Goal: Feedback & Contribution: Contribute content

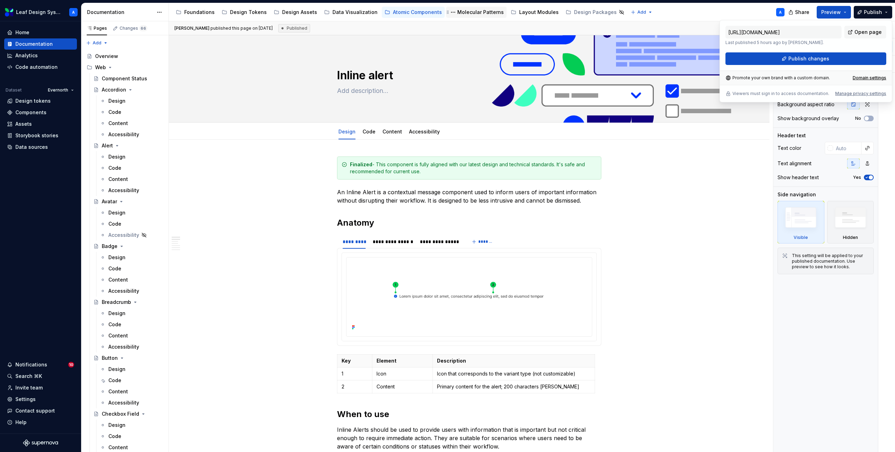
click at [462, 9] on div "Molecular Patterns" at bounding box center [480, 12] width 46 height 7
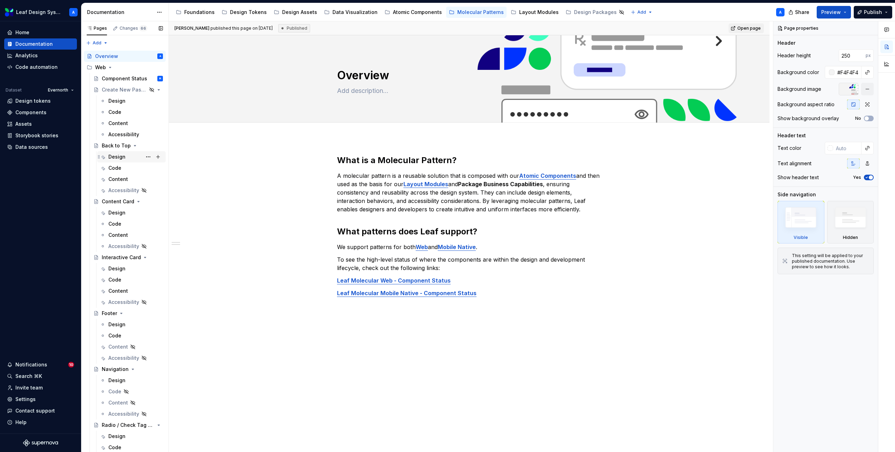
click at [121, 158] on div "Design" at bounding box center [116, 156] width 17 height 7
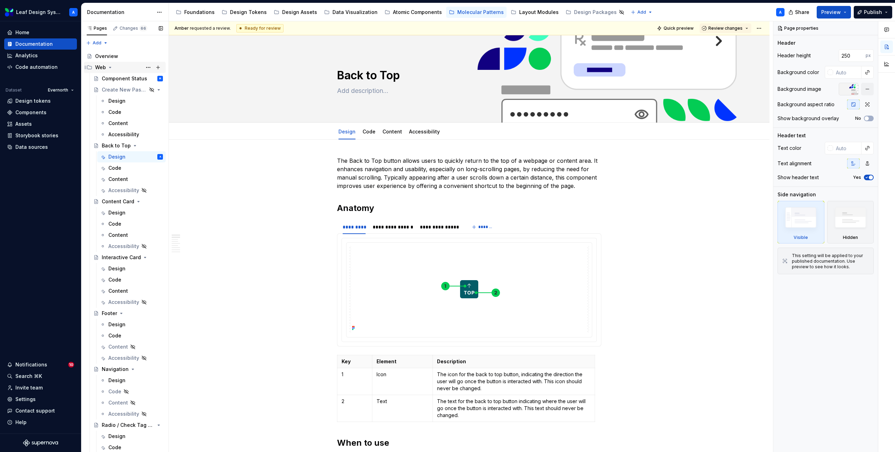
click at [108, 68] on icon "Page tree" at bounding box center [110, 68] width 6 height 6
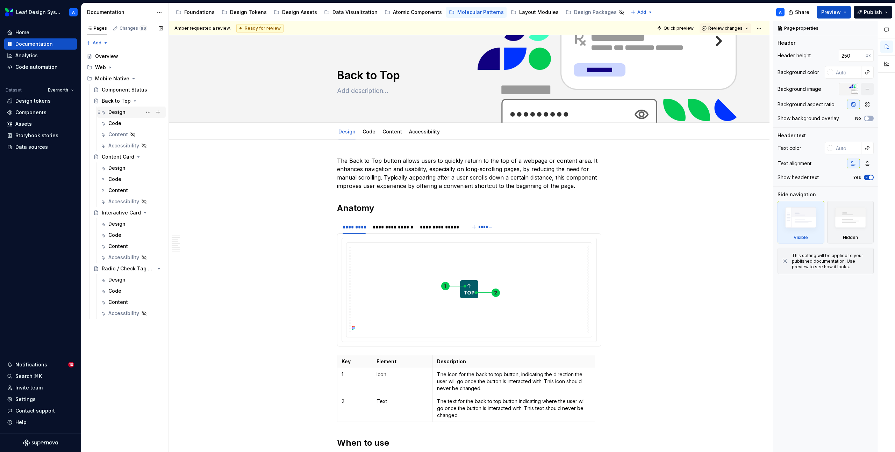
click at [117, 114] on div "Design" at bounding box center [116, 112] width 17 height 7
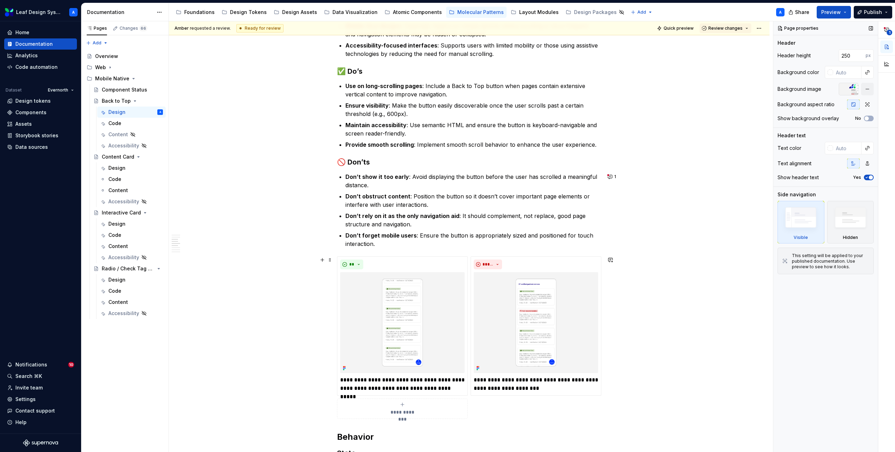
scroll to position [480, 0]
click at [614, 177] on button "1" at bounding box center [612, 178] width 14 height 10
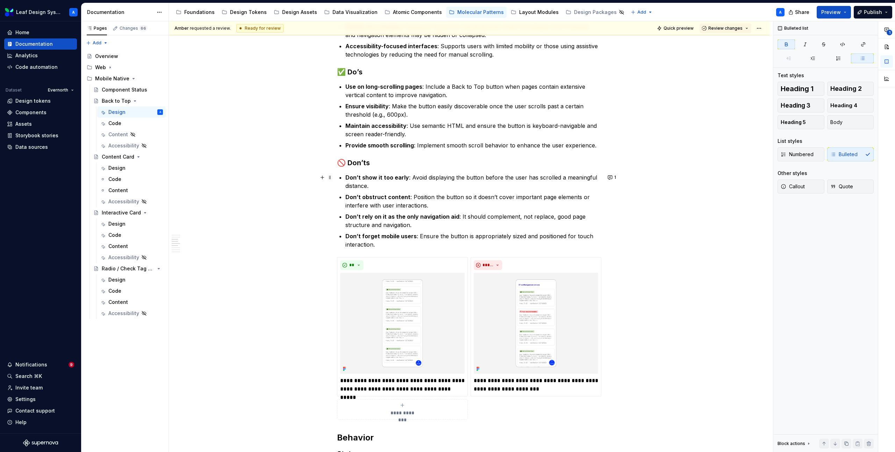
click at [404, 221] on p "Don’t rely on it as the only navigation aid : It should complement, not replace…" at bounding box center [473, 221] width 256 height 17
click at [331, 236] on span at bounding box center [330, 236] width 6 height 10
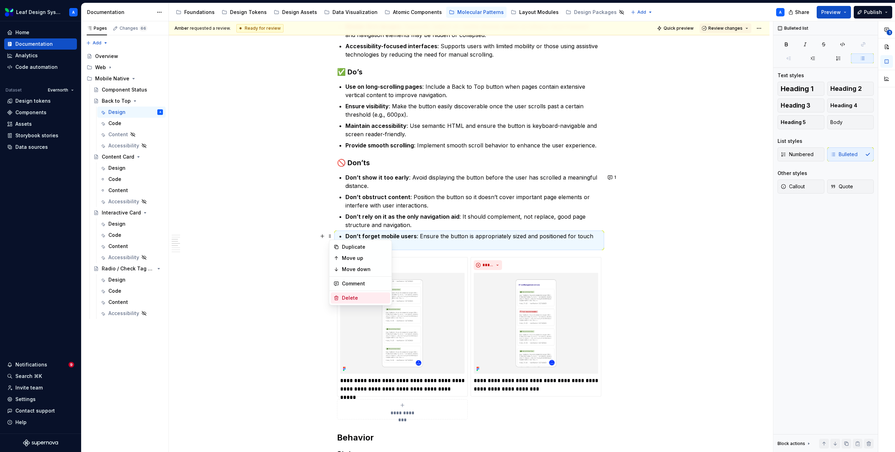
click at [353, 296] on div "Delete" at bounding box center [364, 298] width 45 height 7
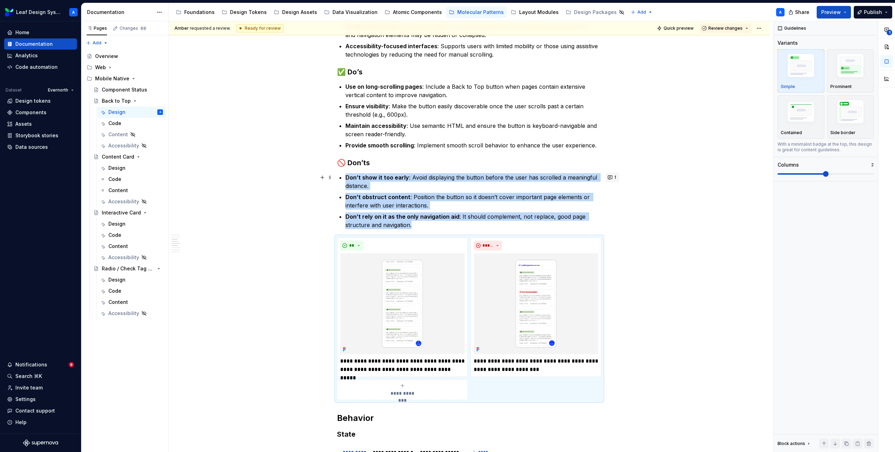
click at [613, 177] on button "1" at bounding box center [612, 178] width 14 height 10
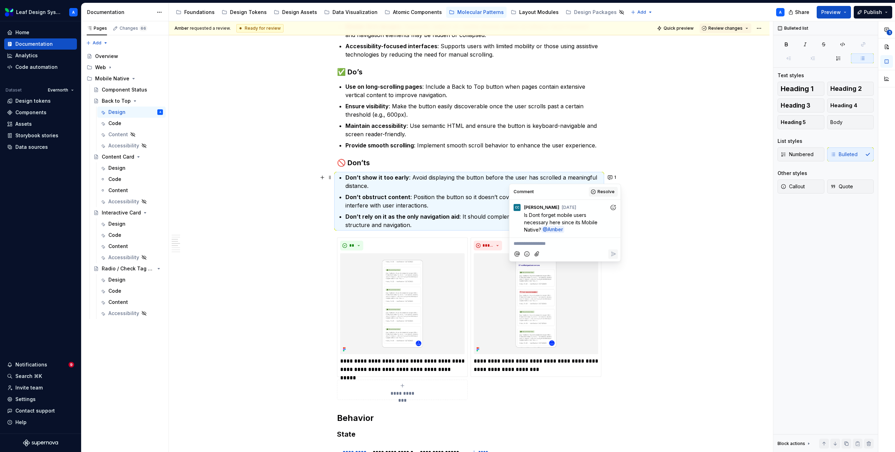
click at [614, 190] on span "Resolve" at bounding box center [605, 192] width 17 height 6
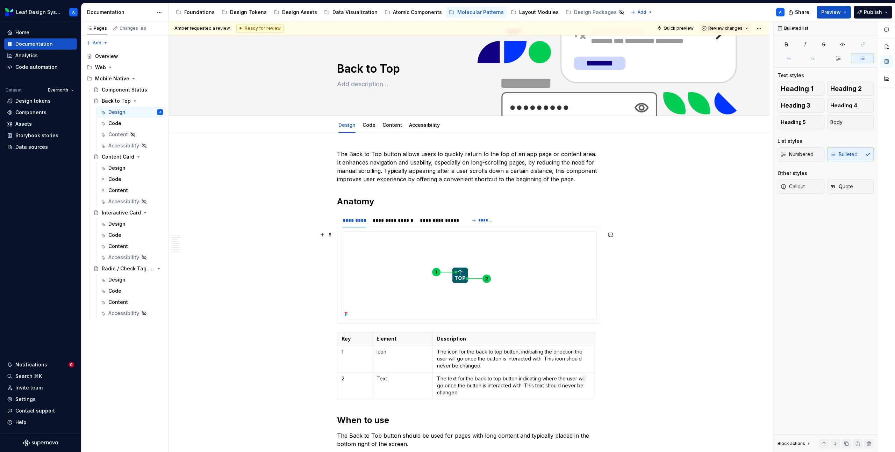
scroll to position [0, 0]
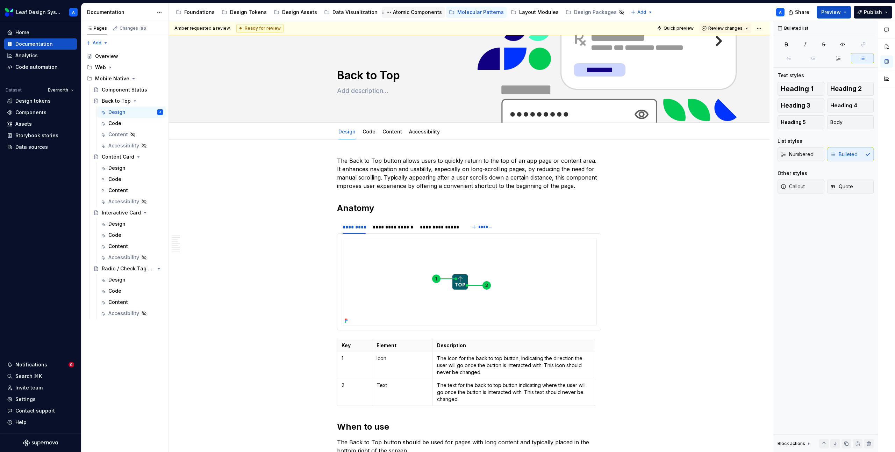
click at [395, 10] on div "Atomic Components" at bounding box center [417, 12] width 49 height 7
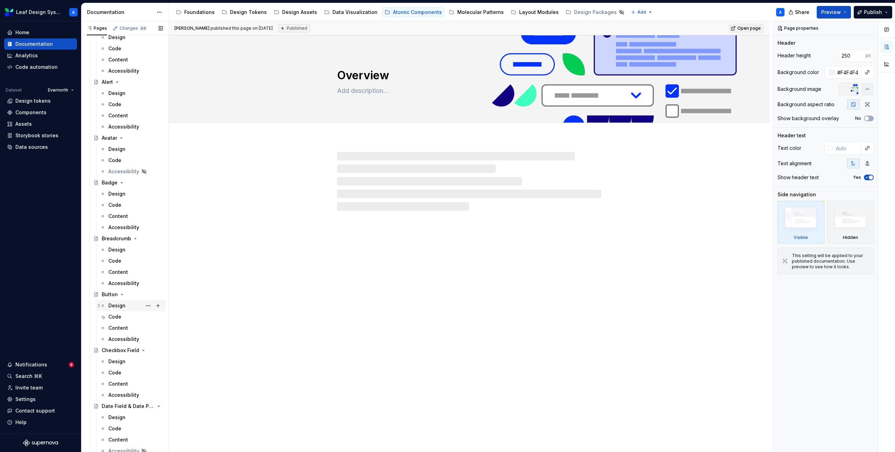
scroll to position [65, 0]
click at [120, 304] on div "Design" at bounding box center [116, 304] width 17 height 7
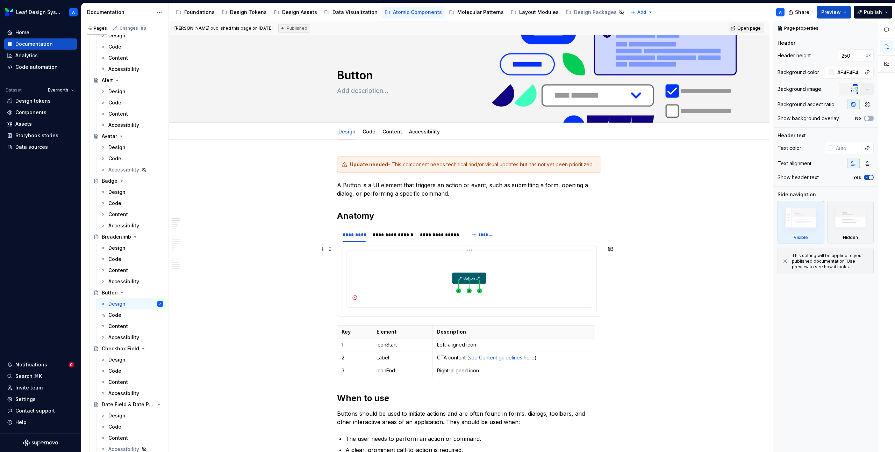
click at [413, 269] on img at bounding box center [469, 278] width 240 height 50
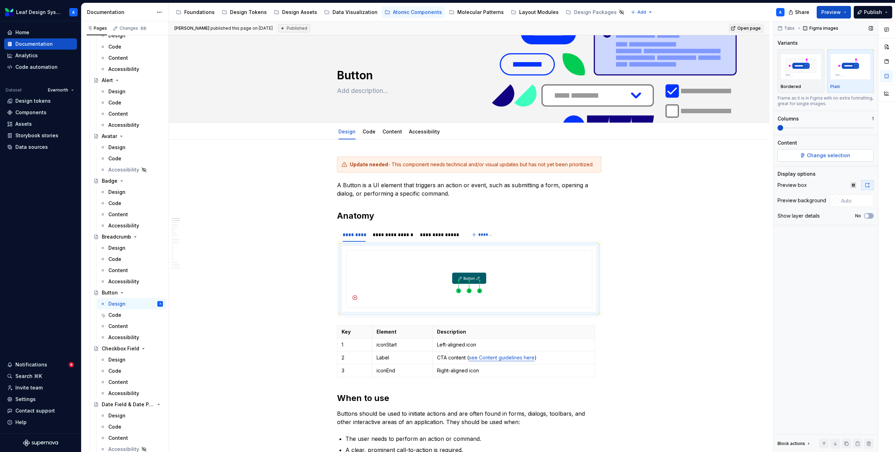
click at [821, 154] on span "Change selection" at bounding box center [828, 155] width 43 height 7
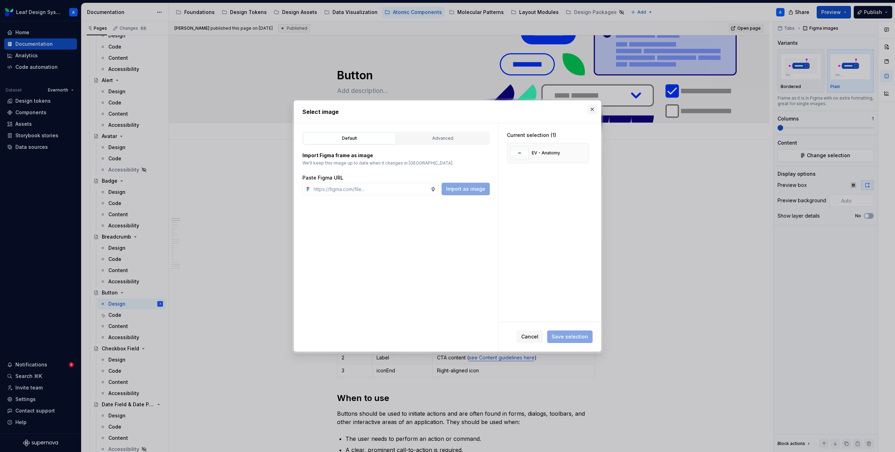
click at [592, 108] on button "button" at bounding box center [592, 110] width 10 height 10
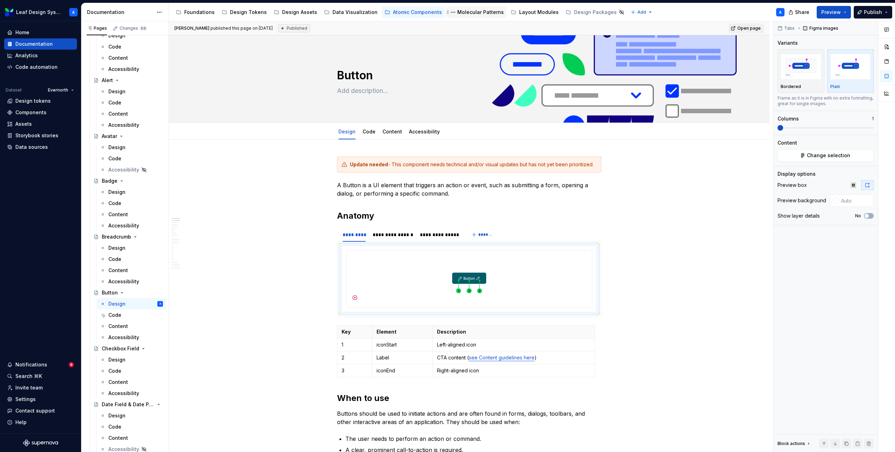
click at [477, 14] on div "Molecular Patterns" at bounding box center [480, 12] width 46 height 7
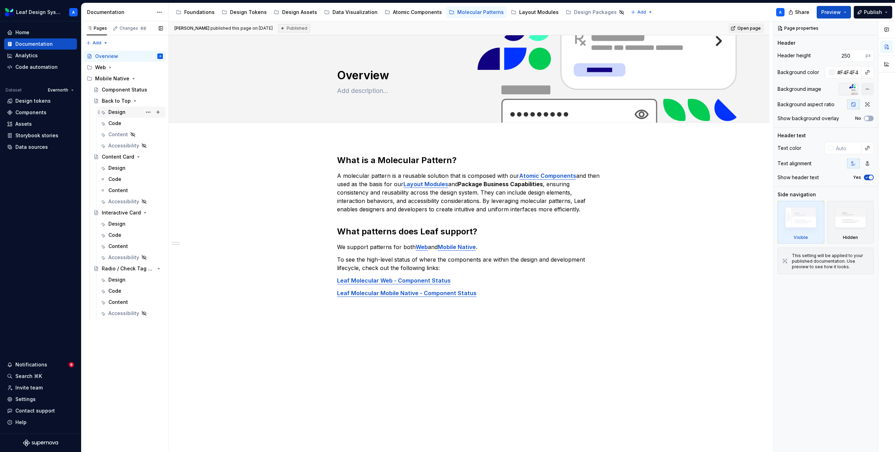
click at [118, 115] on div "Design" at bounding box center [116, 112] width 17 height 7
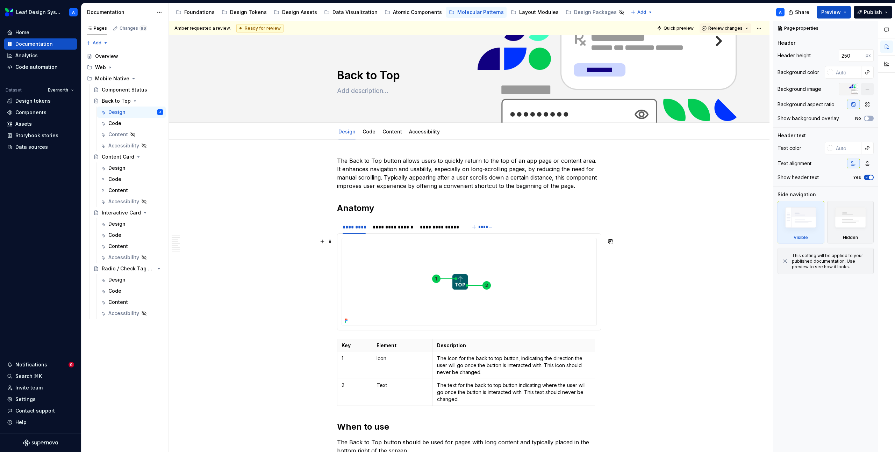
click at [426, 268] on img at bounding box center [460, 281] width 236 height 87
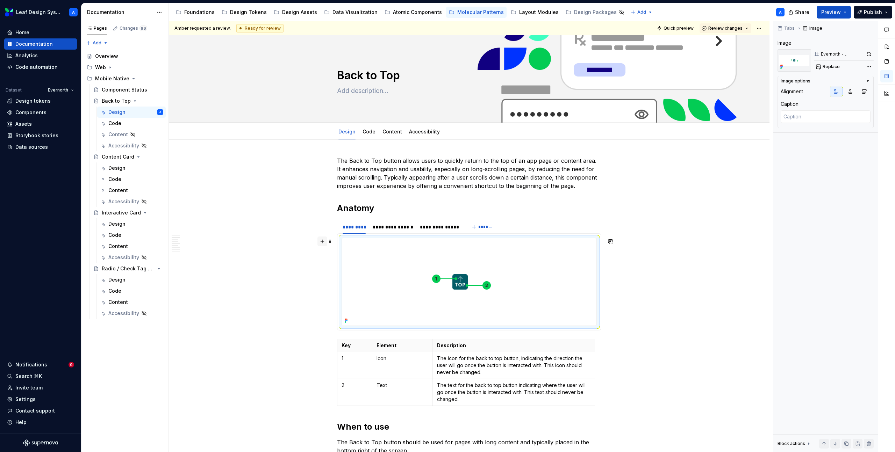
click at [323, 239] on button "button" at bounding box center [322, 242] width 10 height 10
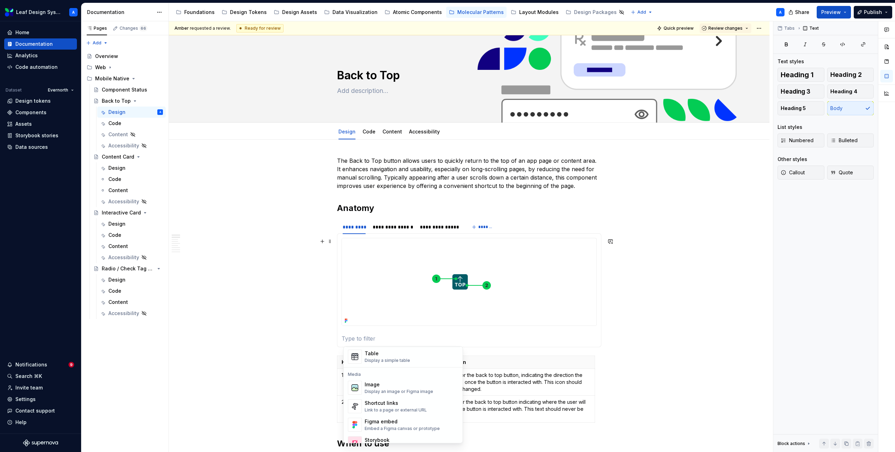
scroll to position [281, 0]
click at [372, 360] on div "Image" at bounding box center [399, 361] width 69 height 7
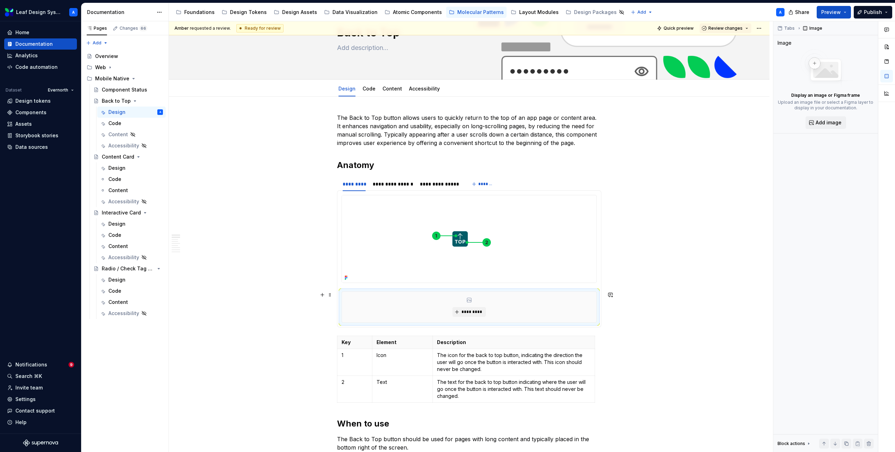
scroll to position [75, 0]
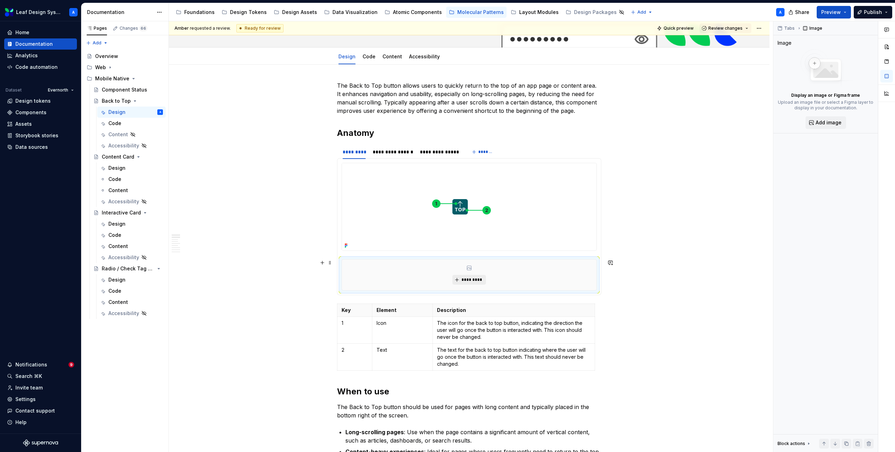
click at [470, 279] on span "*********" at bounding box center [471, 280] width 21 height 6
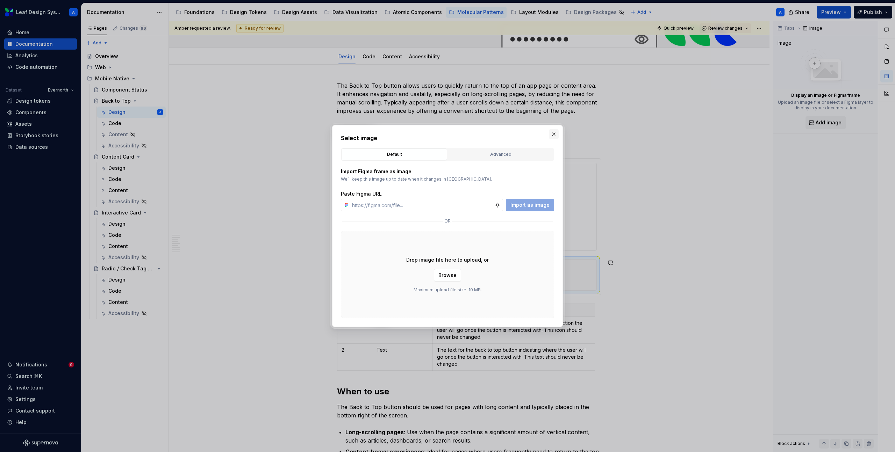
click at [555, 132] on button "button" at bounding box center [554, 134] width 10 height 10
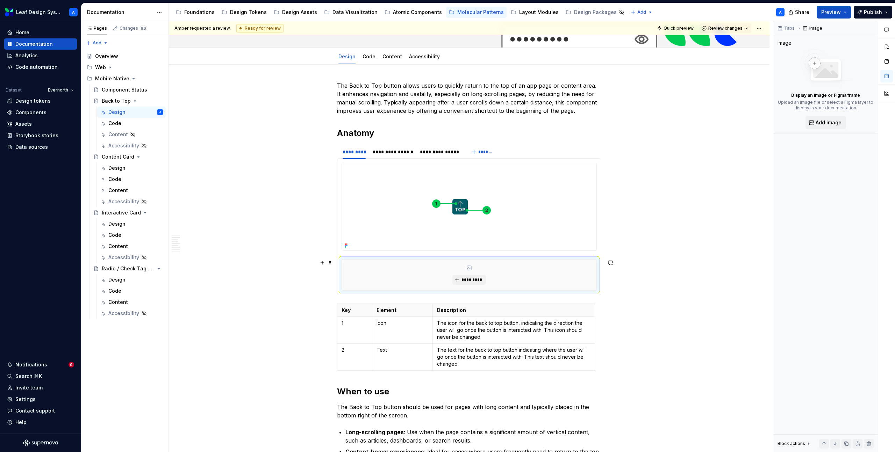
click at [397, 261] on div "*********" at bounding box center [469, 275] width 254 height 31
click at [395, 223] on img at bounding box center [460, 206] width 236 height 87
click at [389, 265] on div "*********" at bounding box center [469, 275] width 254 height 31
click at [383, 213] on img at bounding box center [460, 206] width 236 height 87
click at [375, 274] on div "*********" at bounding box center [469, 275] width 254 height 31
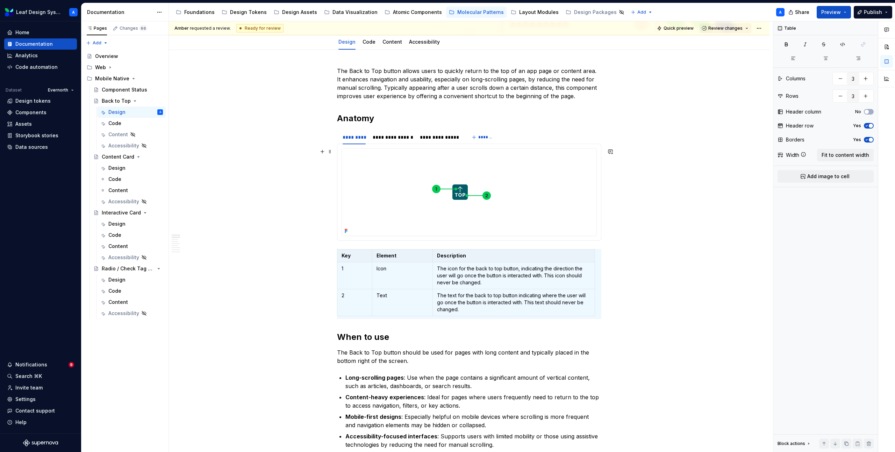
scroll to position [0, 0]
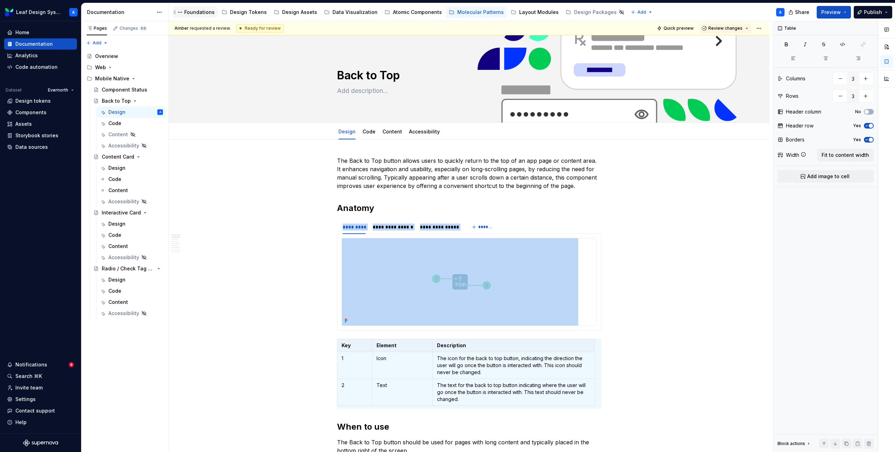
click at [203, 11] on div "Foundations" at bounding box center [199, 12] width 30 height 7
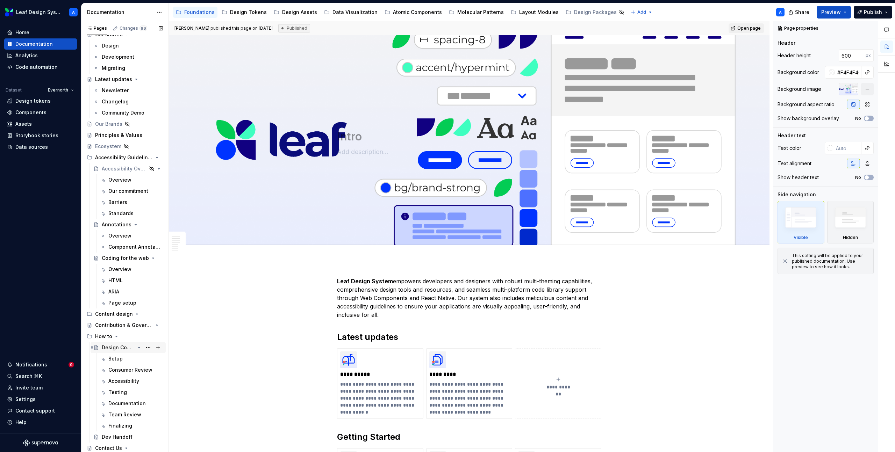
click at [115, 348] on div "Design Component Process" at bounding box center [118, 347] width 33 height 7
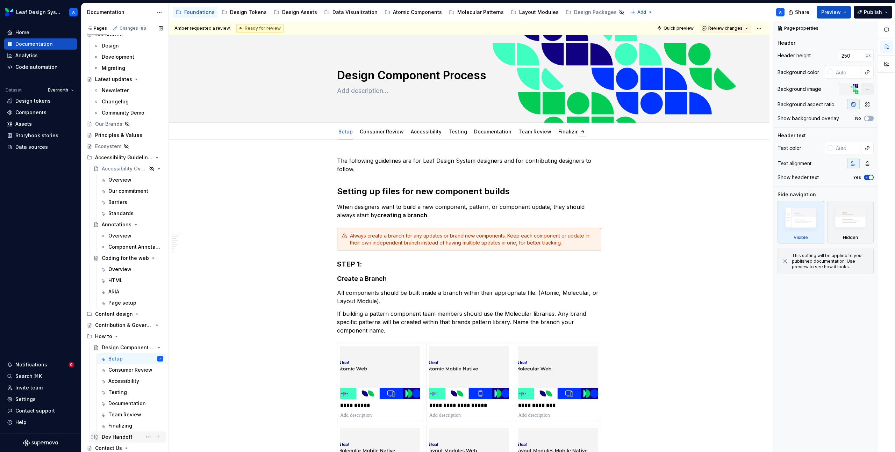
click at [115, 434] on div "Dev Handoff" at bounding box center [117, 437] width 31 height 7
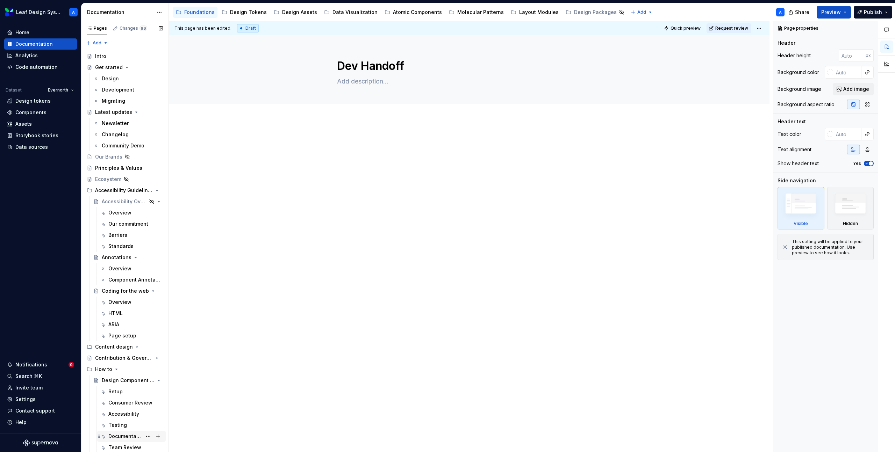
scroll to position [33, 0]
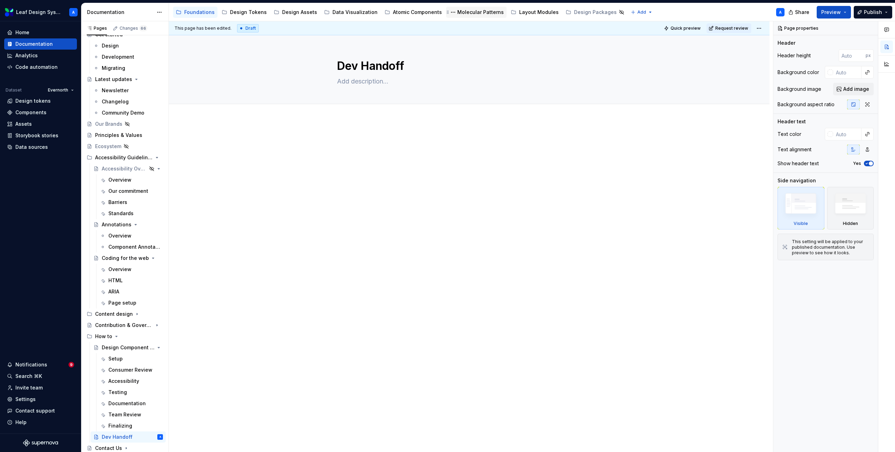
click at [469, 13] on div "Molecular Patterns" at bounding box center [480, 12] width 46 height 7
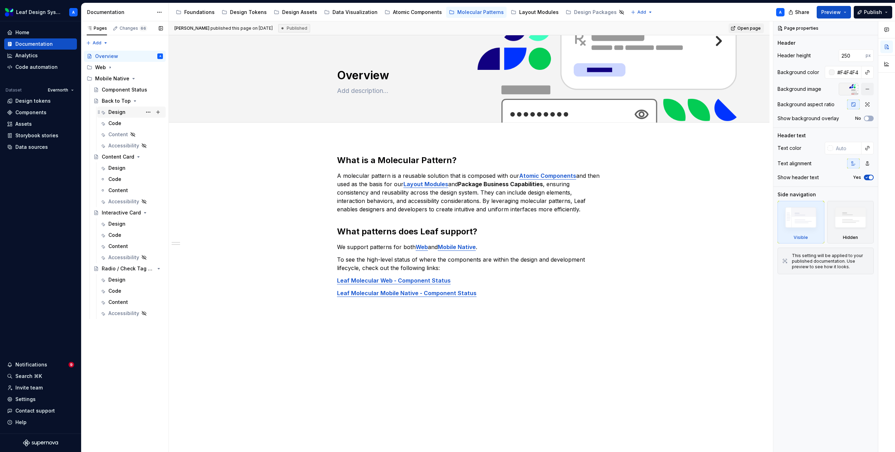
click at [120, 110] on div "Design" at bounding box center [116, 112] width 17 height 7
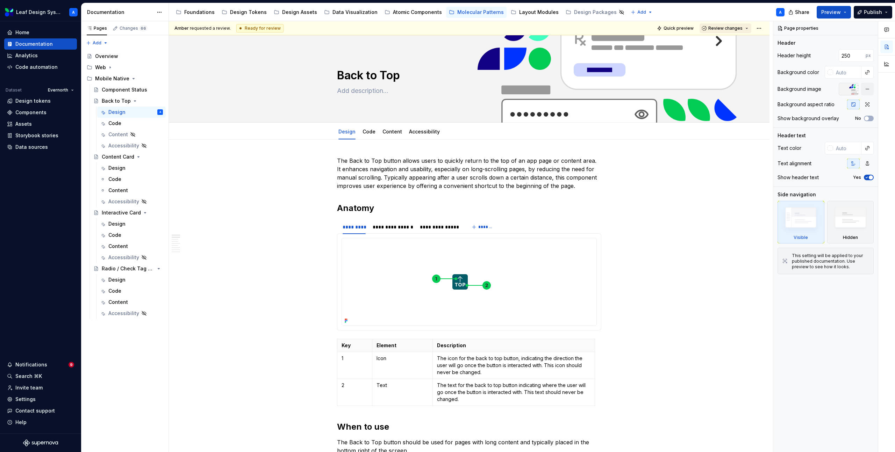
click at [747, 28] on button "Review changes" at bounding box center [725, 28] width 52 height 10
click at [732, 43] on div "Approve" at bounding box center [748, 41] width 61 height 7
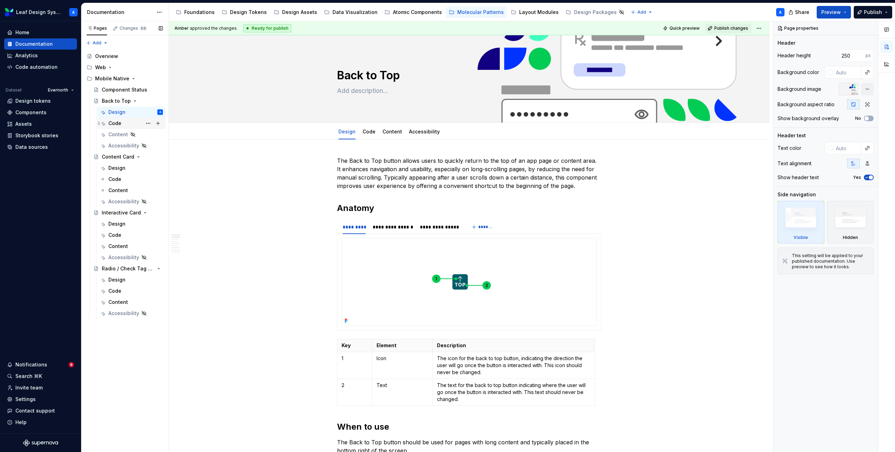
click at [122, 121] on div "Code" at bounding box center [135, 123] width 55 height 10
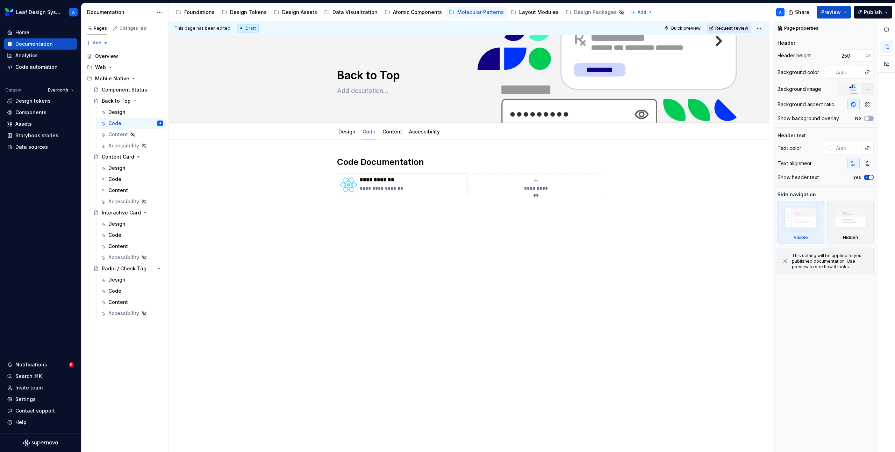
click at [736, 28] on span "Request review" at bounding box center [731, 29] width 33 height 6
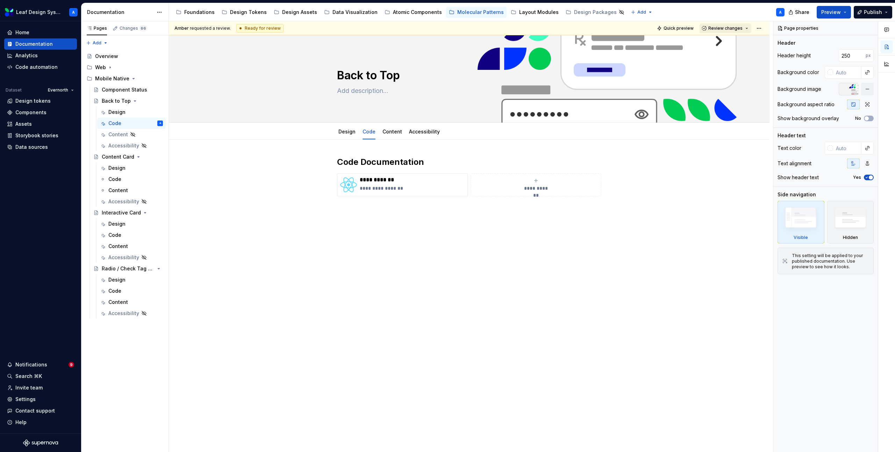
click at [730, 29] on span "Review changes" at bounding box center [725, 29] width 34 height 6
click at [729, 43] on div "Approve" at bounding box center [748, 41] width 61 height 7
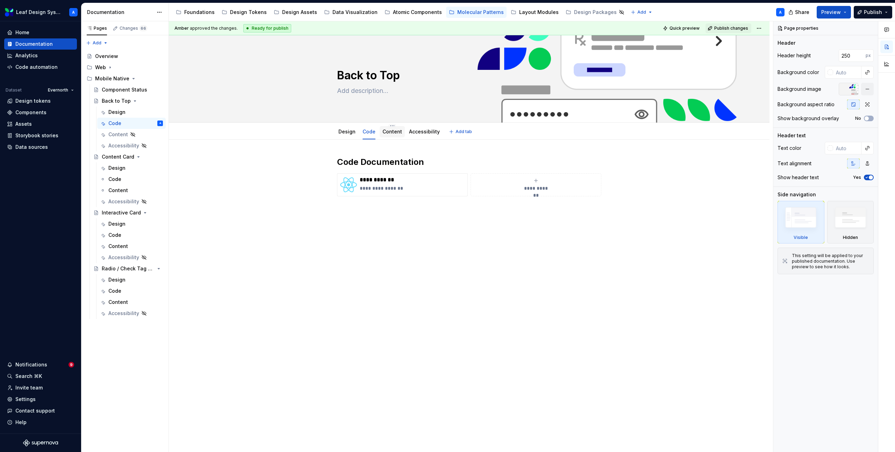
click at [393, 132] on link "Content" at bounding box center [392, 132] width 20 height 6
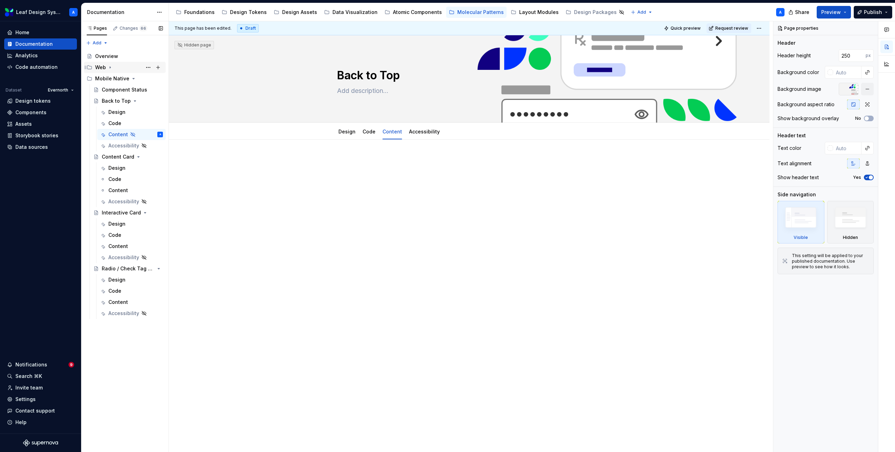
click at [111, 66] on icon "Page tree" at bounding box center [110, 68] width 6 height 6
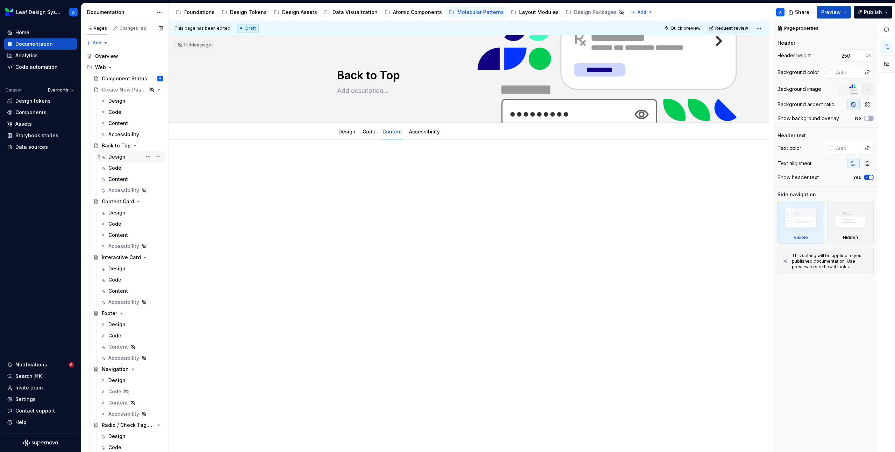
click at [122, 155] on div "Design" at bounding box center [116, 156] width 17 height 7
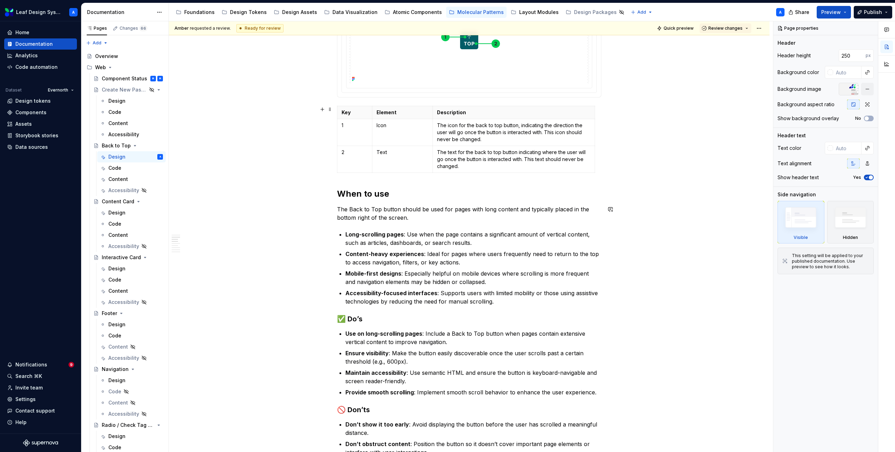
scroll to position [61, 0]
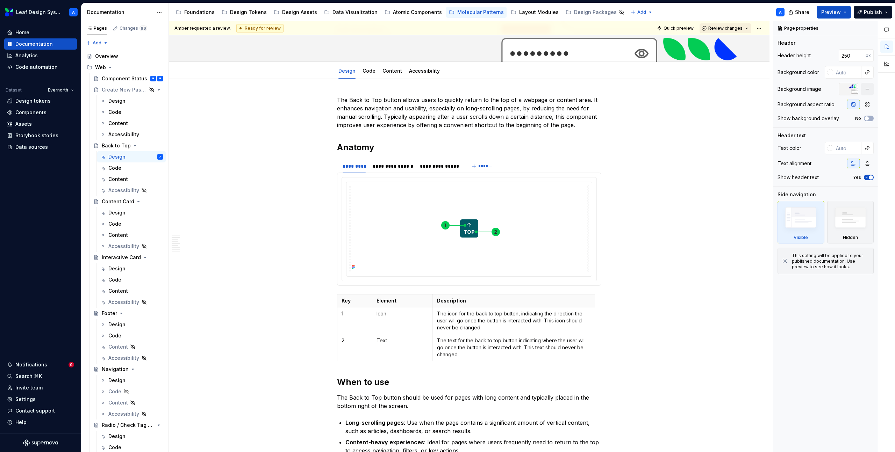
click at [736, 29] on span "Review changes" at bounding box center [725, 29] width 34 height 6
click at [729, 40] on div "Approve" at bounding box center [748, 41] width 61 height 7
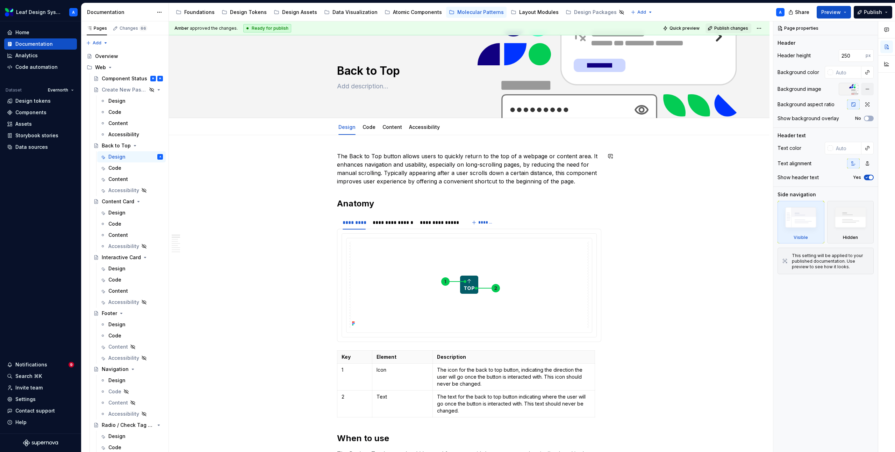
scroll to position [0, 0]
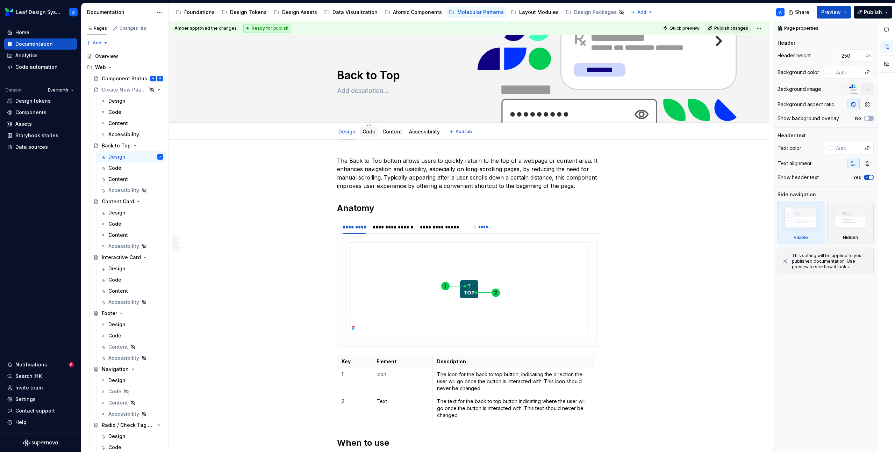
click at [370, 134] on link "Code" at bounding box center [368, 132] width 13 height 6
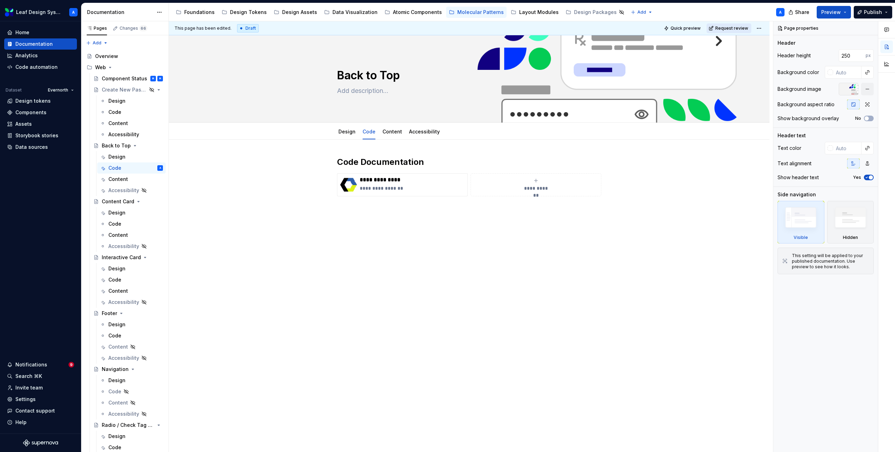
click at [730, 26] on span "Request review" at bounding box center [731, 29] width 33 height 6
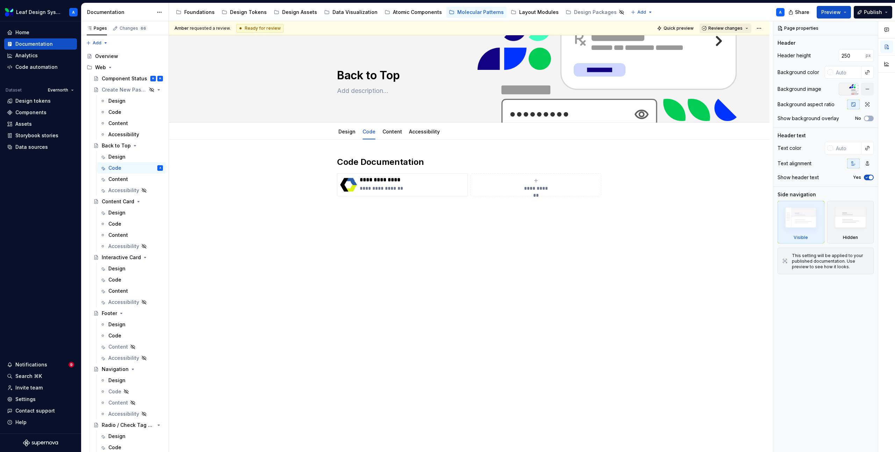
click at [730, 27] on span "Review changes" at bounding box center [725, 29] width 34 height 6
click at [729, 40] on div "Approve" at bounding box center [748, 41] width 61 height 7
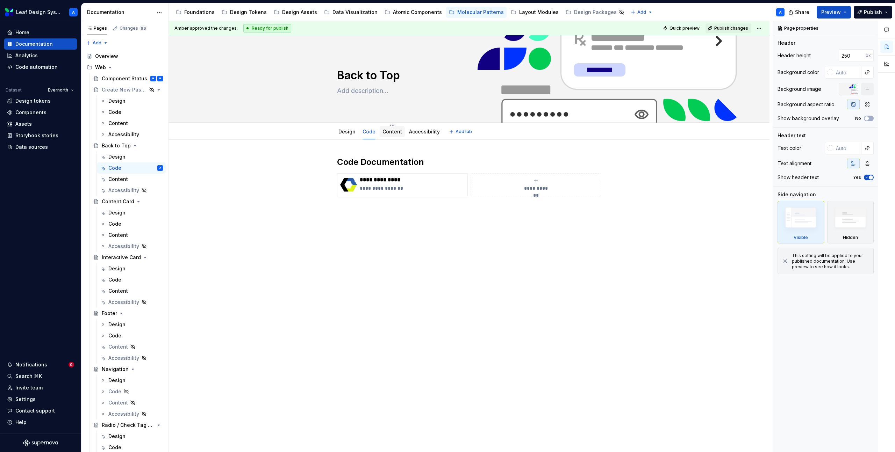
click at [382, 134] on div "Content" at bounding box center [392, 131] width 25 height 11
click at [385, 132] on link "Content" at bounding box center [392, 132] width 20 height 6
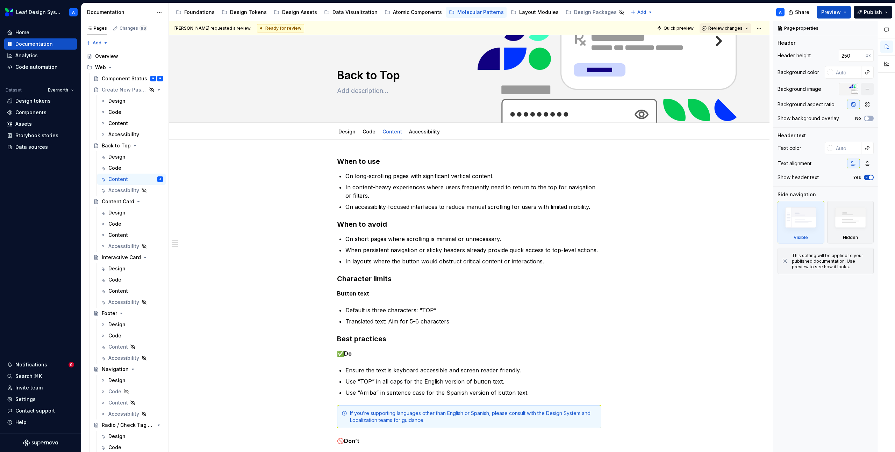
click at [730, 27] on span "Review changes" at bounding box center [725, 29] width 34 height 6
click at [722, 42] on div "Approve" at bounding box center [748, 41] width 61 height 7
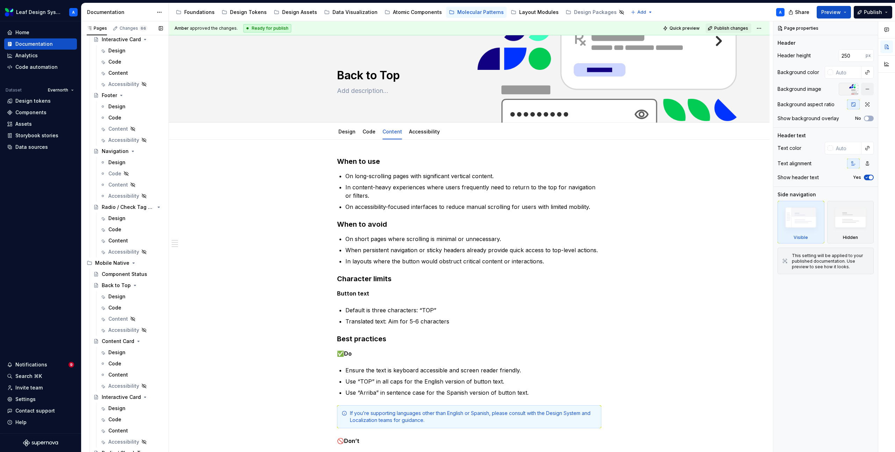
scroll to position [268, 0]
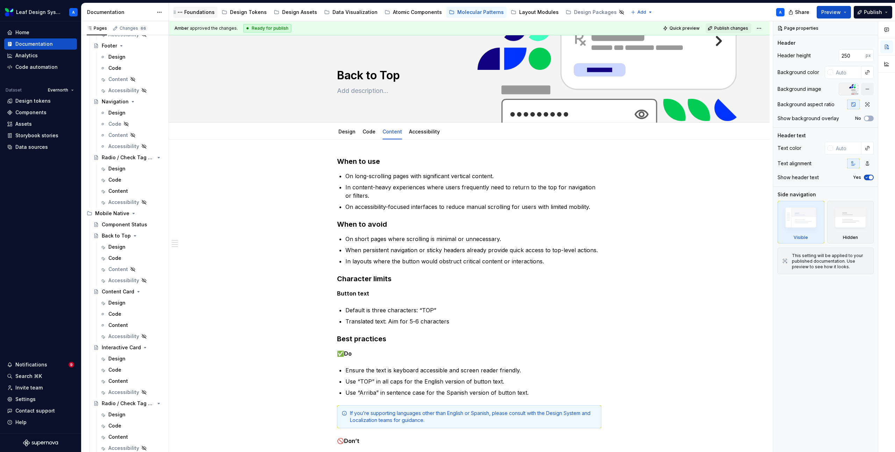
click at [185, 10] on div "Foundations" at bounding box center [199, 12] width 30 height 7
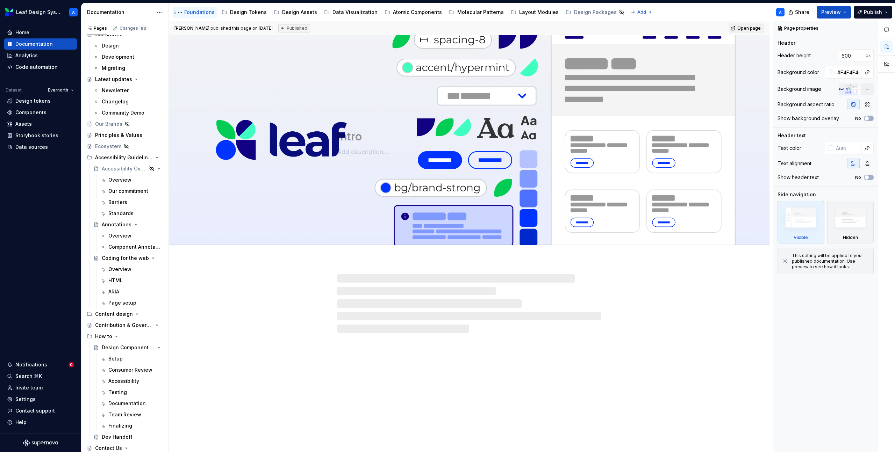
scroll to position [33, 0]
click at [121, 345] on div "Design Component Process" at bounding box center [118, 347] width 33 height 7
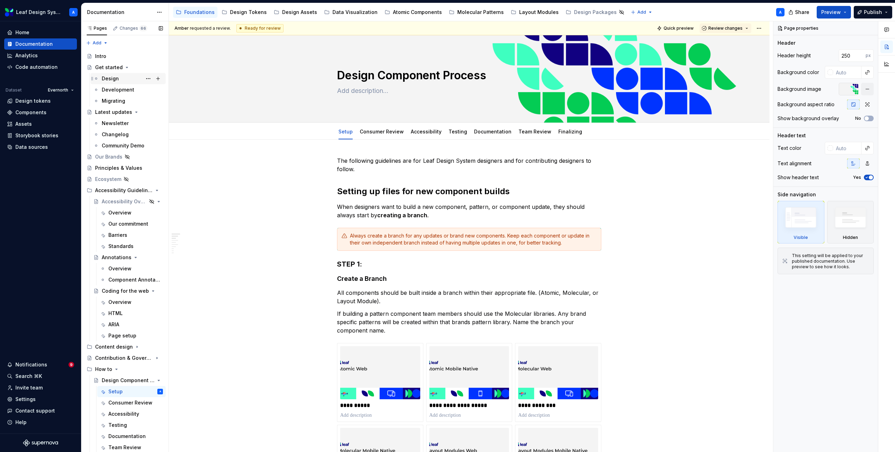
click at [109, 76] on div "Design" at bounding box center [110, 78] width 17 height 7
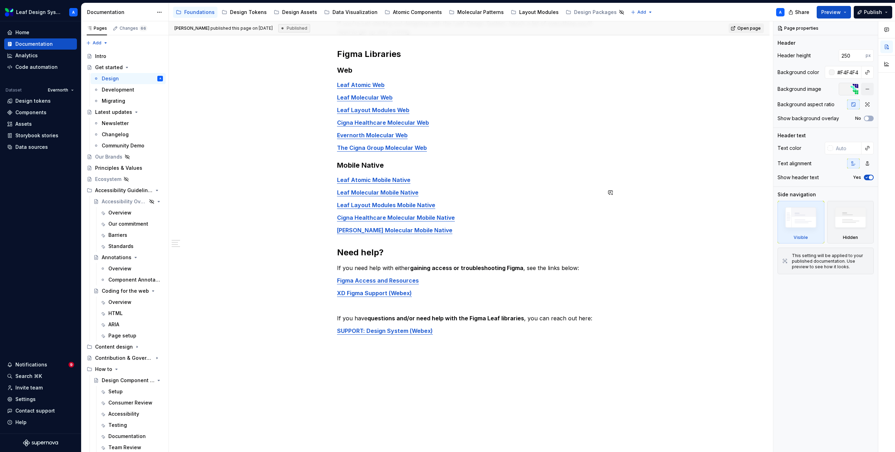
scroll to position [138, 0]
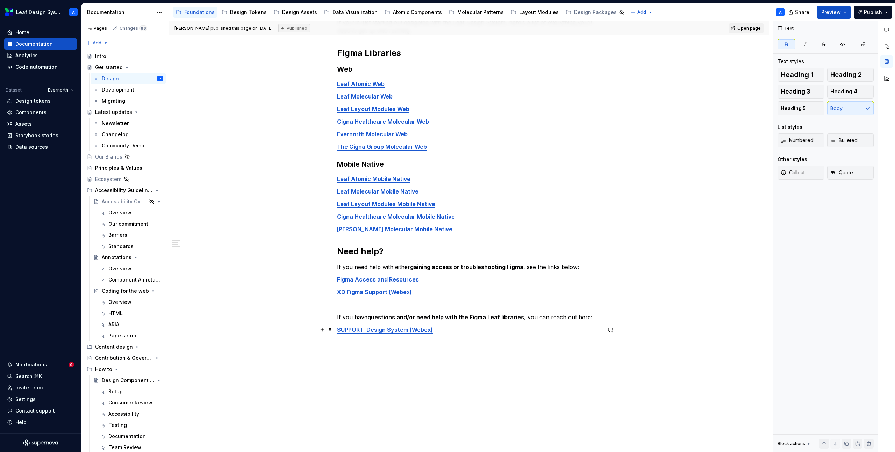
click at [444, 329] on p "SUPPORT: Design System (Webex)" at bounding box center [469, 330] width 264 height 8
click at [334, 345] on div "If you’re just starting out designing with the Leaf Design System, here’s a lis…" at bounding box center [469, 239] width 600 height 477
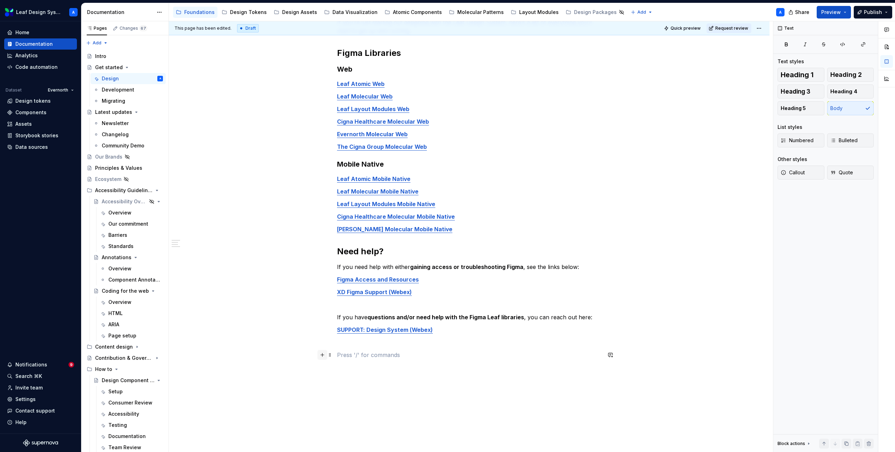
click at [324, 352] on button "button" at bounding box center [322, 355] width 10 height 10
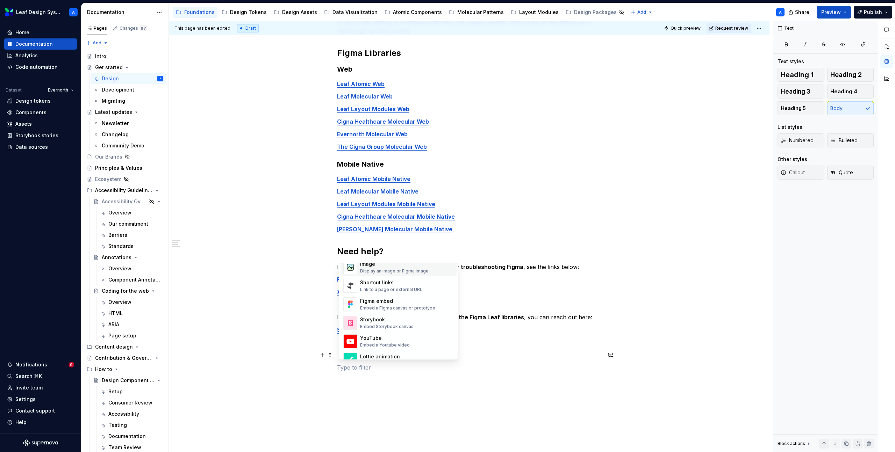
scroll to position [319, 0]
click at [380, 276] on div "Shortcut links" at bounding box center [391, 277] width 62 height 7
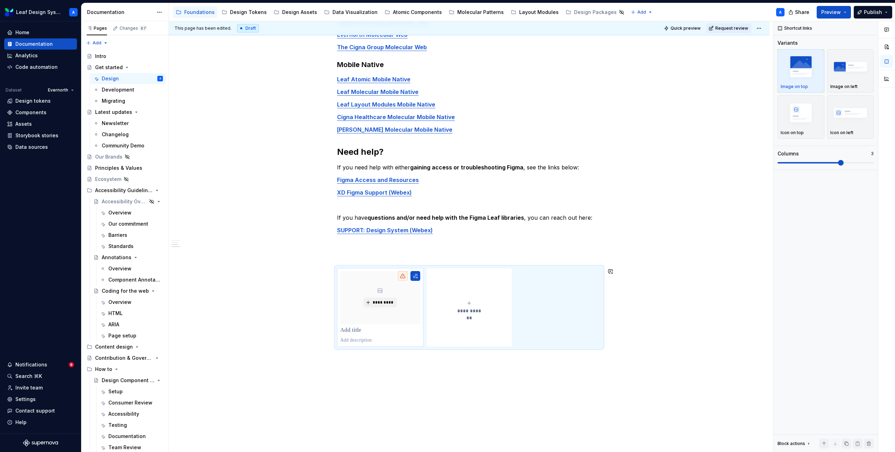
scroll to position [245, 0]
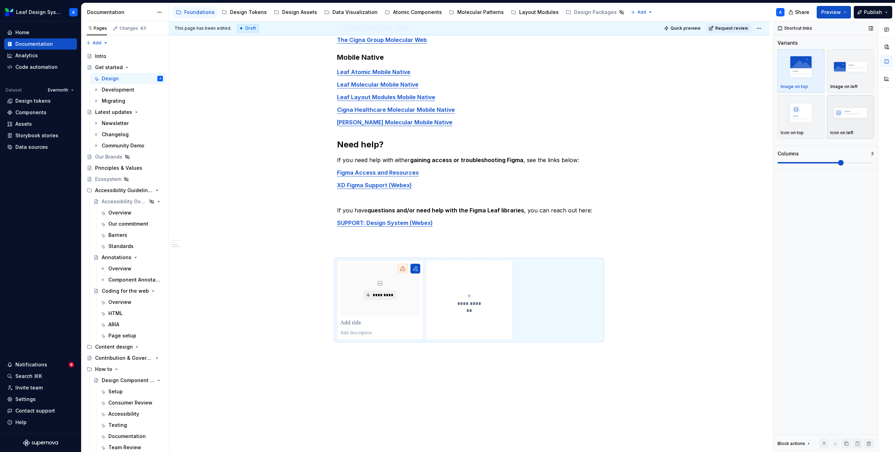
click at [854, 111] on img "button" at bounding box center [850, 113] width 41 height 26
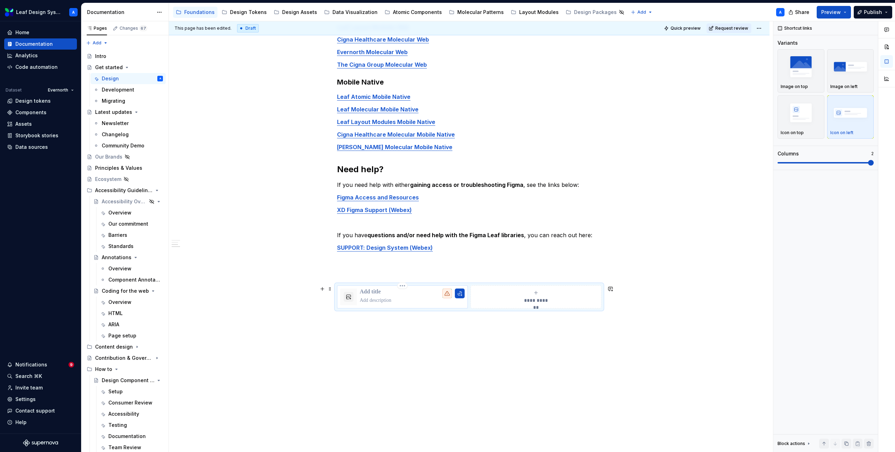
click at [376, 293] on p at bounding box center [412, 292] width 105 height 7
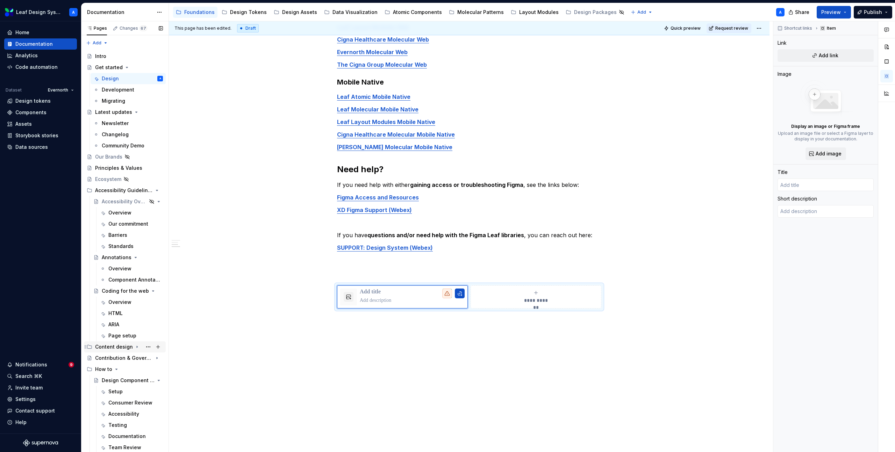
scroll to position [33, 0]
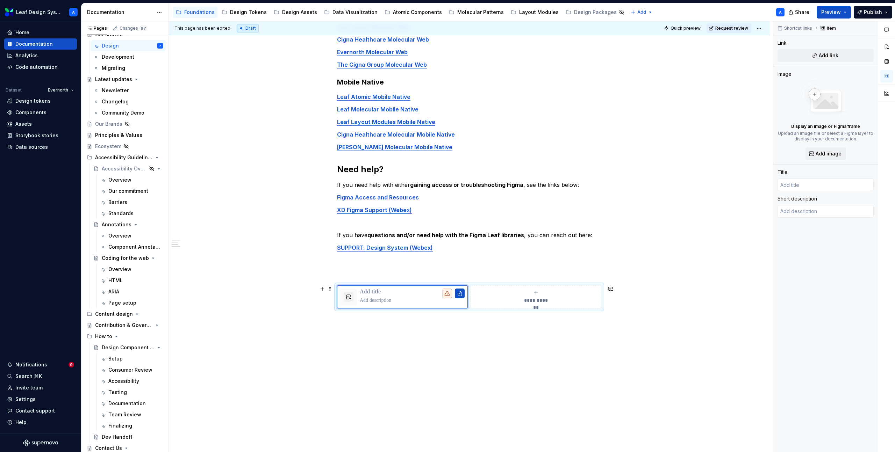
type textarea "*"
type input "H"
type textarea "*"
type input "Ho"
type textarea "*"
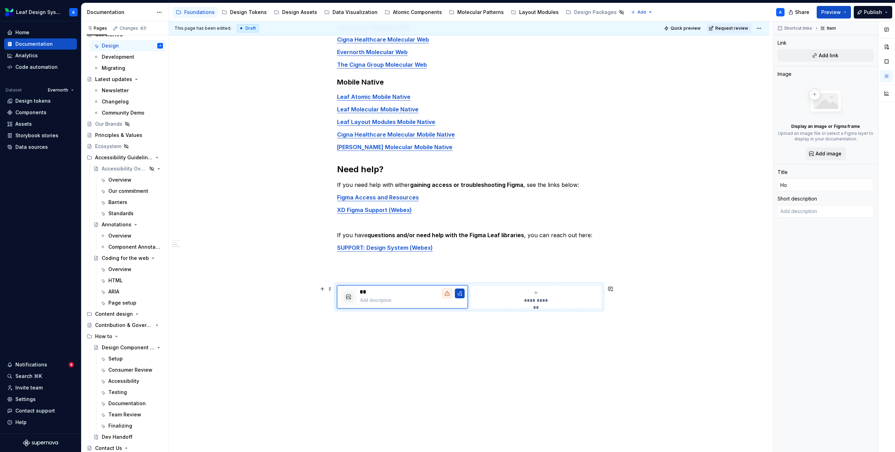
type input "How"
type textarea "*"
type input "How"
type textarea "*"
type input "How t"
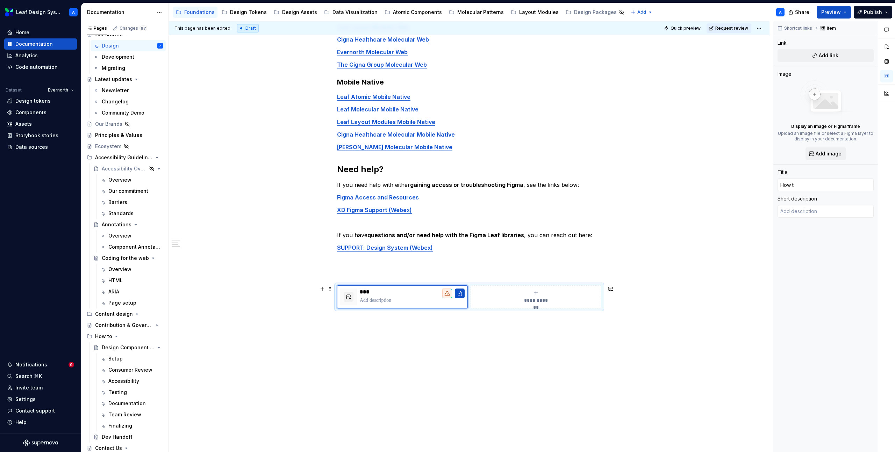
type textarea "*"
type input "How to"
type textarea "*"
type input "How to:"
click at [404, 302] on p at bounding box center [412, 300] width 105 height 7
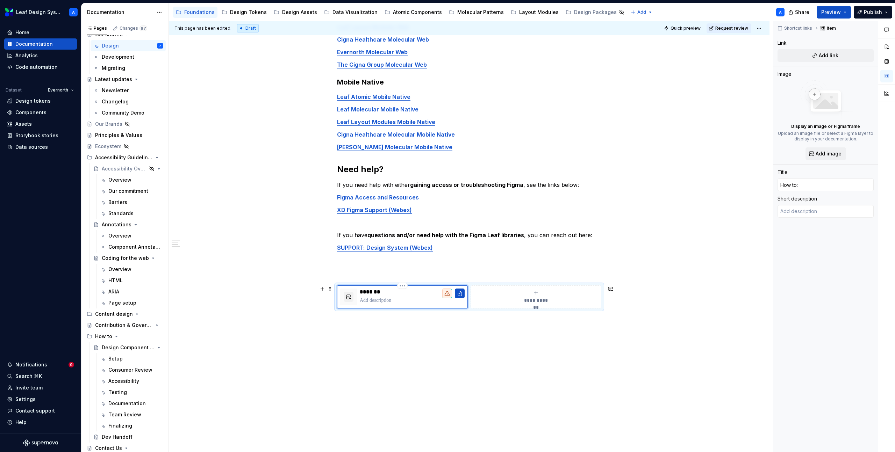
type textarea "*"
type textarea "D"
type textarea "*"
type textarea "De"
type textarea "*"
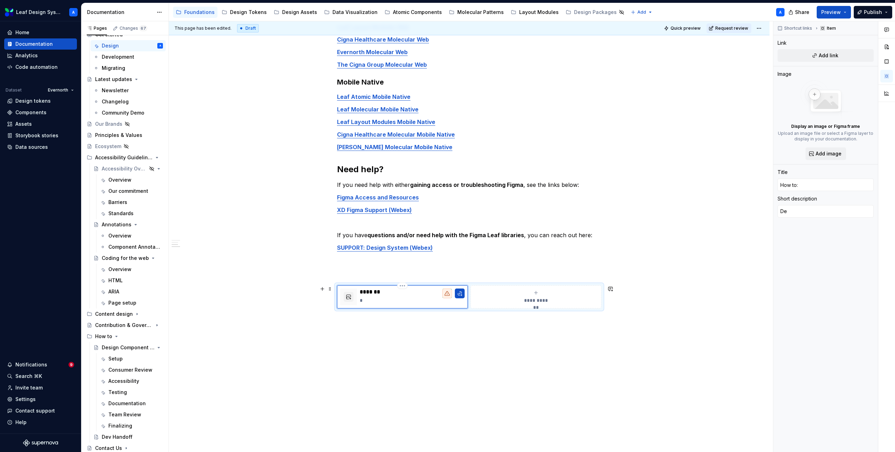
type textarea "Des"
type textarea "*"
type textarea "Desi"
type textarea "*"
type textarea "Desig"
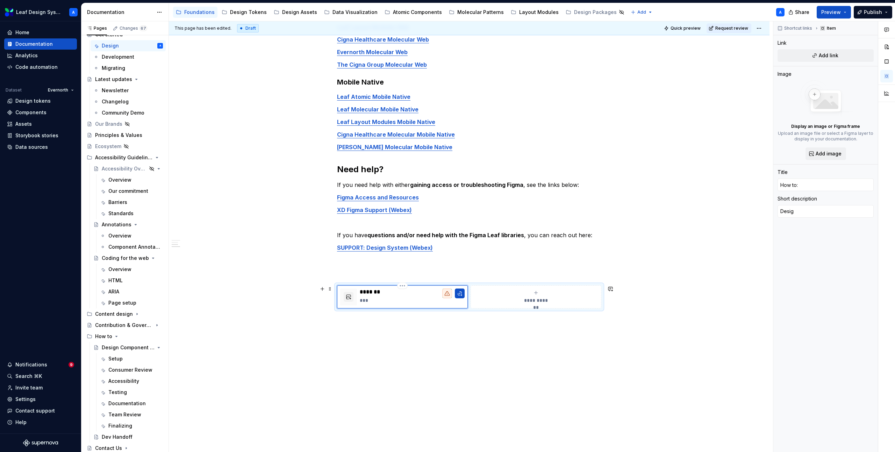
type textarea "*"
type textarea "Design"
type textarea "*"
type textarea "Design"
type textarea "*"
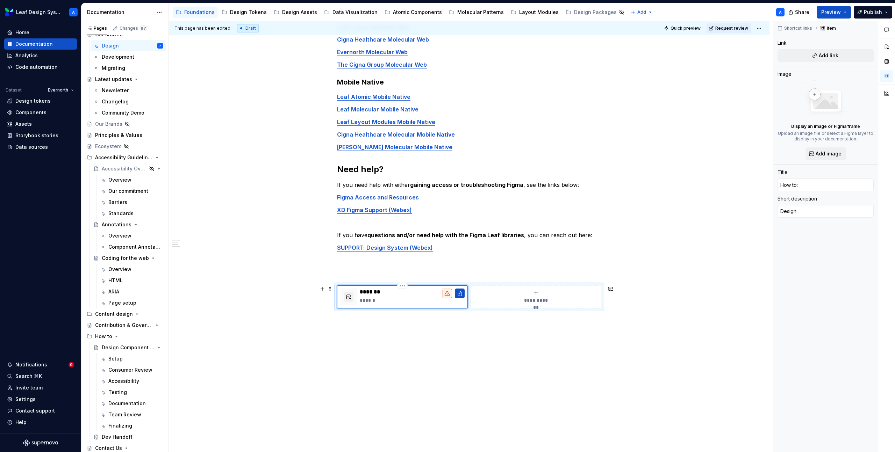
type textarea "Design a"
type textarea "*"
type textarea "Design a"
type textarea "*"
type textarea "Design a c"
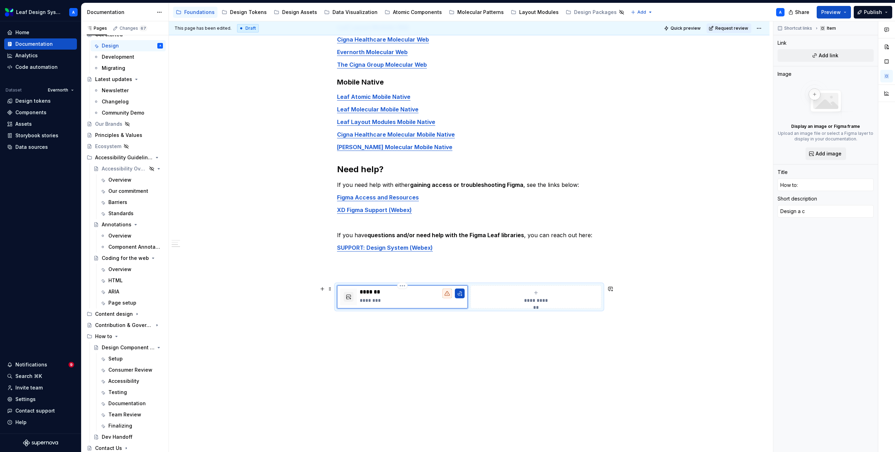
type textarea "*"
type textarea "Design a co"
type textarea "*"
type textarea "Design a com"
type textarea "*"
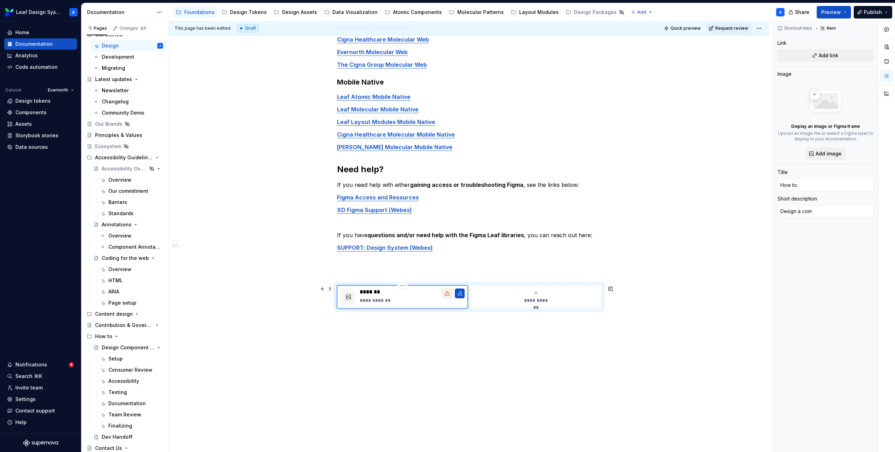
type textarea "Design a co"
type textarea "*"
type textarea "Design a c"
type textarea "*"
type textarea "Design a"
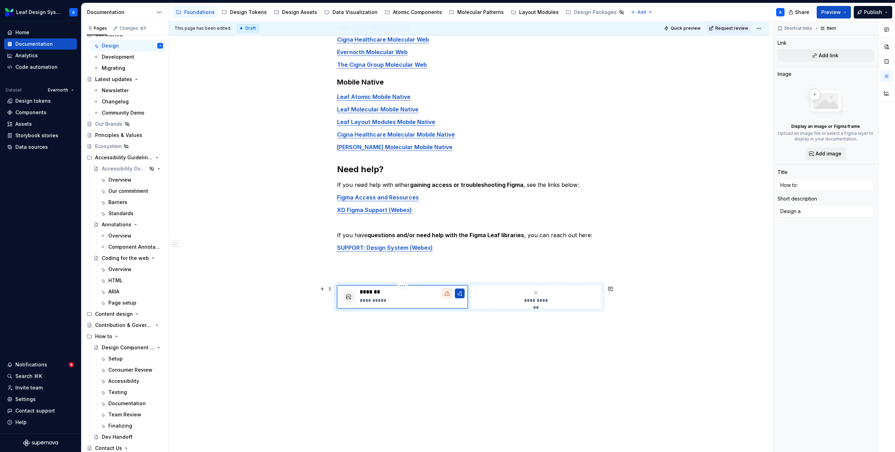
type textarea "*"
type textarea "Design a"
type textarea "*"
type textarea "Design"
type textarea "*"
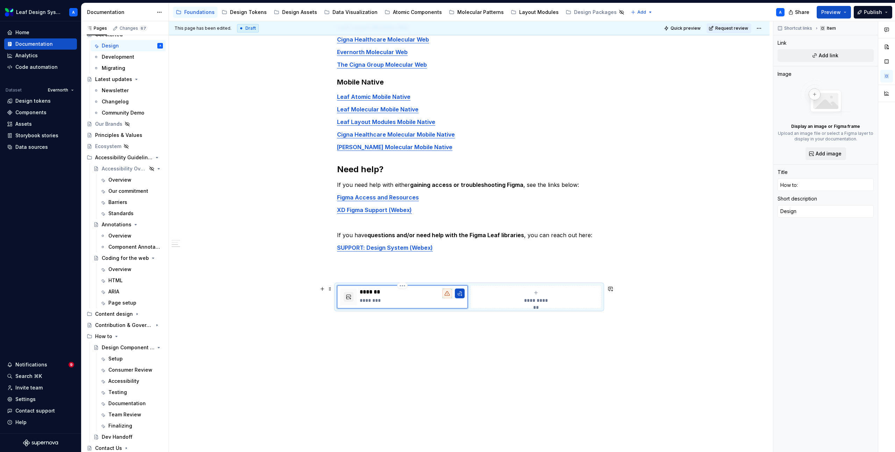
type textarea "Design"
type textarea "*"
type textarea "Designi"
type textarea "*"
type textarea "Designin"
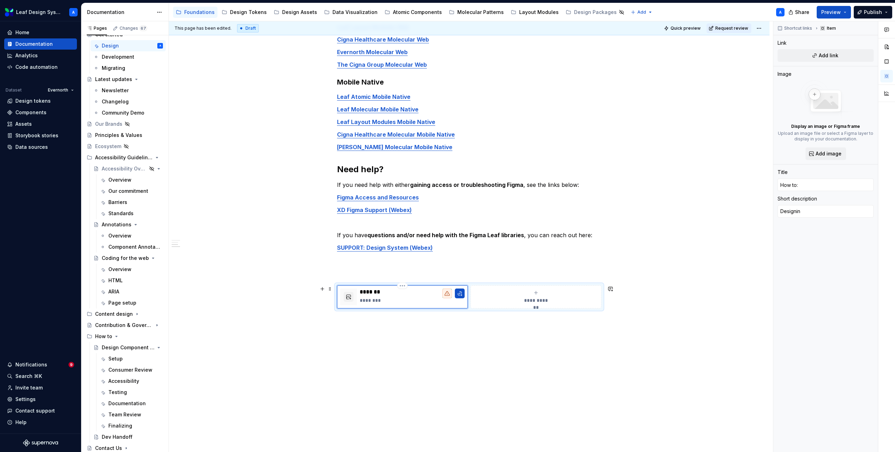
type textarea "*"
type textarea "Designing"
type textarea "*"
type textarea "Designing"
type textarea "*"
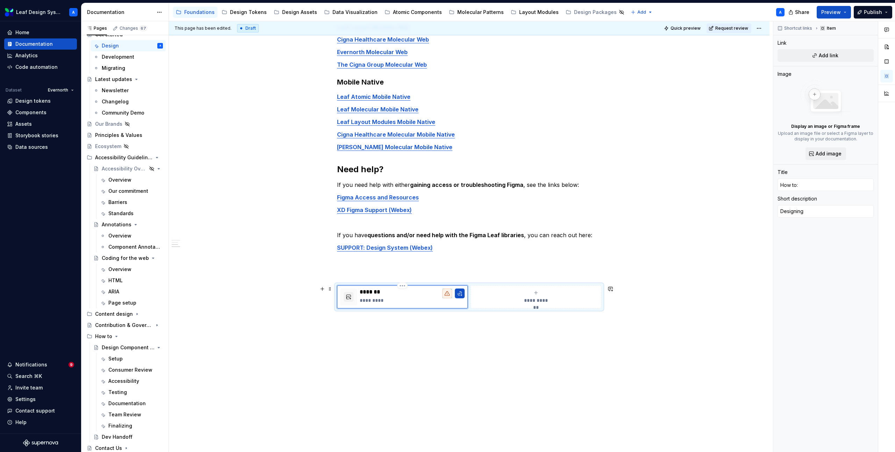
type textarea "Designing a"
type textarea "*"
type textarea "Designing a"
type textarea "*"
type textarea "Designing a c"
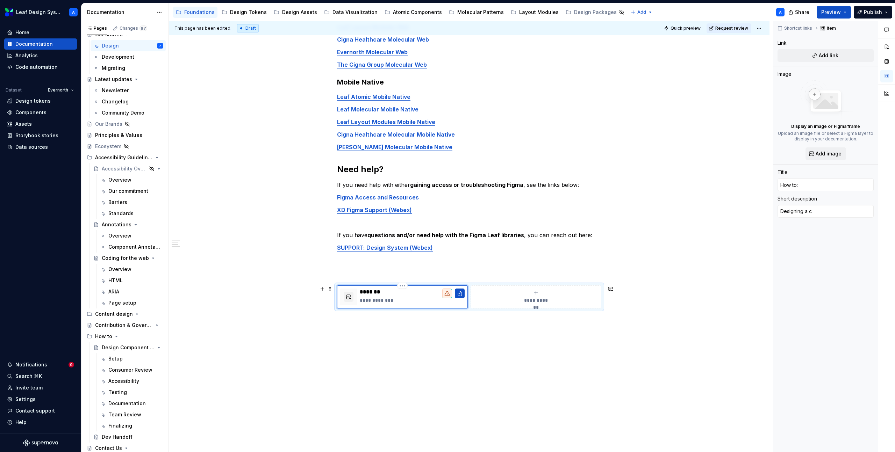
type textarea "*"
type textarea "Designing a co"
type textarea "*"
type textarea "Designing a com"
type textarea "*"
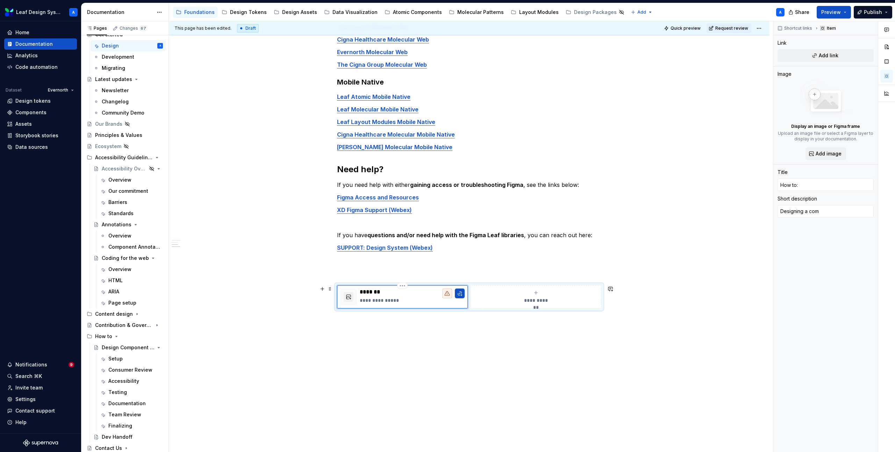
type textarea "Designing a comp"
type textarea "*"
type textarea "Designing a compo"
type textarea "*"
type textarea "Designing a compon"
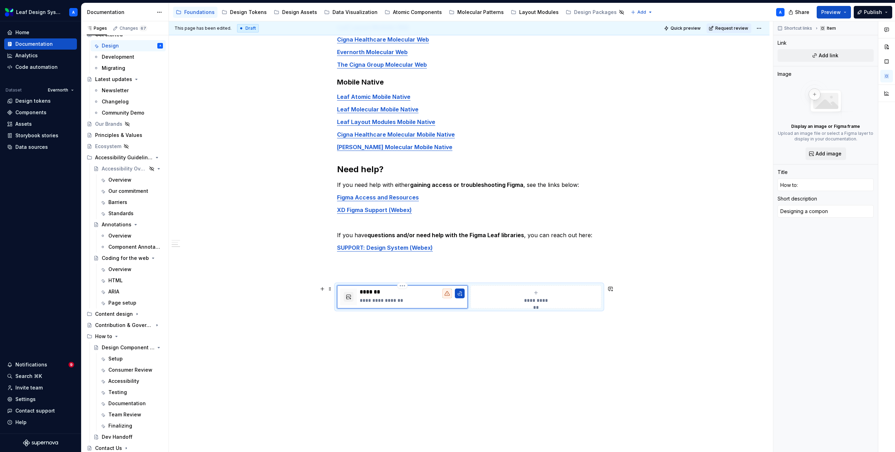
type textarea "*"
type textarea "Designing a compone"
type textarea "*"
type textarea "Designing a componen"
type textarea "*"
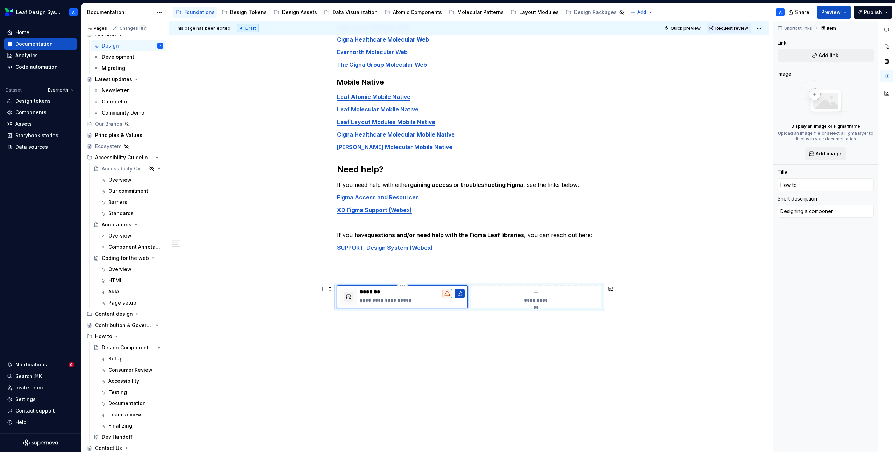
type textarea "Designing a component"
type textarea "*"
type textarea "Designing a component"
type textarea "*"
type textarea "Designing a component f"
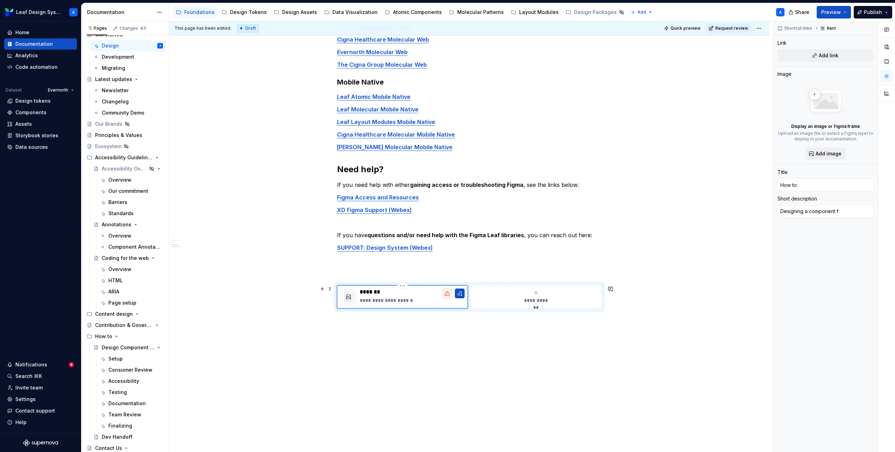
type textarea "*"
type textarea "Designing a component fo"
type textarea "*"
type textarea "Designing a component for"
type textarea "*"
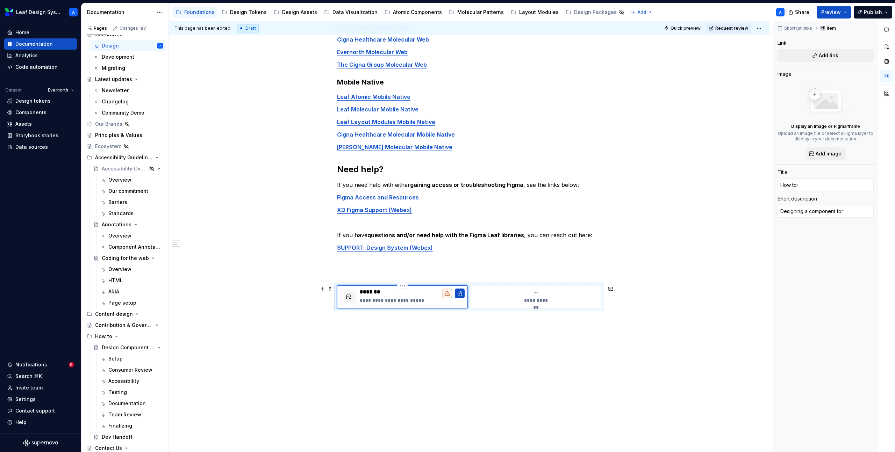
type textarea "Designing a component for"
type textarea "*"
type textarea "Designing a component for l"
type textarea "*"
type textarea "Designing a component for le"
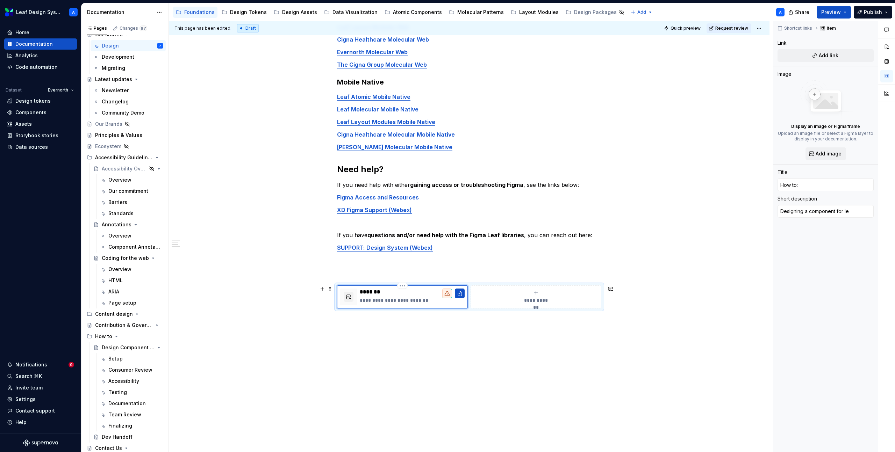
type textarea "*"
type textarea "Designing a component for lea"
type textarea "*"
type textarea "Designing a component for leaf"
click at [397, 337] on div "**********" at bounding box center [469, 185] width 600 height 533
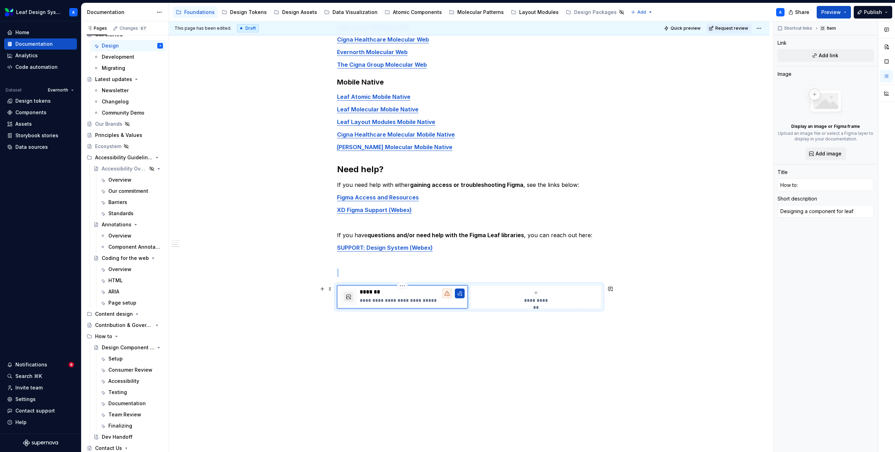
click at [351, 296] on button "button" at bounding box center [349, 297] width 10 height 10
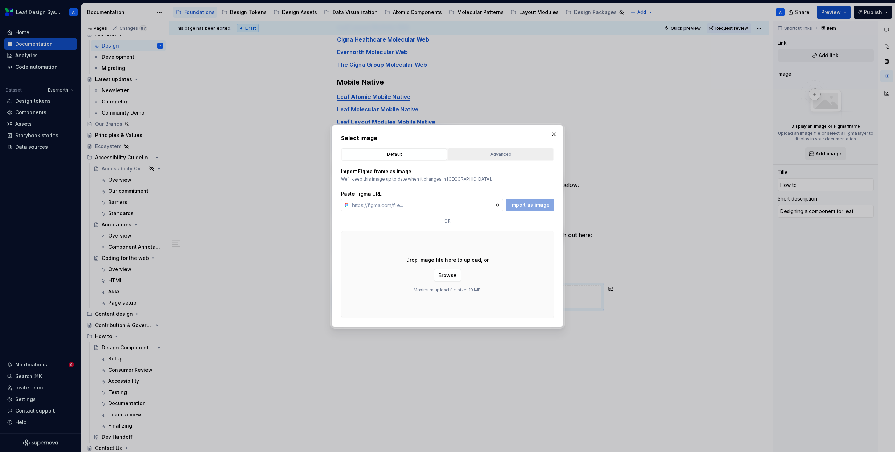
click at [481, 160] on button "Advanced" at bounding box center [501, 155] width 106 height 12
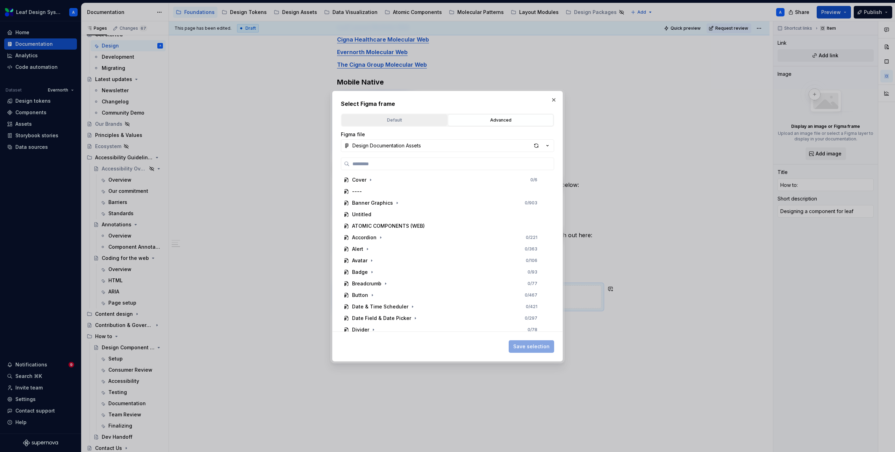
click at [397, 117] on div "Default" at bounding box center [394, 120] width 101 height 7
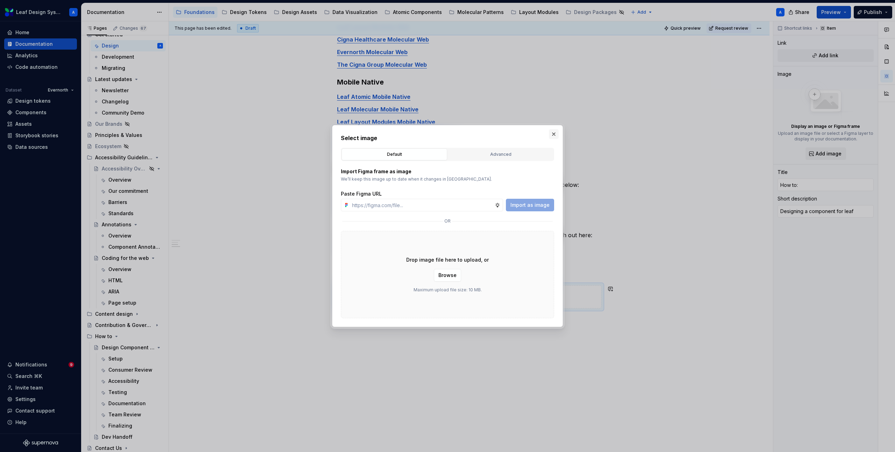
click at [553, 134] on button "button" at bounding box center [554, 134] width 10 height 10
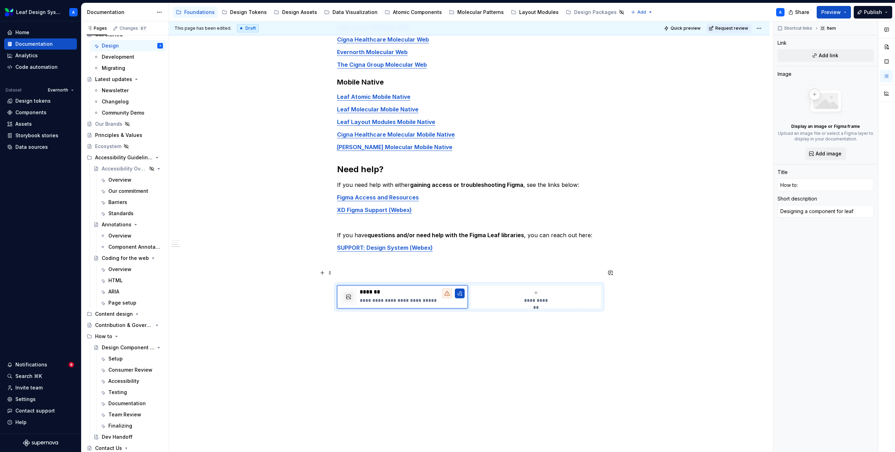
click at [355, 272] on p at bounding box center [469, 273] width 264 height 8
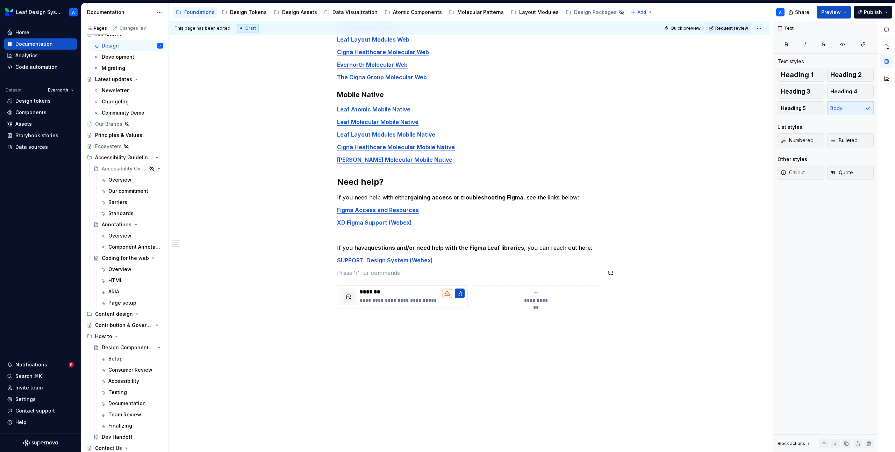
scroll to position [208, 0]
click at [389, 334] on div "**********" at bounding box center [469, 192] width 600 height 521
click at [393, 278] on div "**********" at bounding box center [469, 137] width 264 height 377
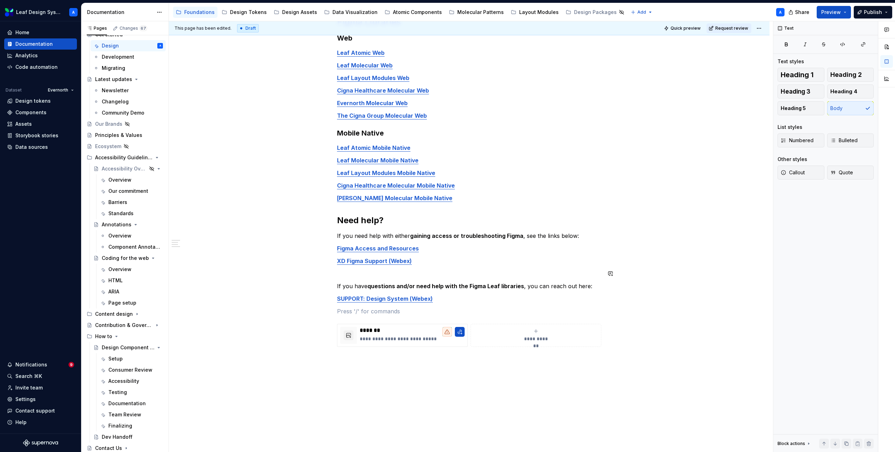
scroll to position [171, 0]
click at [351, 333] on button "button" at bounding box center [349, 335] width 10 height 10
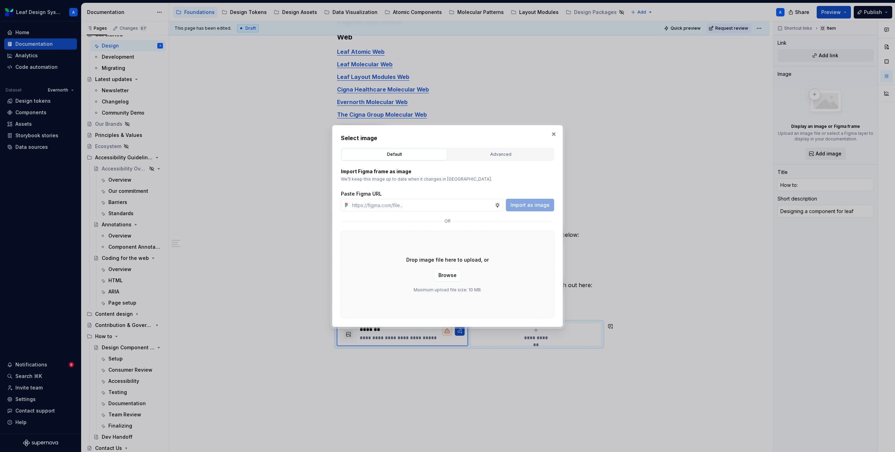
type textarea "*"
type input "[URL][DOMAIN_NAME]"
click at [528, 207] on span "Import as image" at bounding box center [529, 205] width 39 height 7
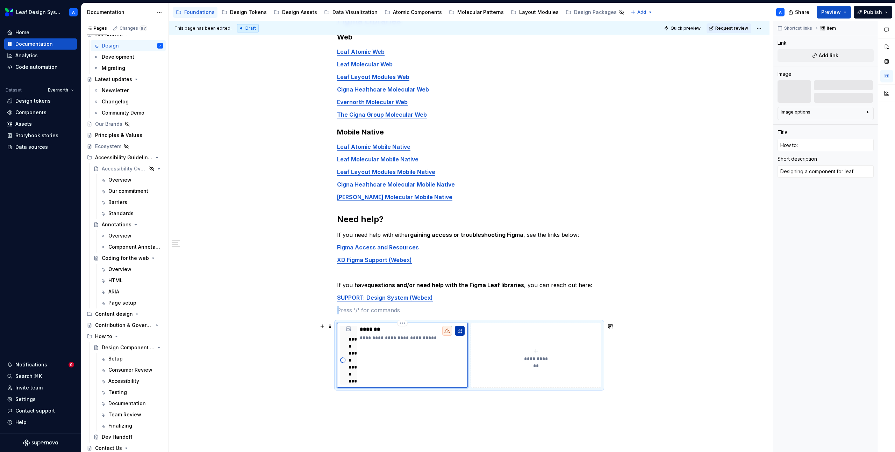
click at [462, 330] on button "button" at bounding box center [460, 331] width 10 height 10
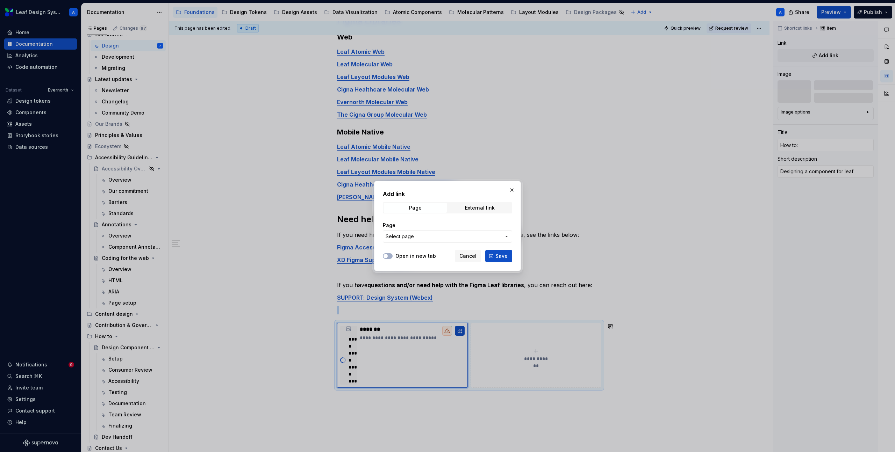
click at [416, 241] on button "Select page" at bounding box center [447, 236] width 129 height 13
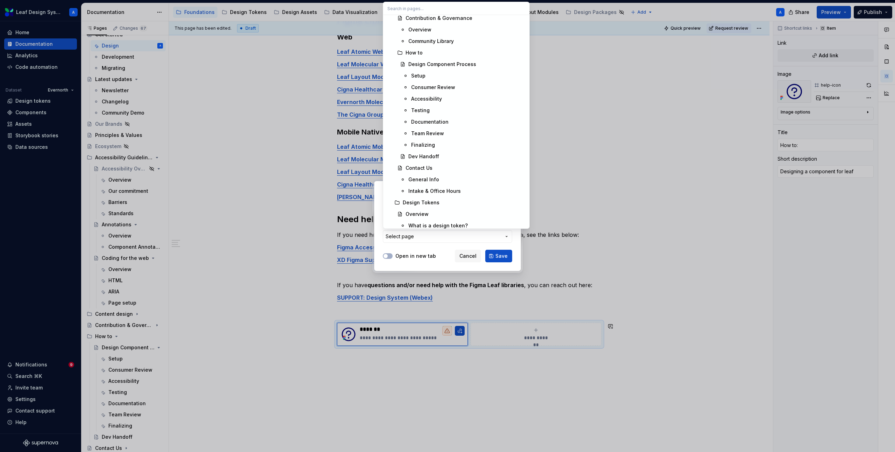
scroll to position [919, 0]
click at [429, 71] on div "Design Component Process" at bounding box center [442, 72] width 68 height 7
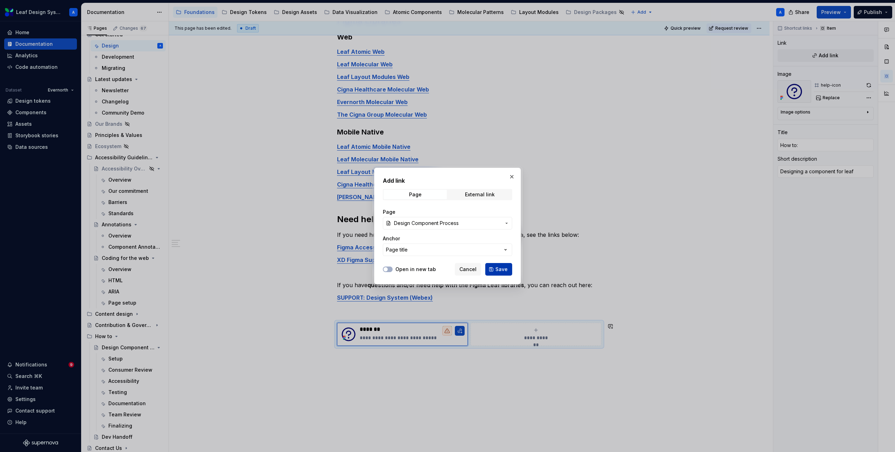
click at [502, 269] on span "Save" at bounding box center [501, 269] width 12 height 7
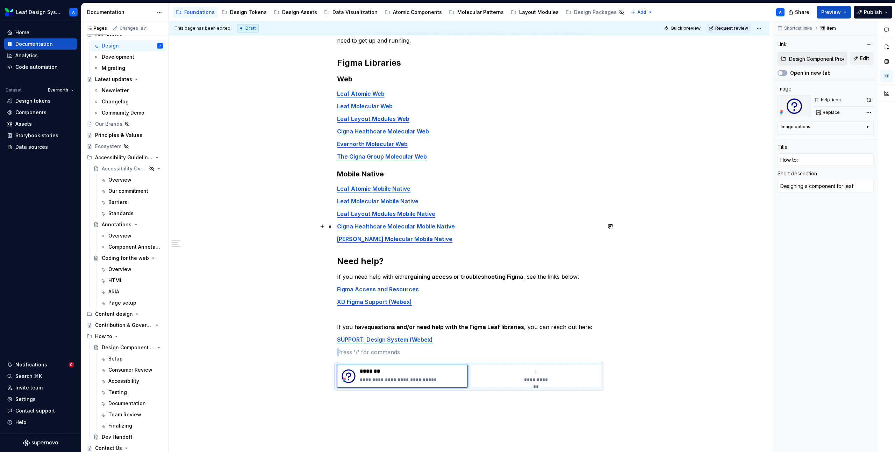
scroll to position [131, 0]
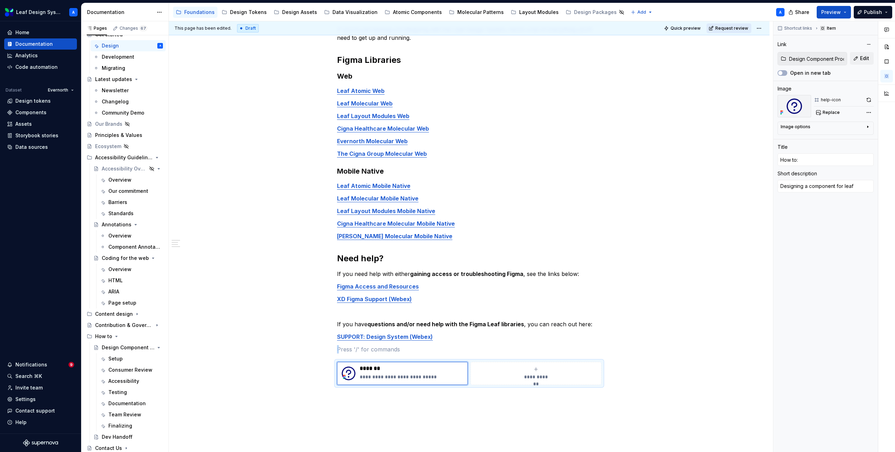
click at [732, 26] on span "Request review" at bounding box center [731, 29] width 33 height 6
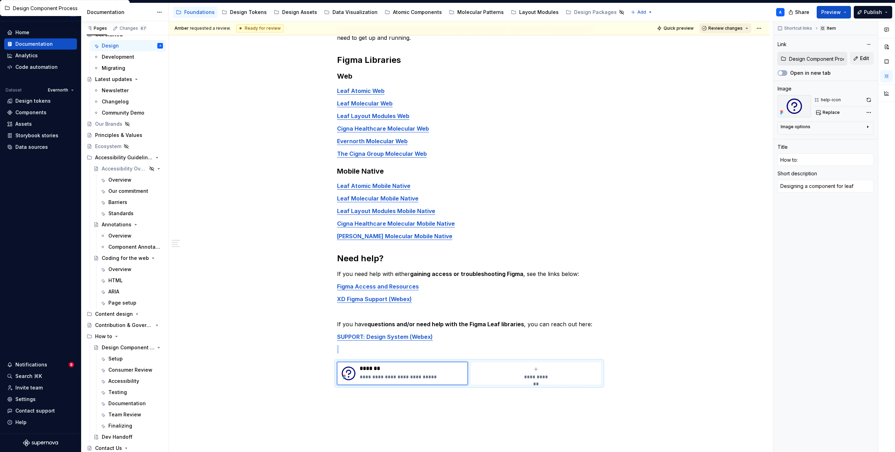
click at [729, 28] on span "Review changes" at bounding box center [725, 29] width 34 height 6
click at [725, 43] on div "Approve" at bounding box center [748, 41] width 61 height 7
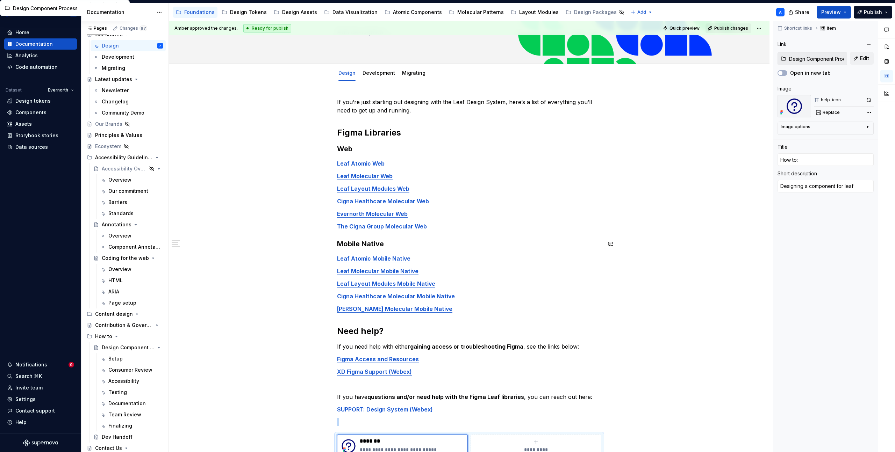
scroll to position [0, 0]
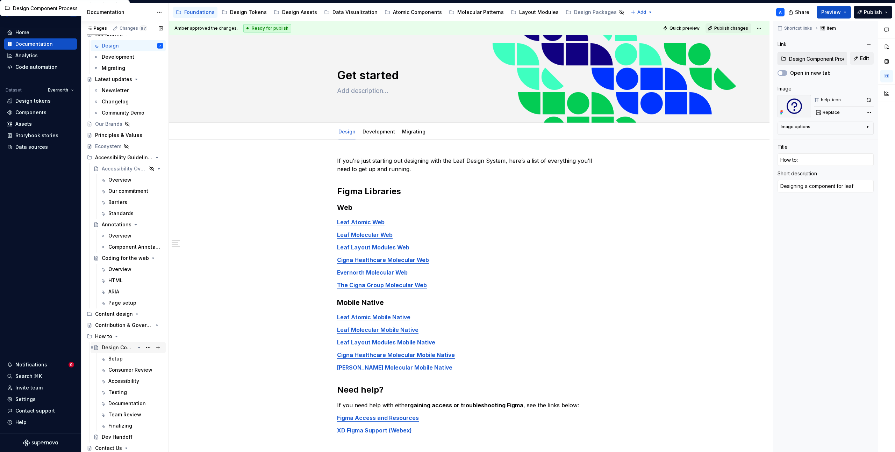
click at [117, 346] on div "Design Component Process" at bounding box center [118, 347] width 33 height 7
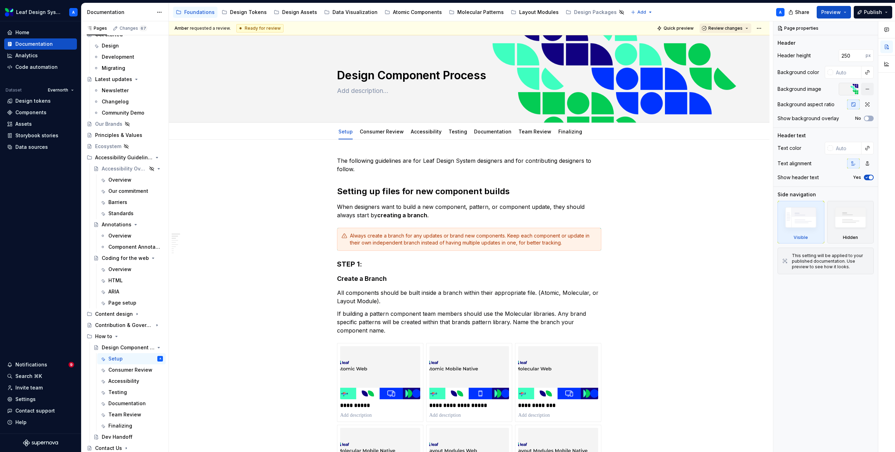
click at [729, 27] on span "Review changes" at bounding box center [725, 29] width 34 height 6
click at [722, 44] on div "Approve" at bounding box center [748, 41] width 61 height 7
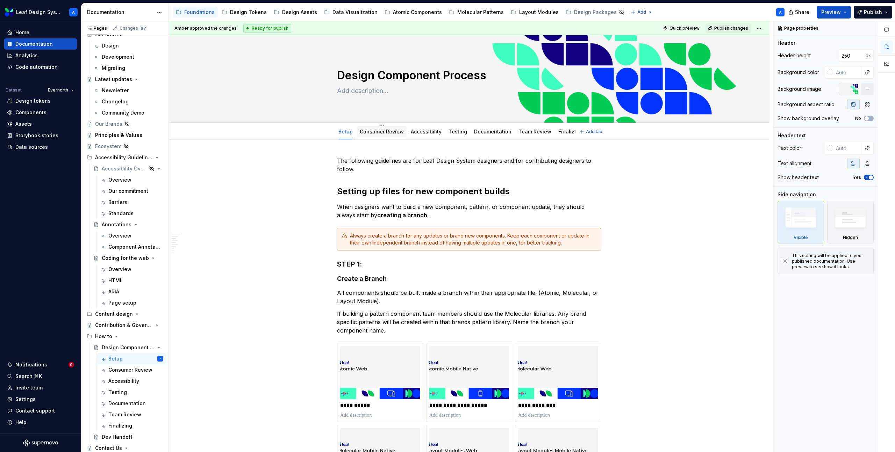
click at [391, 132] on link "Consumer Review" at bounding box center [382, 132] width 44 height 6
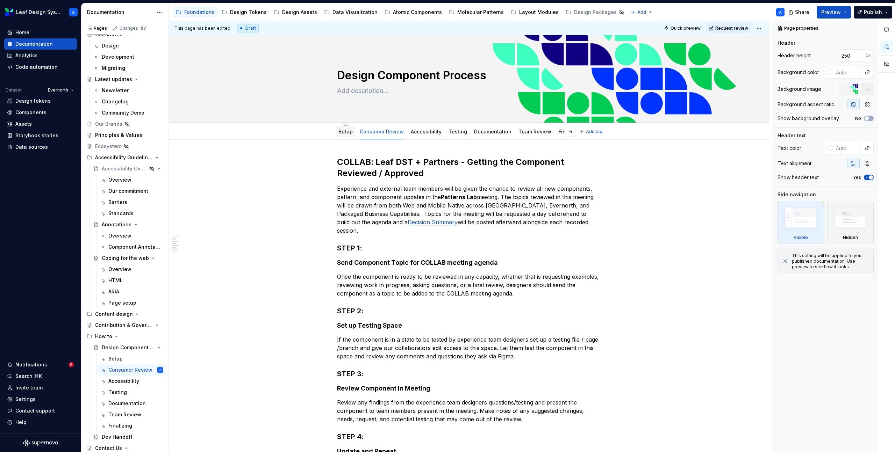
click at [343, 134] on link "Setup" at bounding box center [345, 132] width 14 height 6
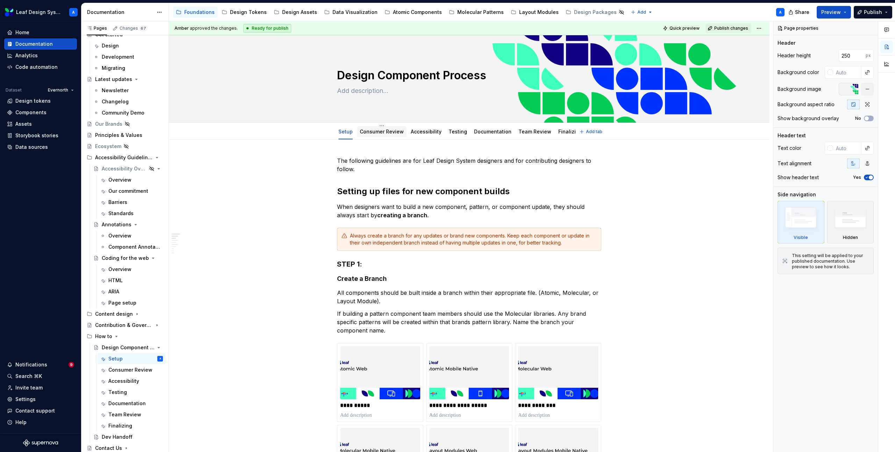
click at [383, 132] on link "Consumer Review" at bounding box center [382, 132] width 44 height 6
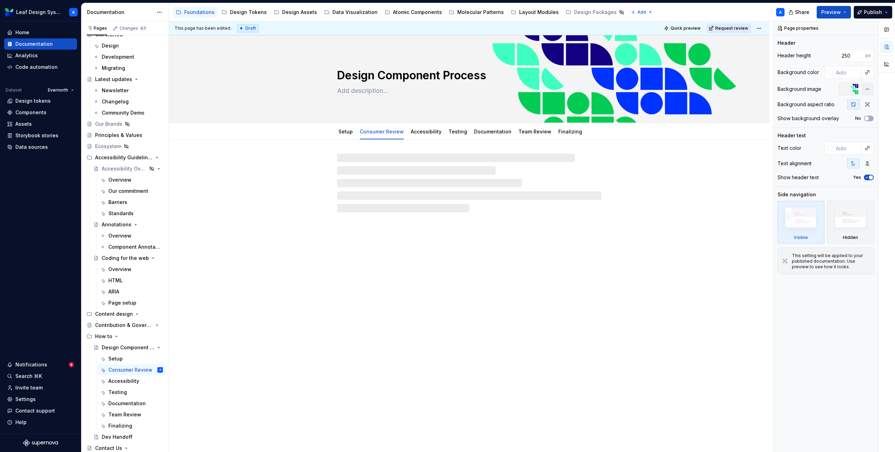
click at [731, 28] on span "Request review" at bounding box center [731, 29] width 33 height 6
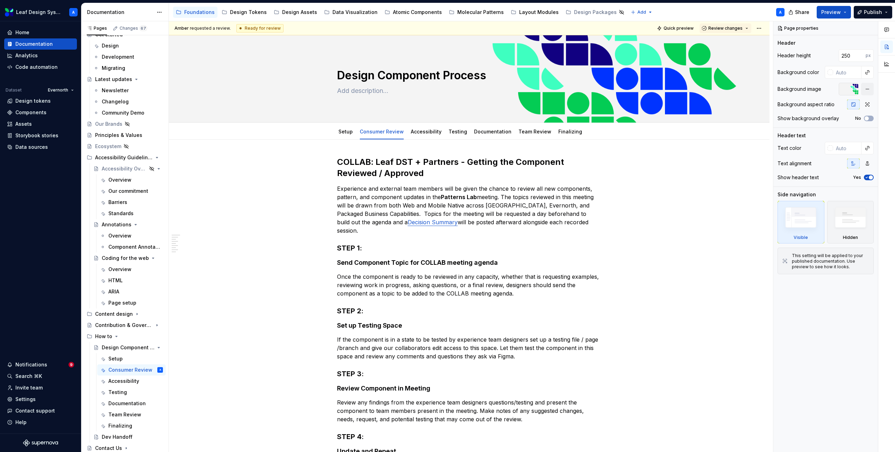
click at [731, 28] on span "Review changes" at bounding box center [725, 29] width 34 height 6
click at [728, 39] on div "Approve" at bounding box center [748, 41] width 61 height 7
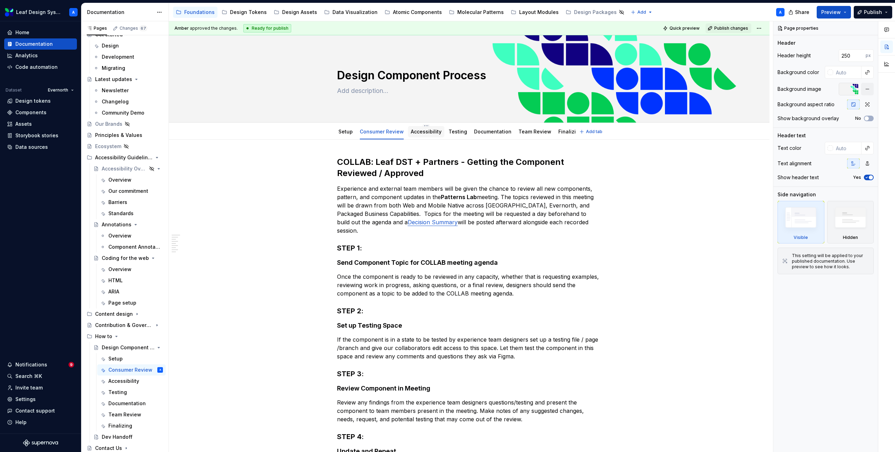
click at [416, 134] on link "Accessibility" at bounding box center [426, 132] width 31 height 6
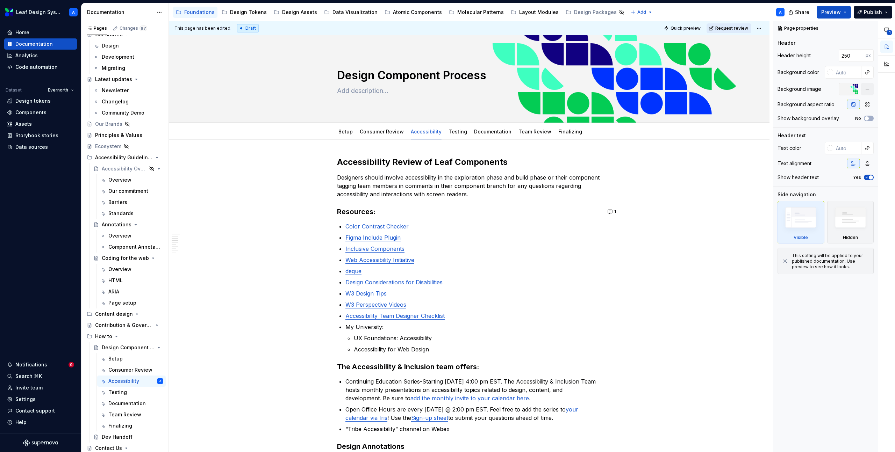
click at [729, 29] on span "Request review" at bounding box center [731, 29] width 33 height 6
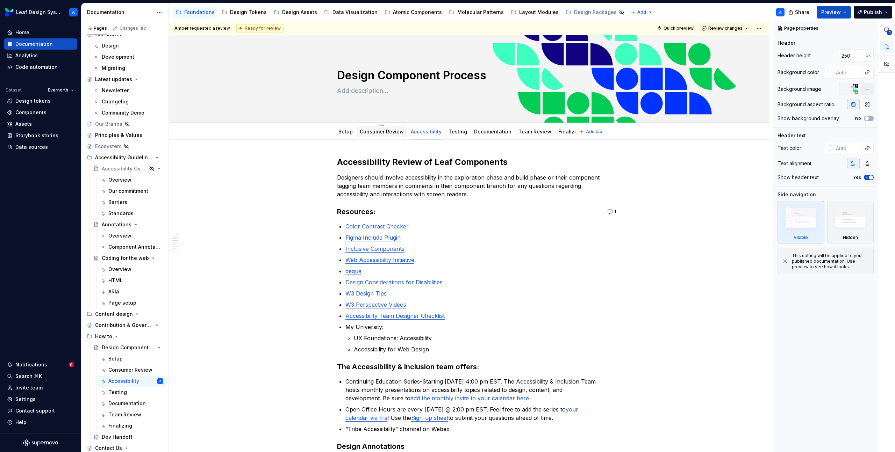
click at [379, 131] on link "Consumer Review" at bounding box center [382, 132] width 44 height 6
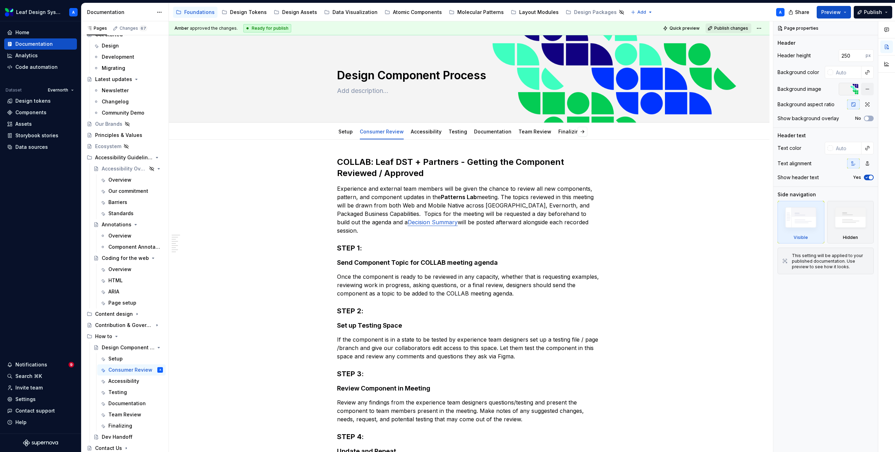
click at [739, 28] on span "Publish changes" at bounding box center [731, 29] width 34 height 6
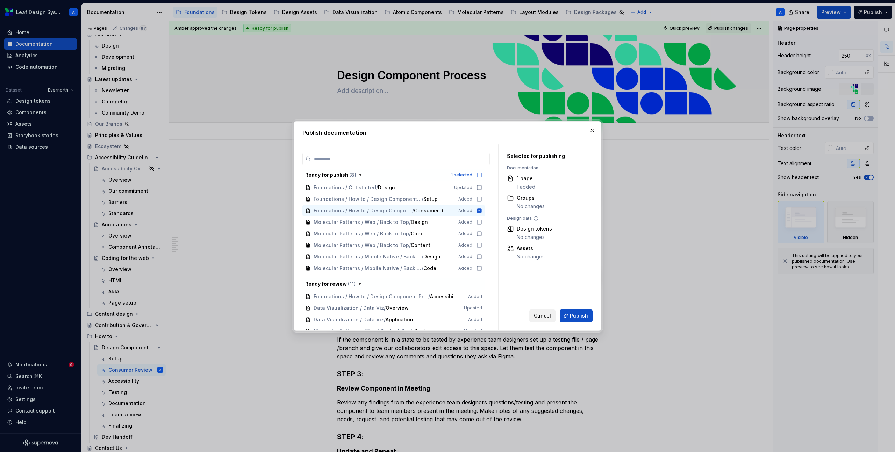
click at [546, 317] on span "Cancel" at bounding box center [542, 315] width 17 height 7
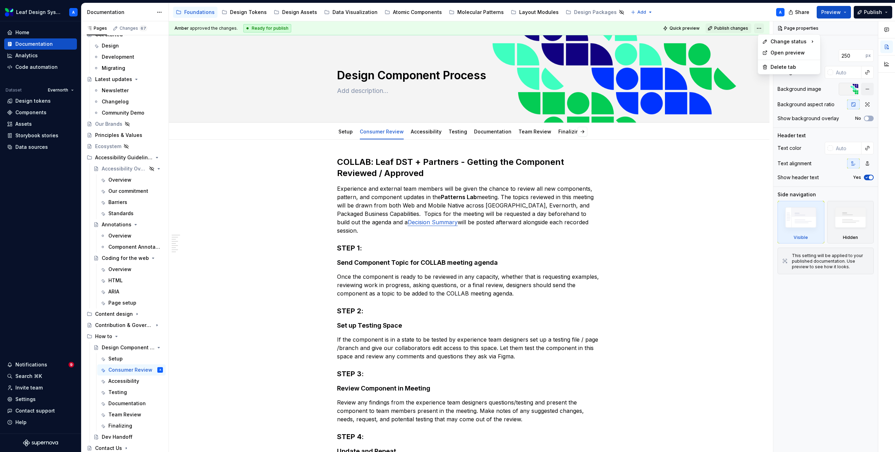
click at [763, 31] on html "Leaf Design System A Home Documentation Analytics Code automation Dataset Evern…" at bounding box center [447, 226] width 895 height 452
click at [849, 44] on div "Draft" at bounding box center [864, 43] width 49 height 7
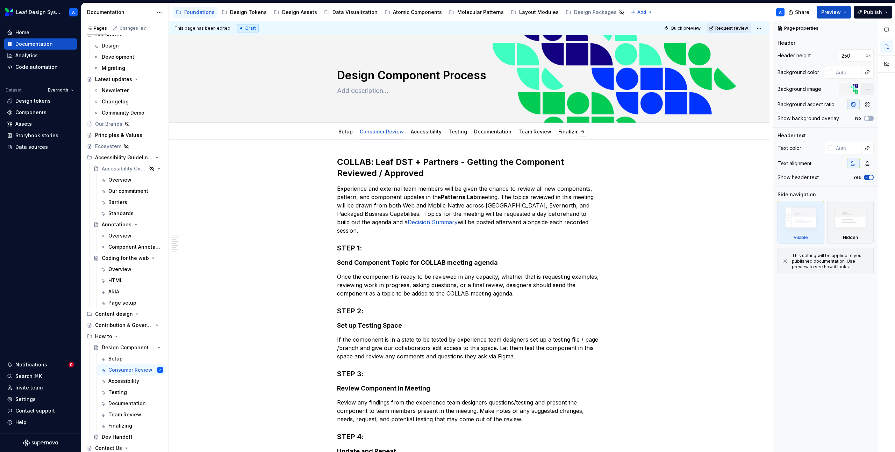
click at [732, 26] on span "Request review" at bounding box center [731, 29] width 33 height 6
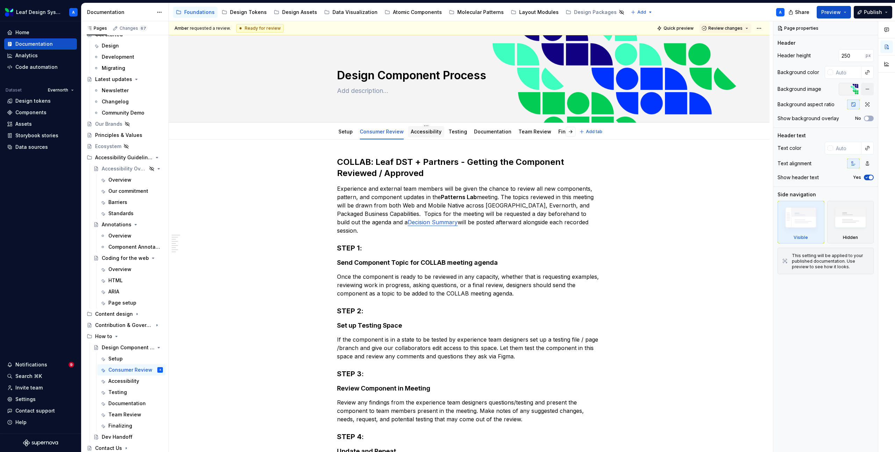
click at [425, 130] on link "Accessibility" at bounding box center [426, 132] width 31 height 6
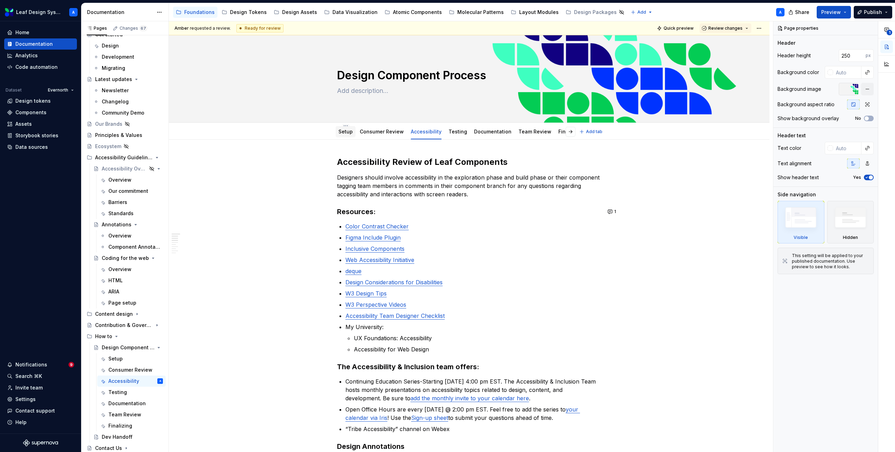
click at [347, 131] on link "Setup" at bounding box center [345, 132] width 14 height 6
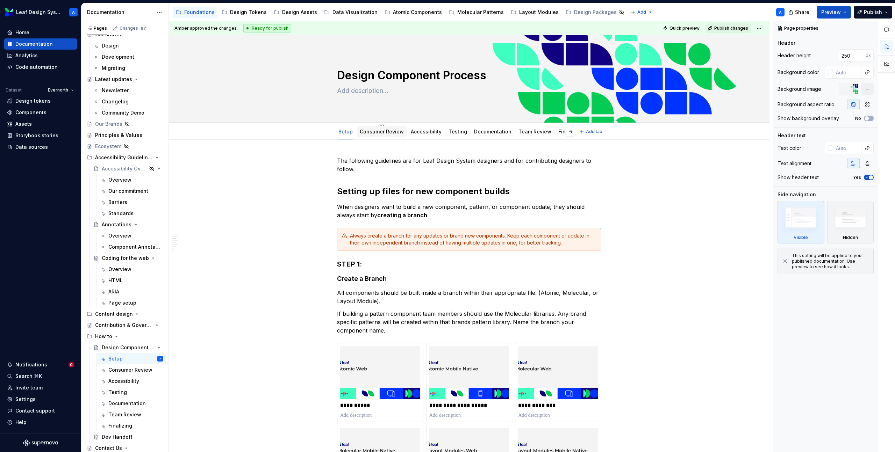
click at [375, 133] on link "Consumer Review" at bounding box center [382, 132] width 44 height 6
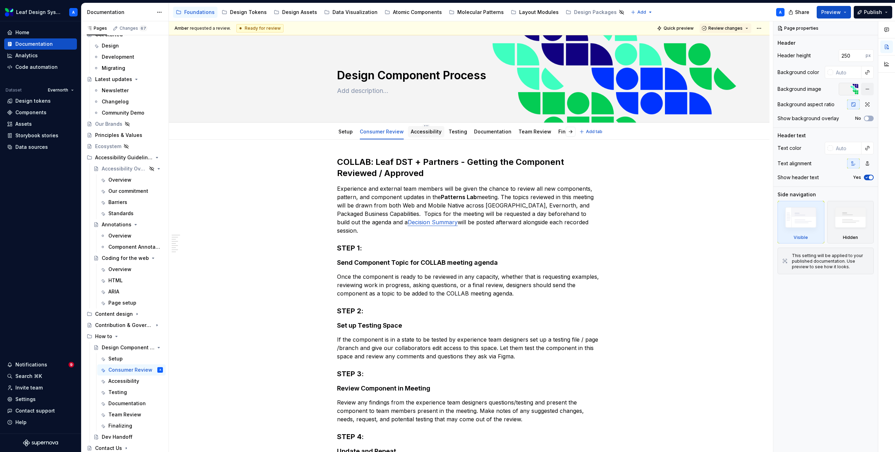
click at [416, 135] on div "Accessibility" at bounding box center [426, 131] width 31 height 7
click at [721, 30] on span "Review changes" at bounding box center [725, 29] width 34 height 6
click at [724, 45] on div "Approve" at bounding box center [748, 41] width 61 height 7
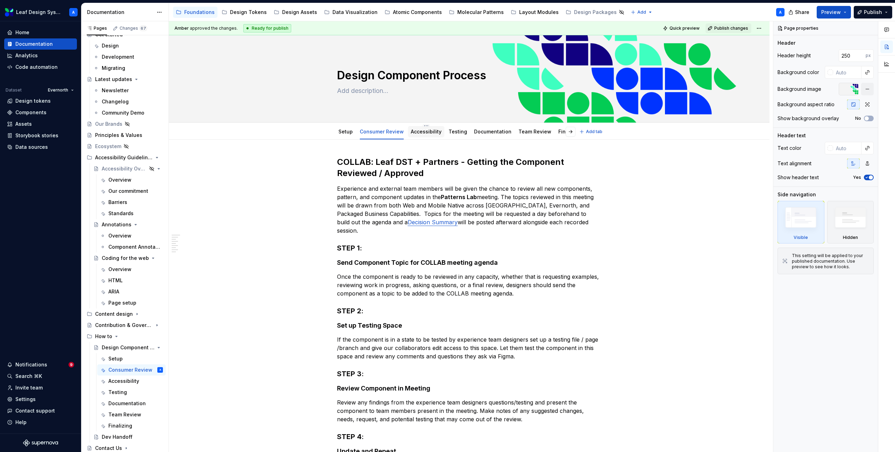
click at [429, 131] on link "Accessibility" at bounding box center [426, 132] width 31 height 6
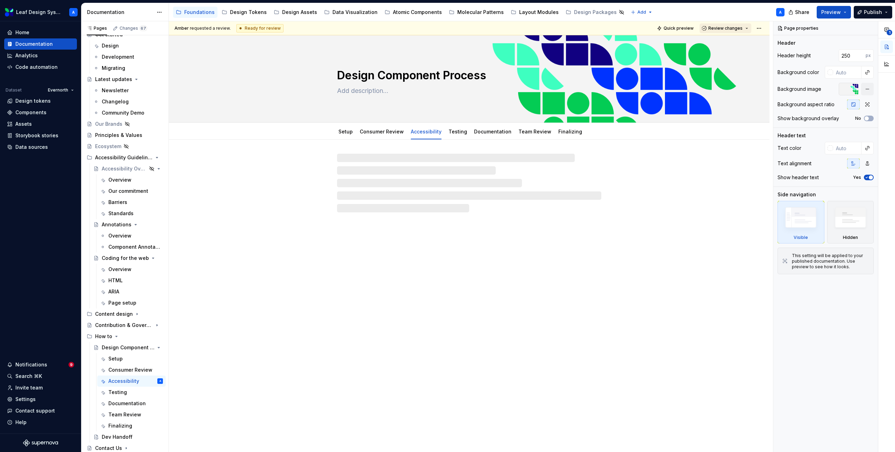
click at [724, 28] on span "Review changes" at bounding box center [725, 29] width 34 height 6
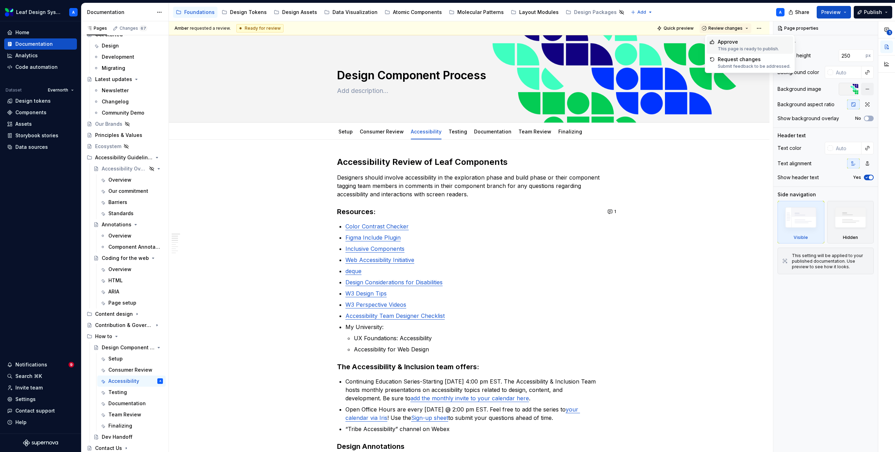
click at [720, 43] on div "Approve" at bounding box center [748, 41] width 61 height 7
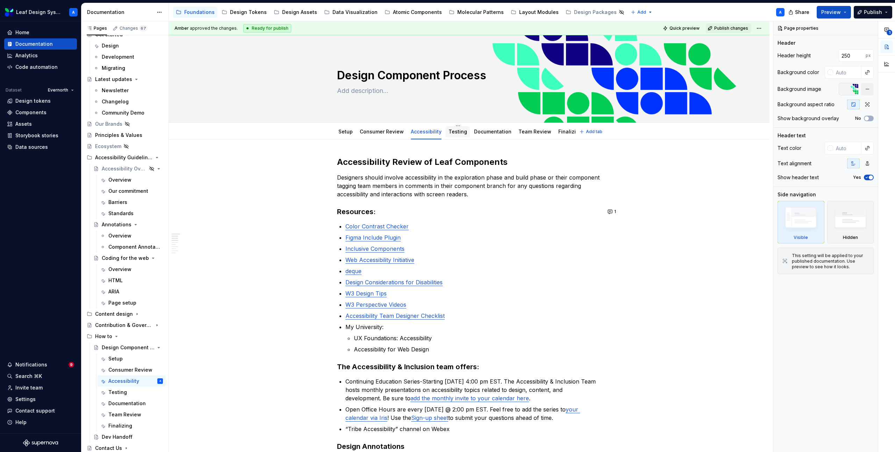
click at [449, 130] on link "Testing" at bounding box center [457, 132] width 19 height 6
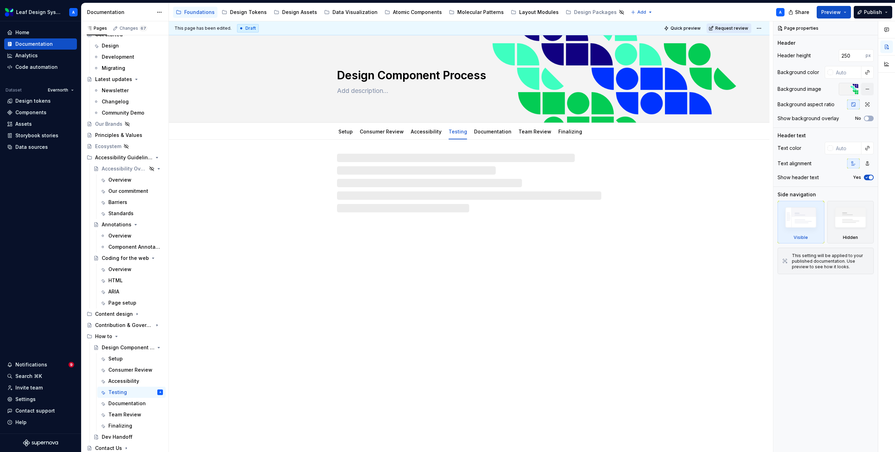
click at [744, 29] on span "Request review" at bounding box center [731, 29] width 33 height 6
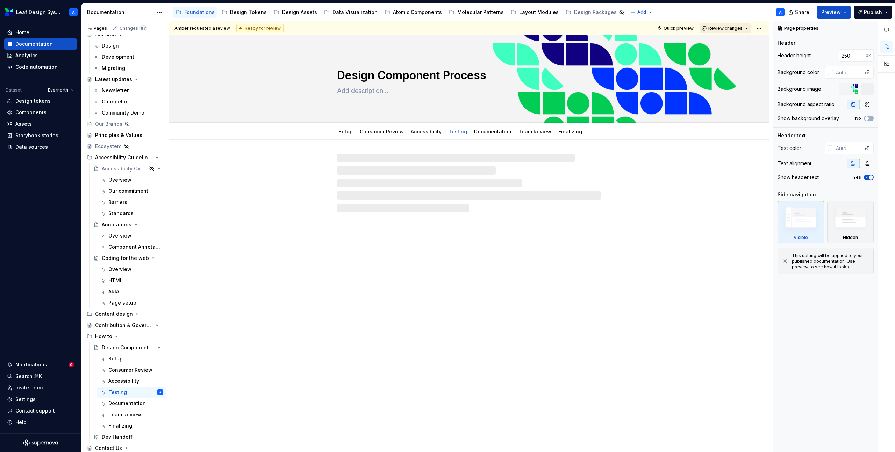
click at [733, 28] on span "Review changes" at bounding box center [725, 29] width 34 height 6
click at [729, 43] on div "Approve" at bounding box center [748, 41] width 61 height 7
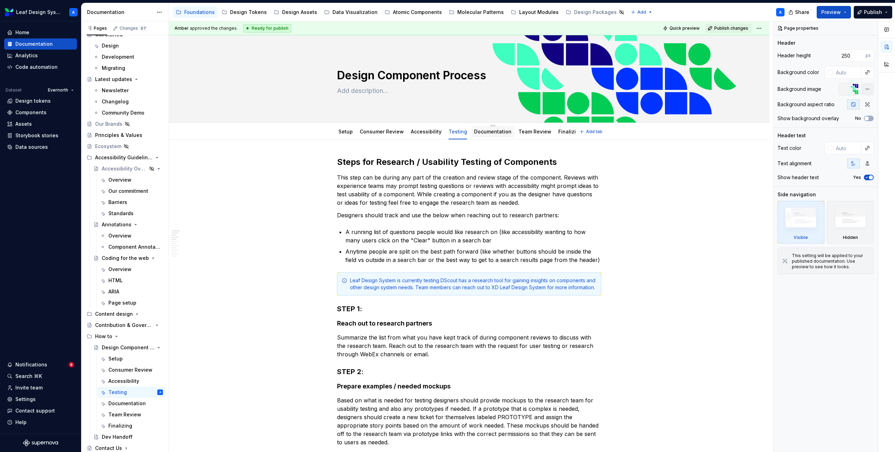
click at [483, 131] on link "Documentation" at bounding box center [492, 132] width 37 height 6
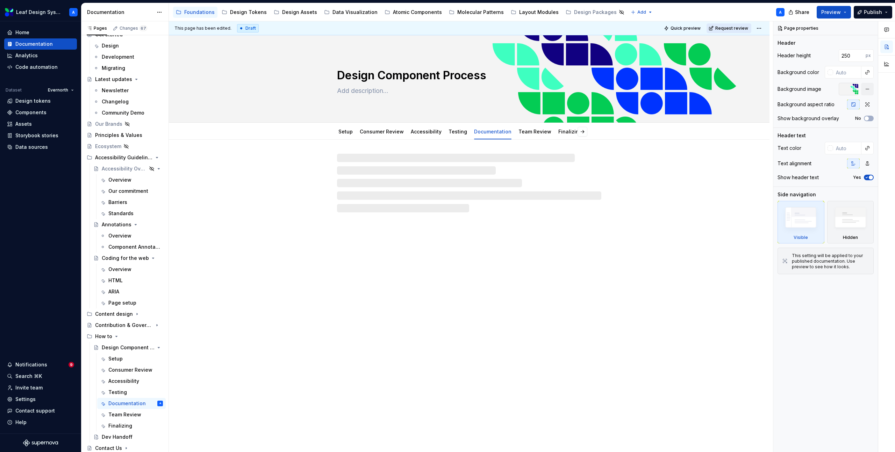
click at [722, 28] on span "Request review" at bounding box center [731, 29] width 33 height 6
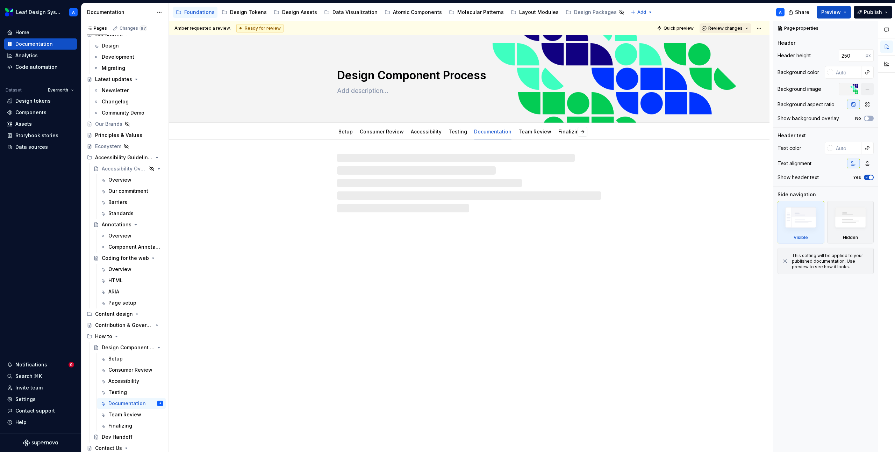
click at [724, 27] on span "Review changes" at bounding box center [725, 29] width 34 height 6
click at [720, 42] on div "Approve" at bounding box center [748, 41] width 61 height 7
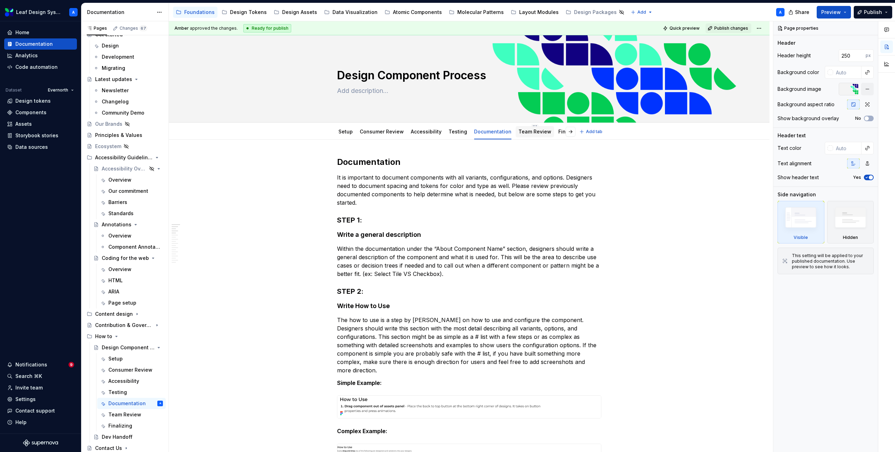
click at [518, 131] on link "Team Review" at bounding box center [534, 132] width 33 height 6
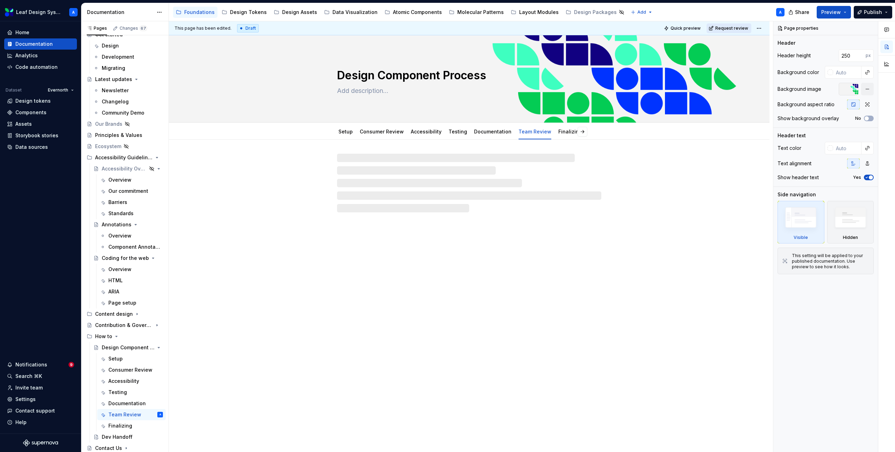
click at [725, 26] on span "Request review" at bounding box center [731, 29] width 33 height 6
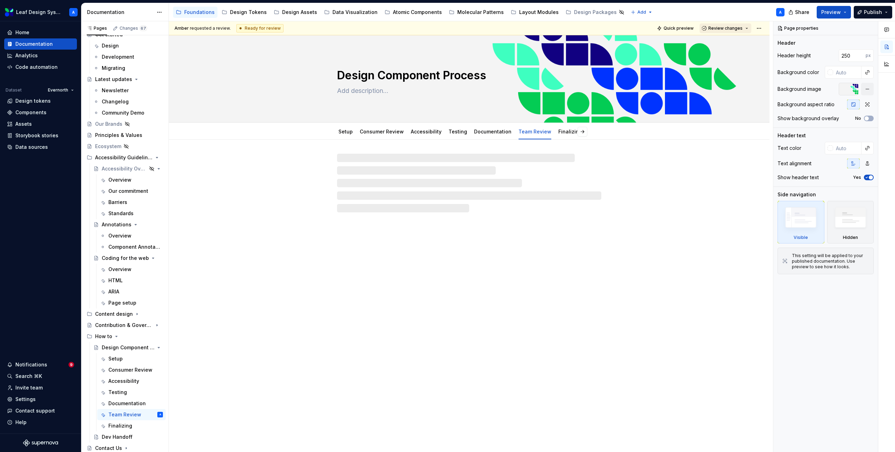
click at [725, 27] on span "Review changes" at bounding box center [725, 29] width 34 height 6
click at [722, 42] on div "Approve" at bounding box center [748, 41] width 61 height 7
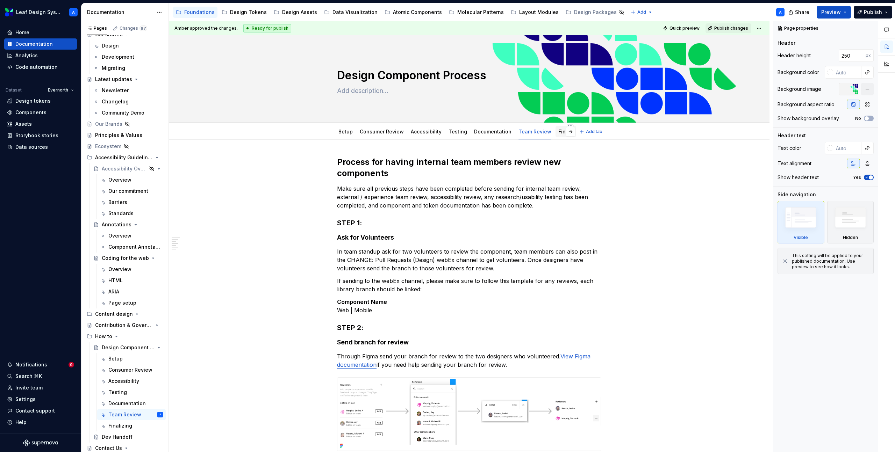
click at [558, 134] on link "Finalizing" at bounding box center [570, 132] width 24 height 6
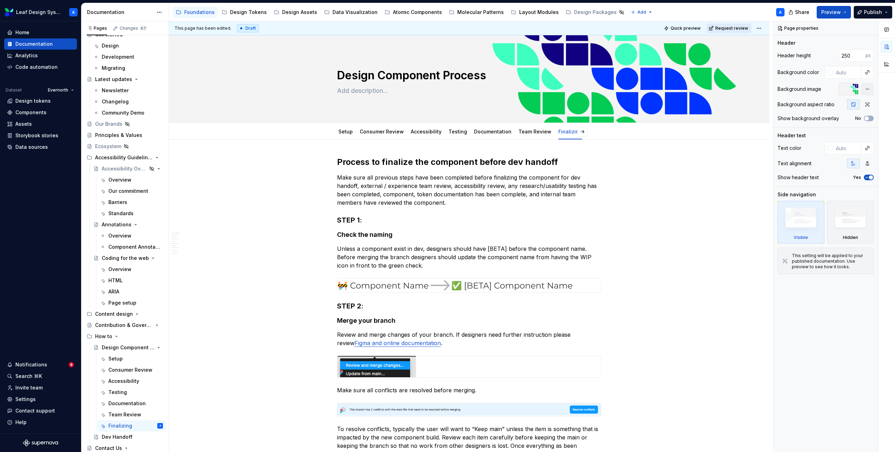
click at [728, 29] on span "Request review" at bounding box center [731, 29] width 33 height 6
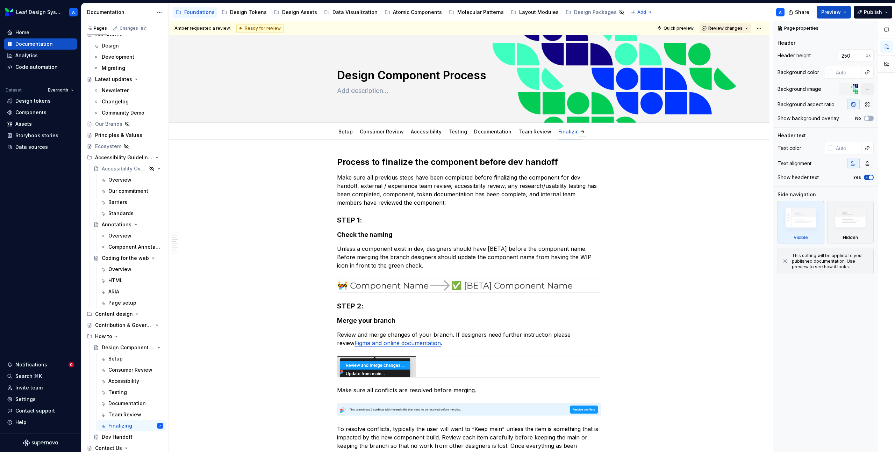
click at [731, 29] on span "Review changes" at bounding box center [725, 29] width 34 height 6
click at [730, 43] on div "Approve" at bounding box center [748, 41] width 61 height 7
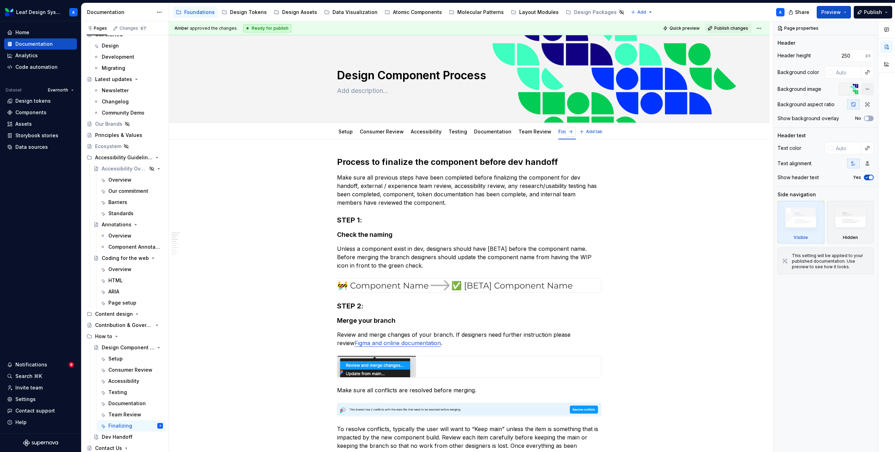
click at [573, 131] on button "button" at bounding box center [571, 132] width 10 height 10
click at [465, 11] on div "Molecular Patterns" at bounding box center [480, 12] width 46 height 7
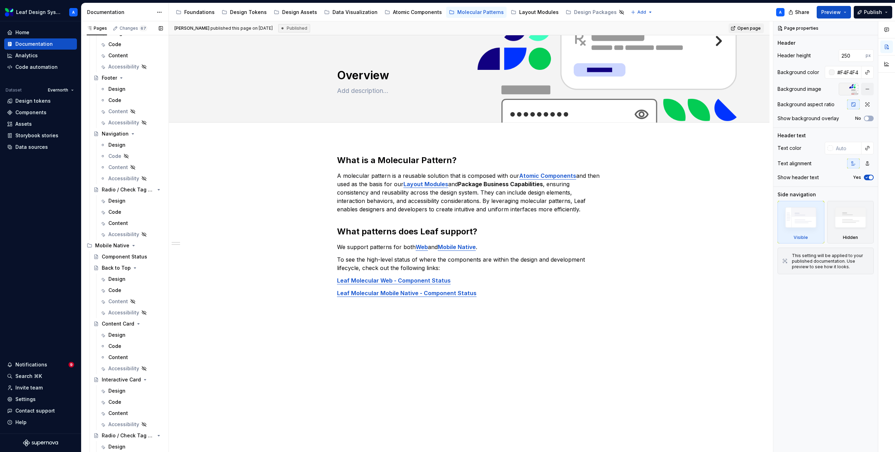
scroll to position [218, 0]
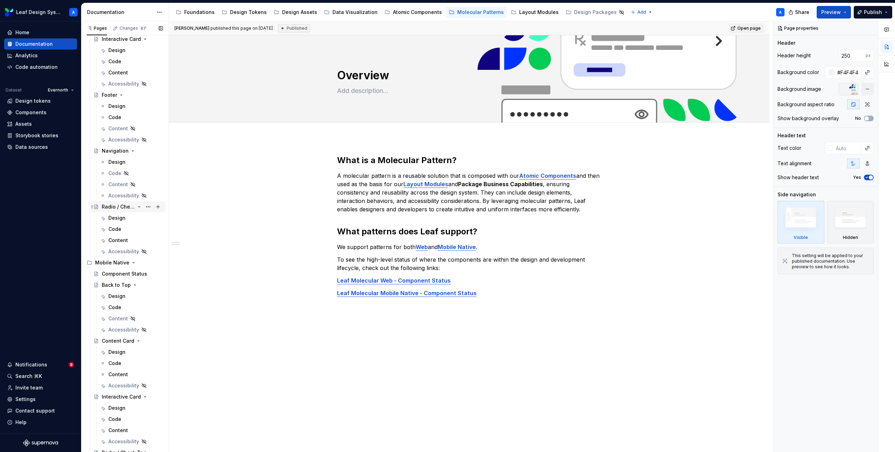
click at [114, 209] on div "Radio / Check Tag Group" at bounding box center [118, 206] width 33 height 7
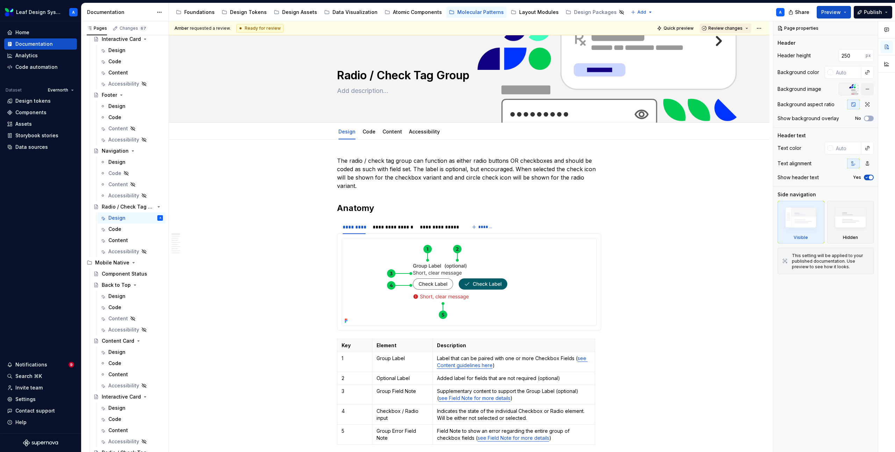
click at [722, 27] on span "Review changes" at bounding box center [725, 29] width 34 height 6
click at [714, 43] on div "Suggestions" at bounding box center [712, 42] width 6 height 6
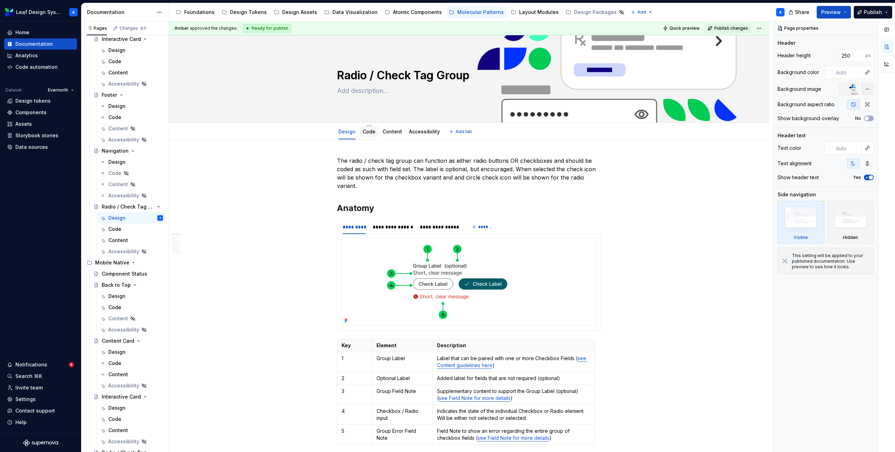
click at [362, 133] on div "Code" at bounding box center [369, 131] width 19 height 11
click at [366, 128] on div "Code" at bounding box center [368, 132] width 13 height 8
click at [371, 133] on link "Code" at bounding box center [368, 132] width 13 height 6
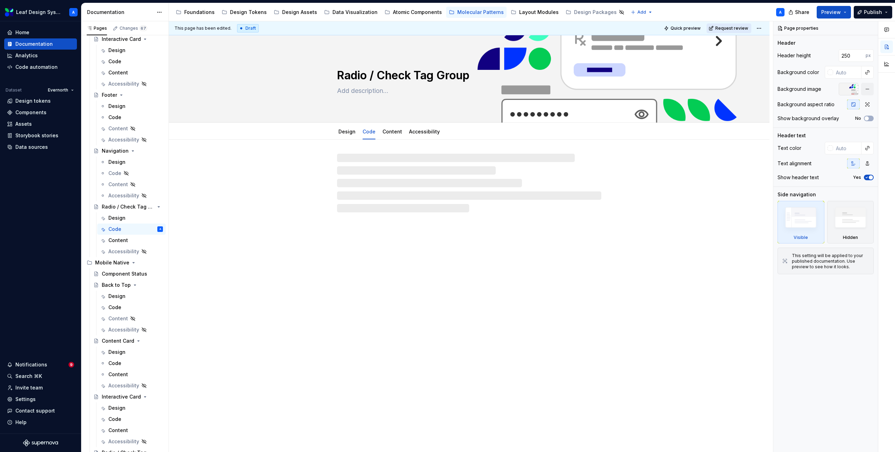
click at [729, 29] on span "Request review" at bounding box center [731, 29] width 33 height 6
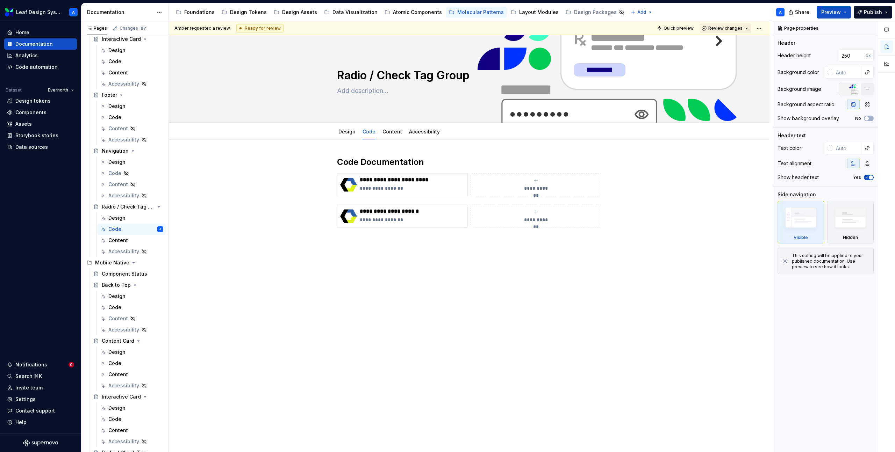
click at [732, 28] on span "Review changes" at bounding box center [725, 29] width 34 height 6
click at [727, 41] on div "Approve" at bounding box center [748, 41] width 61 height 7
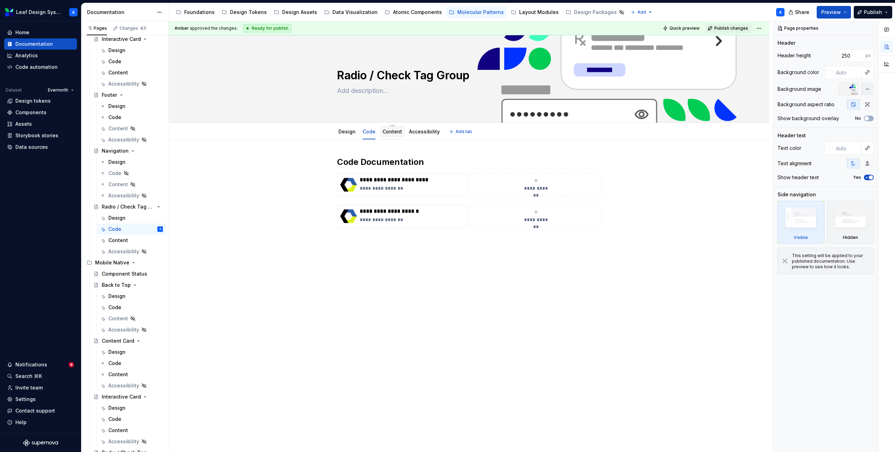
click at [387, 133] on link "Content" at bounding box center [392, 132] width 20 height 6
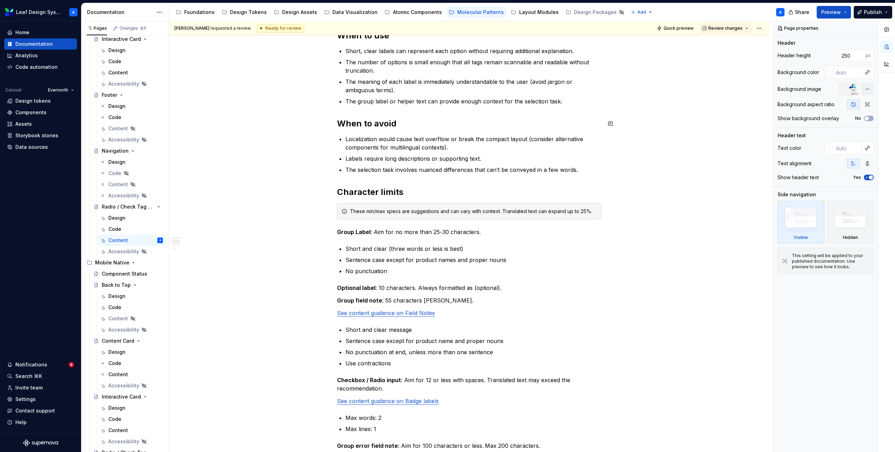
scroll to position [127, 0]
type textarea "*"
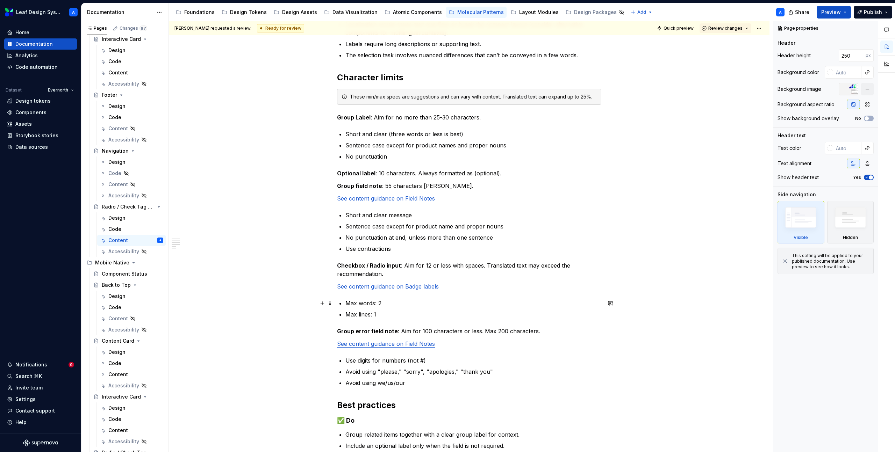
scroll to position [243, 0]
click at [417, 198] on link "See content guidance on Field Notes" at bounding box center [386, 197] width 98 height 7
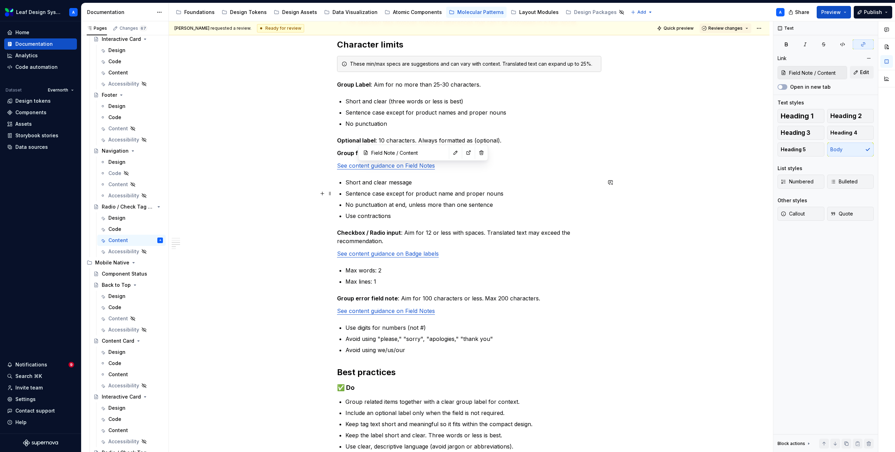
scroll to position [277, 0]
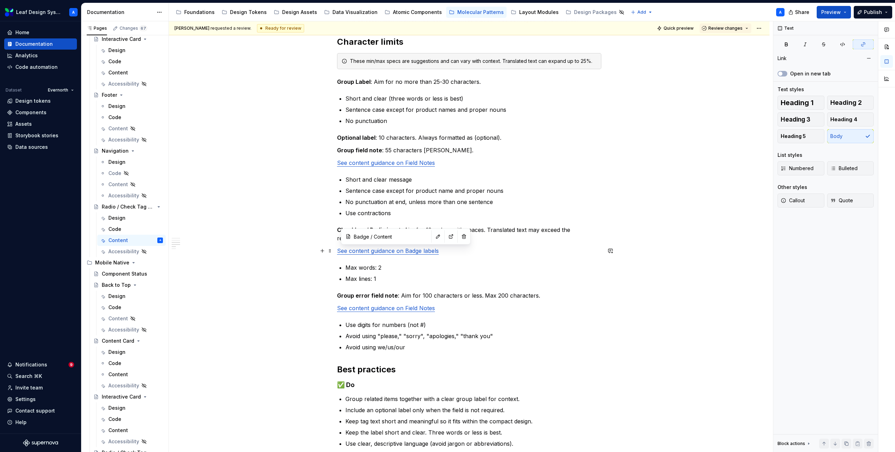
click at [399, 253] on link "See content guidance on Badge labels" at bounding box center [388, 250] width 102 height 7
type input "Badge / Content/ Label content"
click at [331, 265] on span at bounding box center [330, 268] width 6 height 10
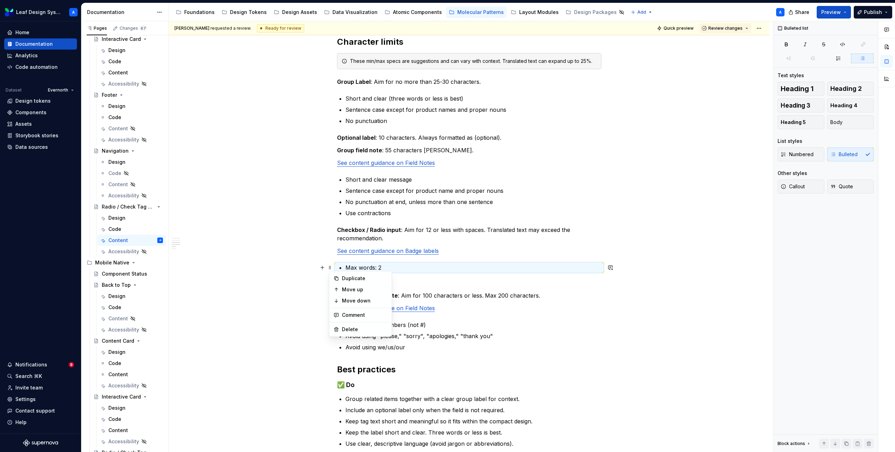
click at [305, 264] on div "When to use Short, clear labels can represent each option without requiring add…" at bounding box center [469, 282] width 600 height 838
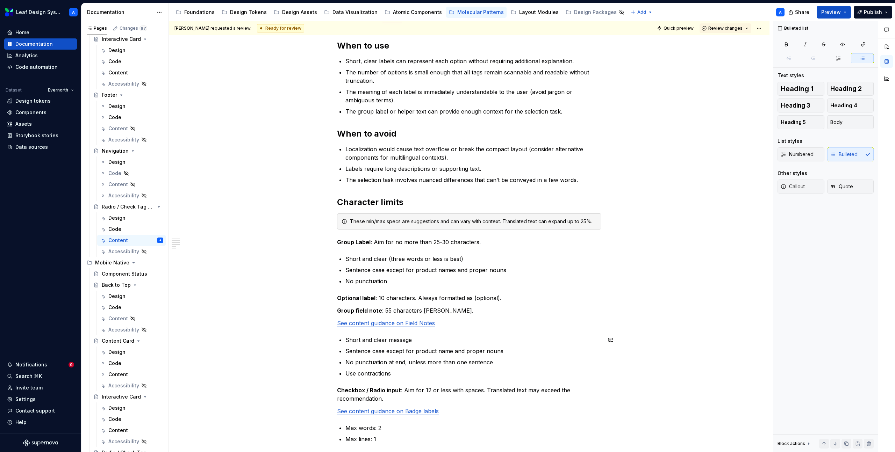
scroll to position [0, 0]
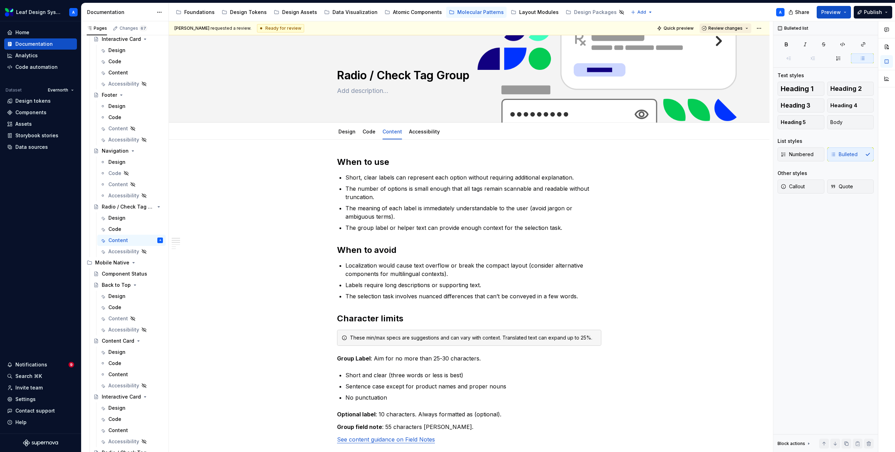
click at [744, 23] on button "Review changes" at bounding box center [725, 28] width 52 height 10
click at [734, 48] on div "This page is ready to publish." at bounding box center [748, 49] width 61 height 6
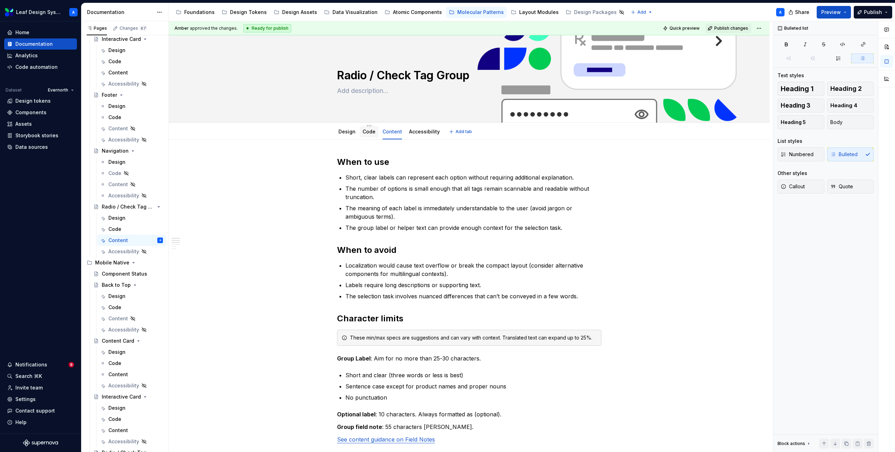
click at [366, 135] on div "Code" at bounding box center [368, 132] width 13 height 8
click at [348, 131] on link "Design" at bounding box center [346, 132] width 17 height 6
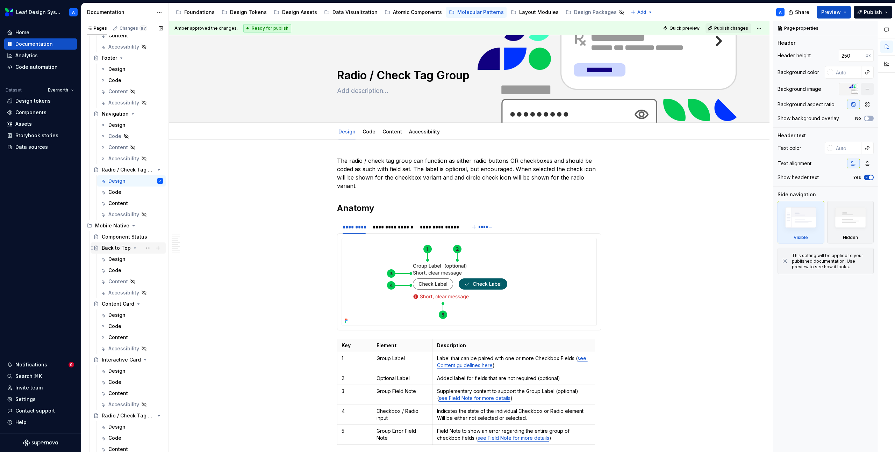
scroll to position [268, 0]
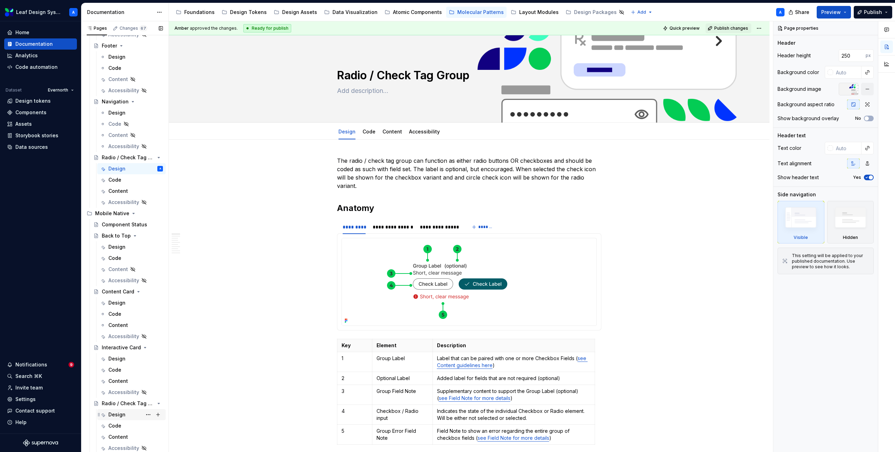
click at [117, 416] on div "Design" at bounding box center [116, 414] width 17 height 7
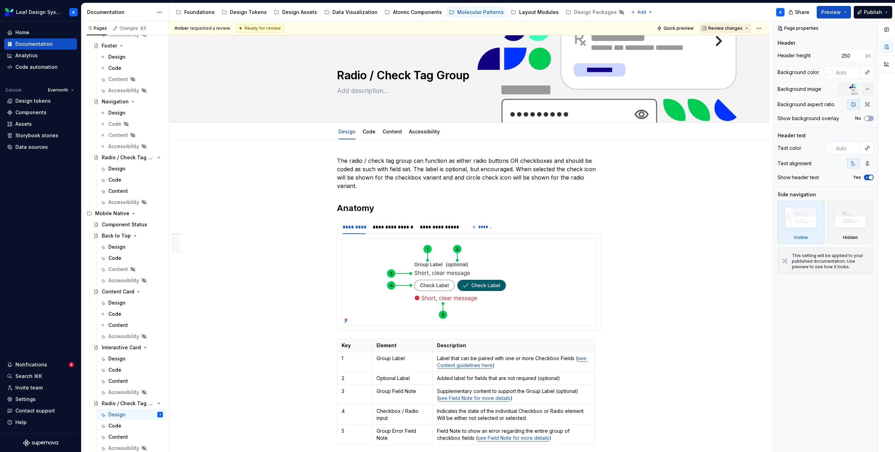
click at [716, 30] on span "Review changes" at bounding box center [725, 29] width 34 height 6
click at [719, 40] on div "Approve" at bounding box center [748, 41] width 61 height 7
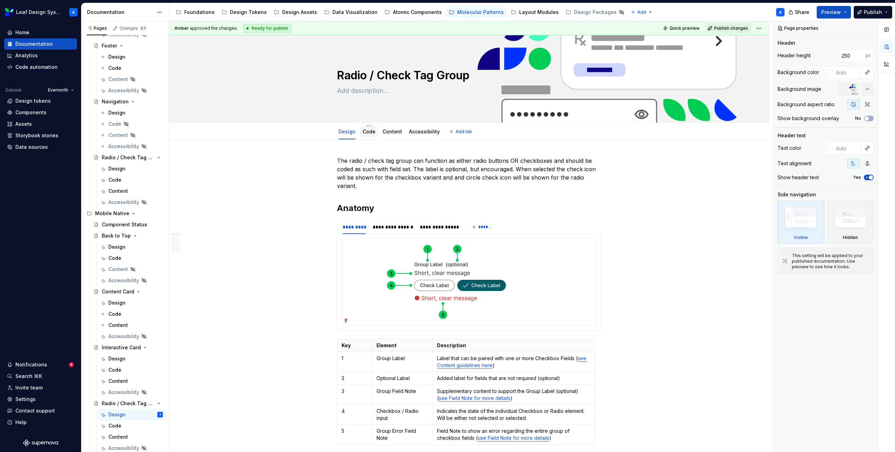
click at [369, 133] on link "Code" at bounding box center [368, 132] width 13 height 6
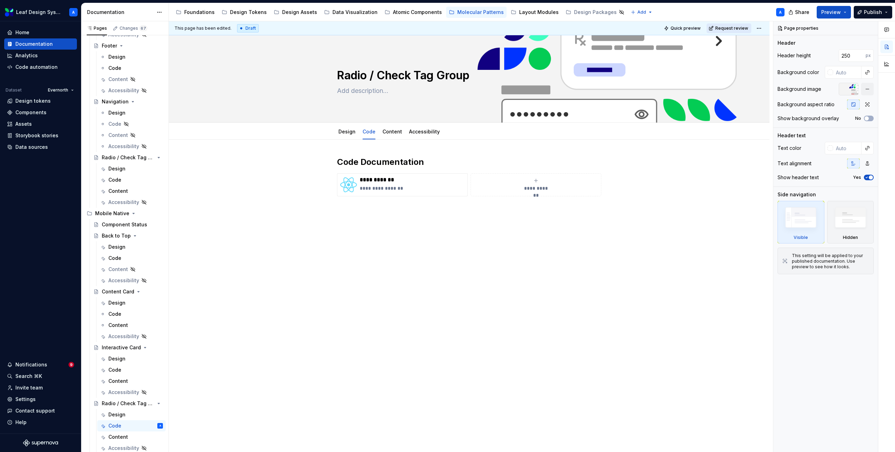
click at [745, 24] on button "Request review" at bounding box center [728, 28] width 45 height 10
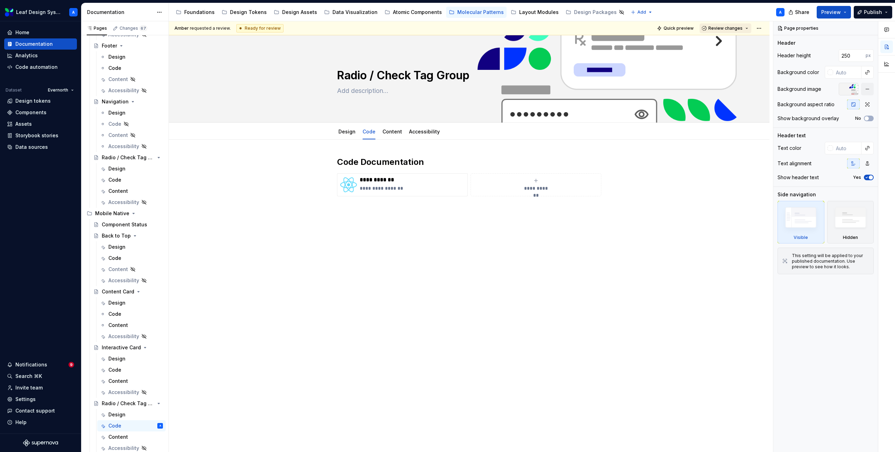
click at [738, 28] on span "Review changes" at bounding box center [725, 29] width 34 height 6
click at [734, 41] on div "Approve" at bounding box center [748, 41] width 61 height 7
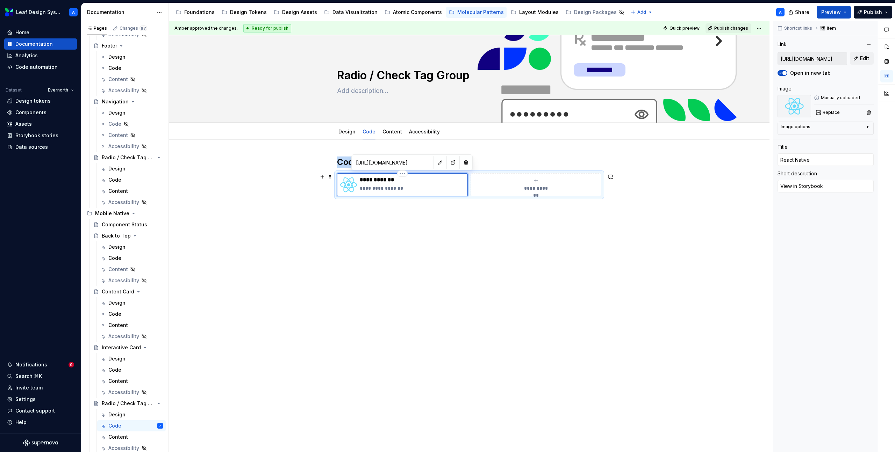
click at [372, 195] on div "**********" at bounding box center [402, 184] width 131 height 23
click at [810, 59] on input "[URL][DOMAIN_NAME]" at bounding box center [812, 58] width 69 height 13
click at [386, 130] on link "Content" at bounding box center [392, 132] width 20 height 6
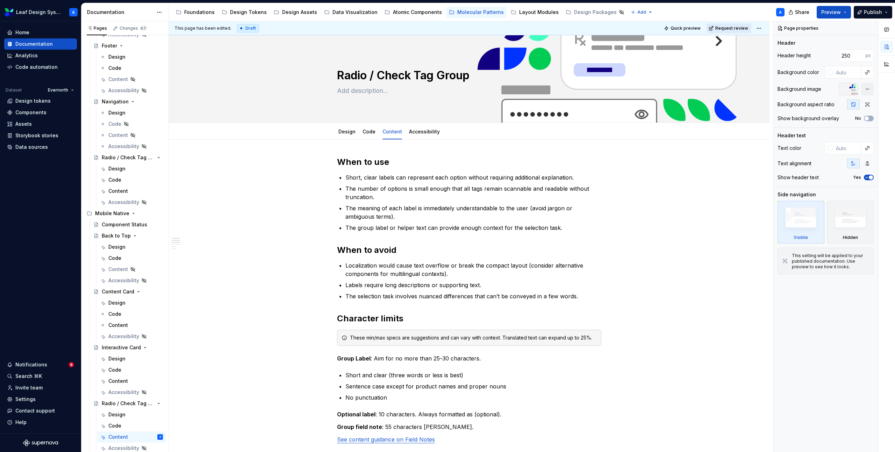
click at [734, 29] on span "Request review" at bounding box center [731, 29] width 33 height 6
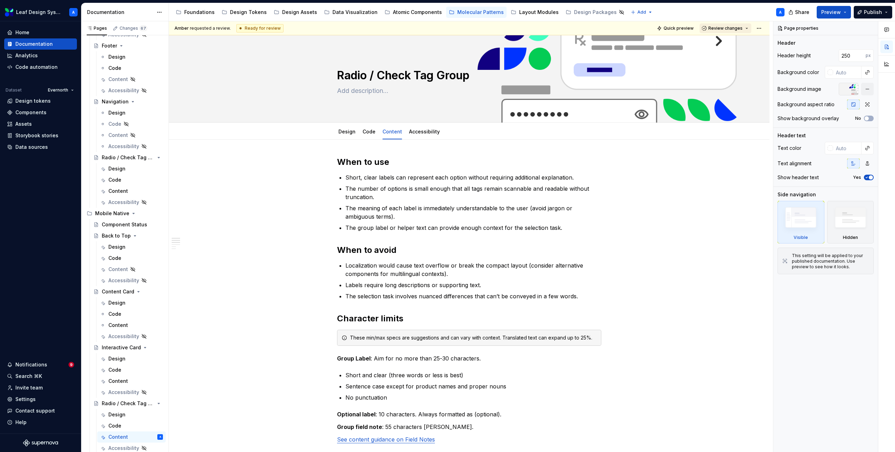
click at [737, 29] on span "Review changes" at bounding box center [725, 29] width 34 height 6
click at [735, 44] on div "Approve" at bounding box center [748, 41] width 61 height 7
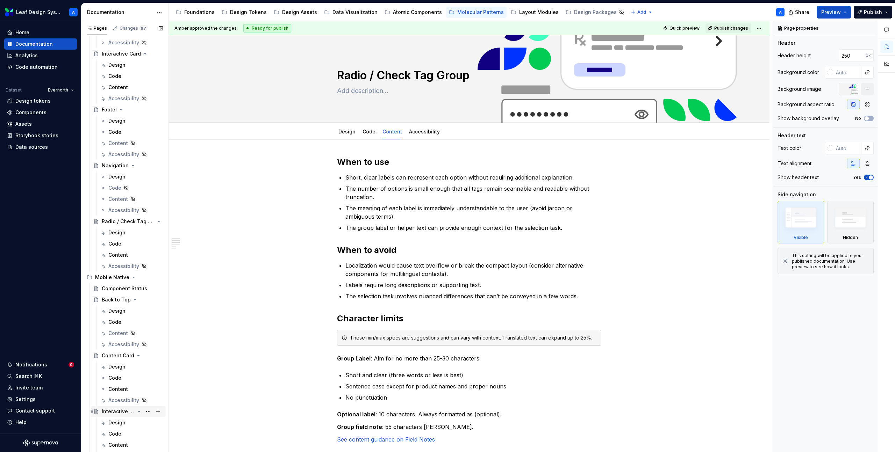
scroll to position [192, 0]
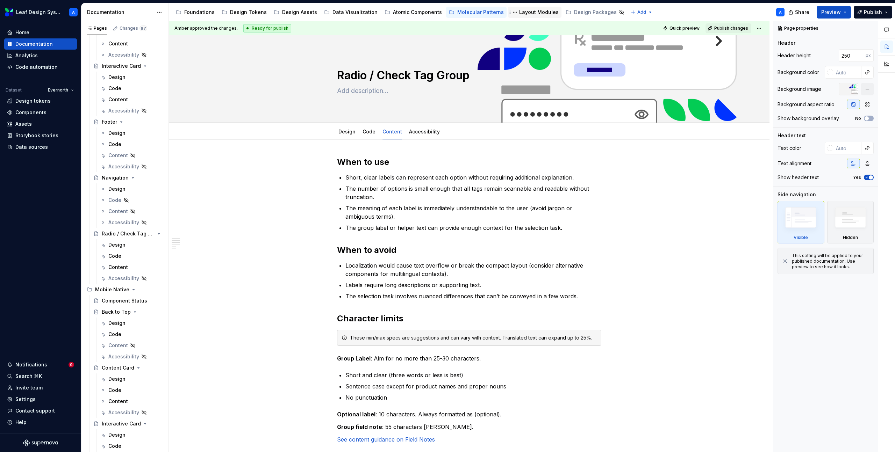
click at [531, 8] on div "Layout Modules" at bounding box center [535, 12] width 48 height 8
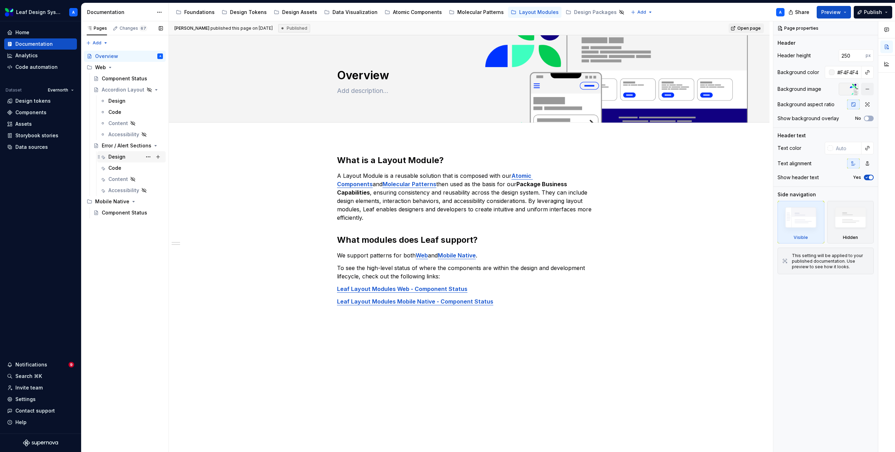
click at [118, 157] on div "Design" at bounding box center [116, 156] width 17 height 7
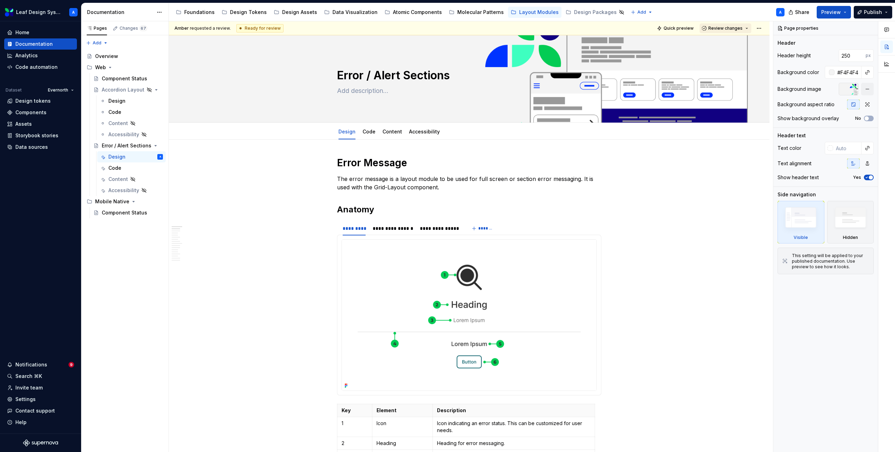
click at [738, 24] on button "Review changes" at bounding box center [725, 28] width 52 height 10
click at [727, 50] on div "This page is ready to publish." at bounding box center [748, 49] width 61 height 6
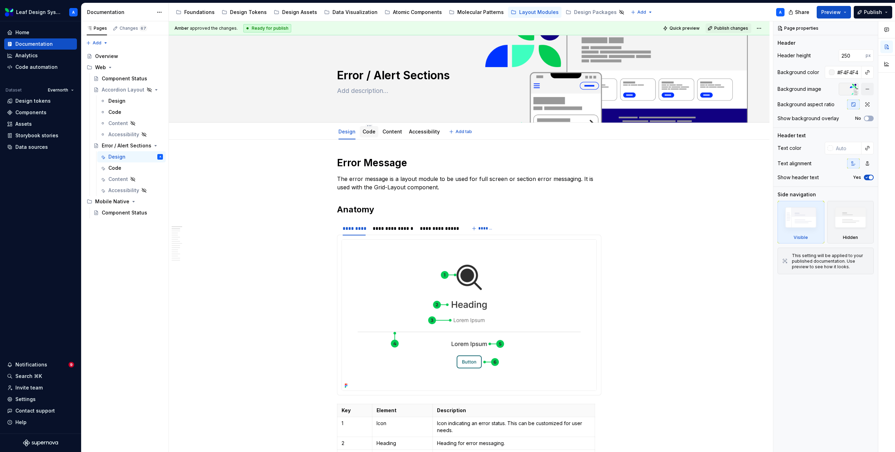
click at [371, 131] on link "Code" at bounding box center [368, 132] width 13 height 6
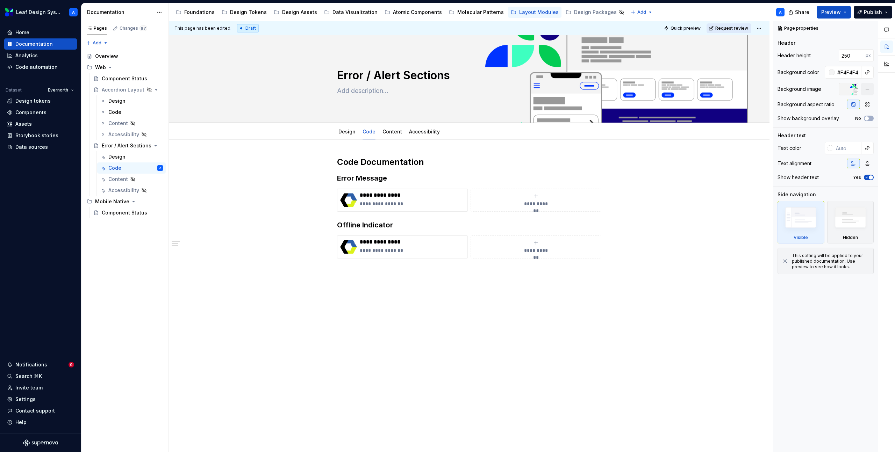
click at [739, 26] on span "Request review" at bounding box center [731, 29] width 33 height 6
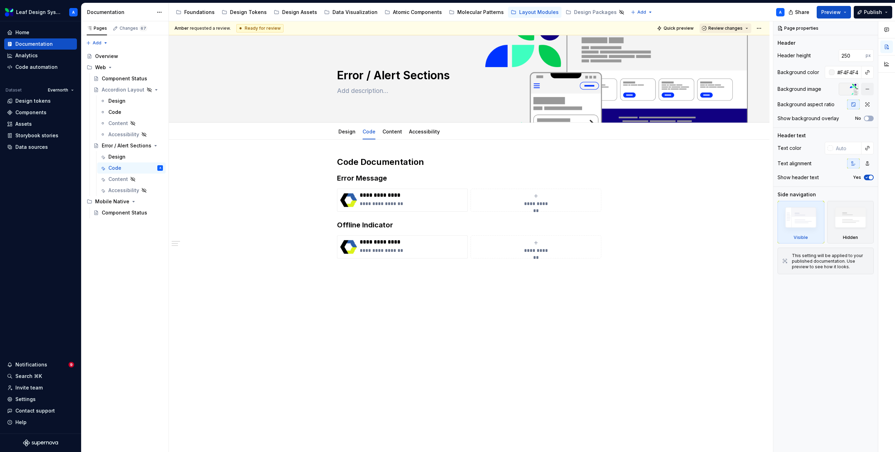
click at [739, 28] on span "Review changes" at bounding box center [725, 29] width 34 height 6
click at [734, 39] on div "Approve" at bounding box center [748, 41] width 61 height 7
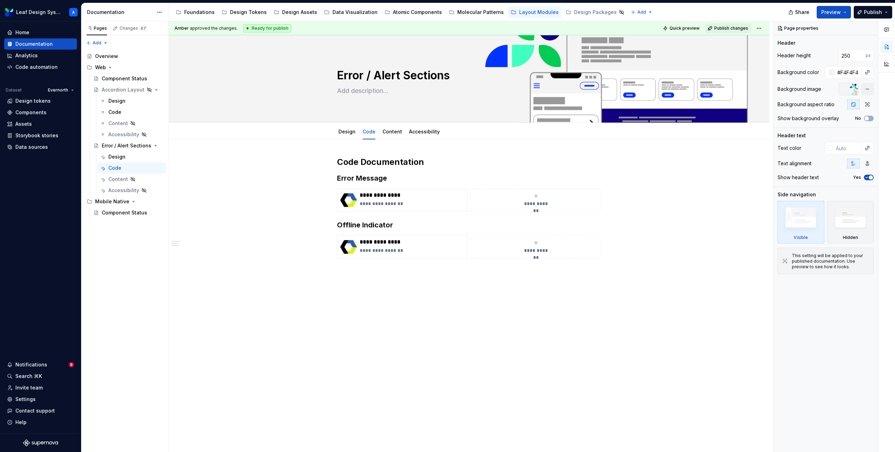
type textarea "*"
